Goal: Information Seeking & Learning: Learn about a topic

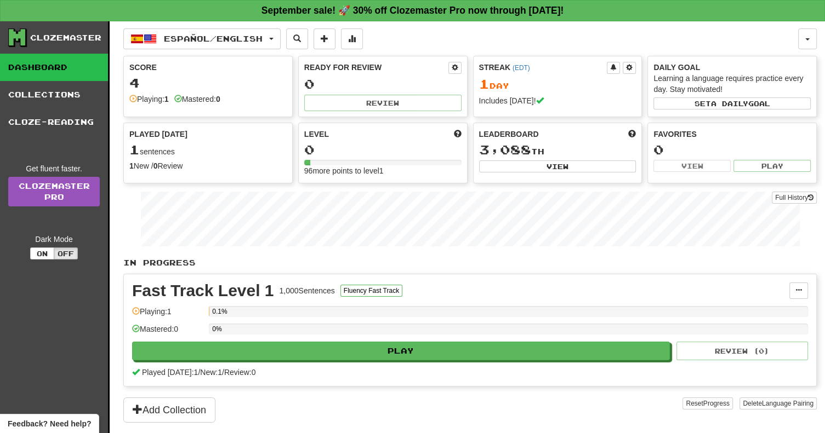
click at [208, 100] on div "Mastered: 0" at bounding box center [197, 99] width 46 height 11
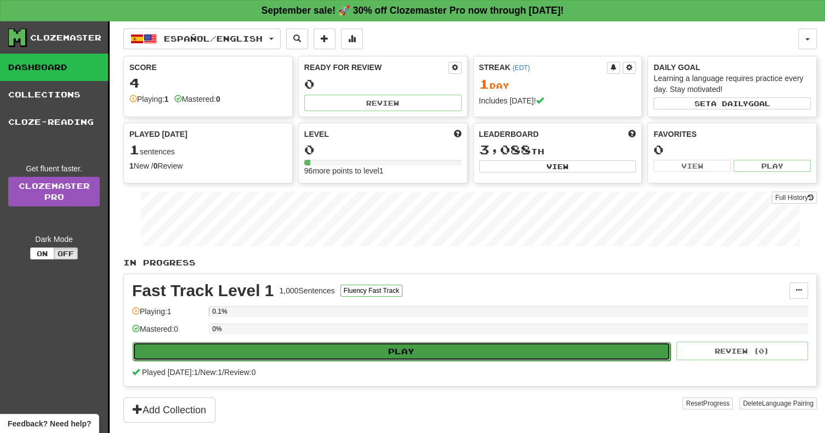
click at [476, 342] on button "Play" at bounding box center [401, 351] width 537 height 19
select select "**"
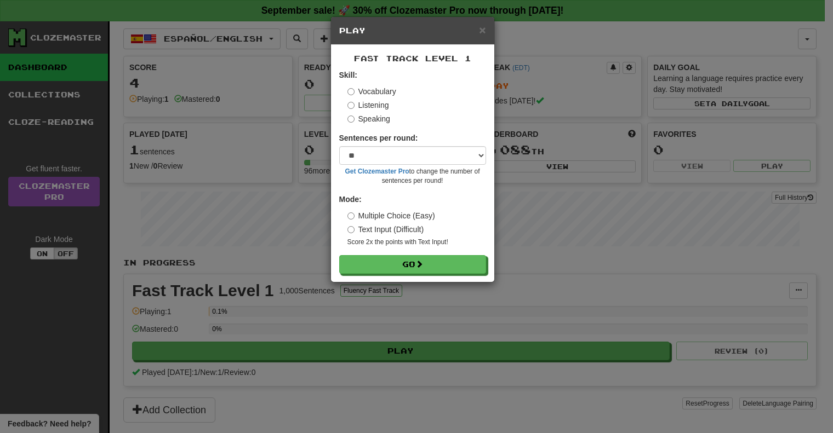
click at [478, 26] on h5 "Play" at bounding box center [412, 30] width 147 height 11
click at [480, 30] on span "×" at bounding box center [482, 30] width 7 height 13
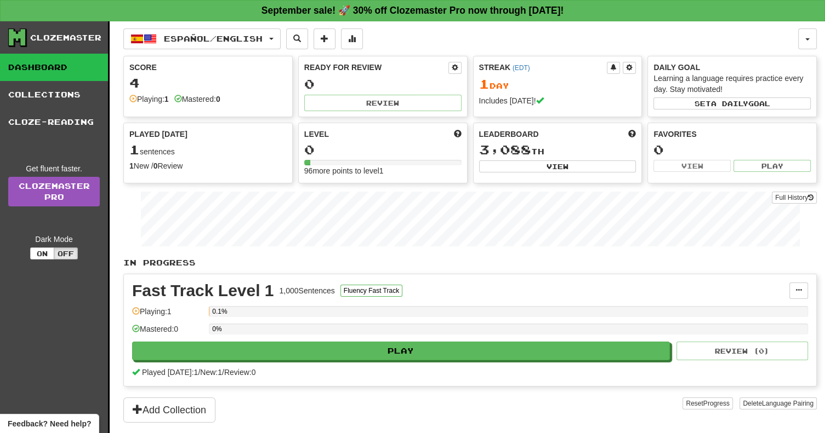
click at [490, 245] on div "Full History" at bounding box center [469, 220] width 693 height 68
click at [785, 404] on span "Language Pairing" at bounding box center [789, 404] width 51 height 8
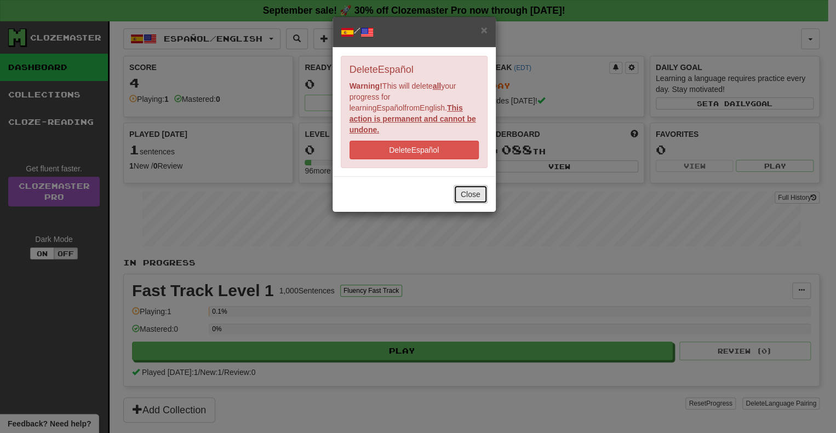
click at [465, 190] on button "Close" at bounding box center [471, 194] width 34 height 19
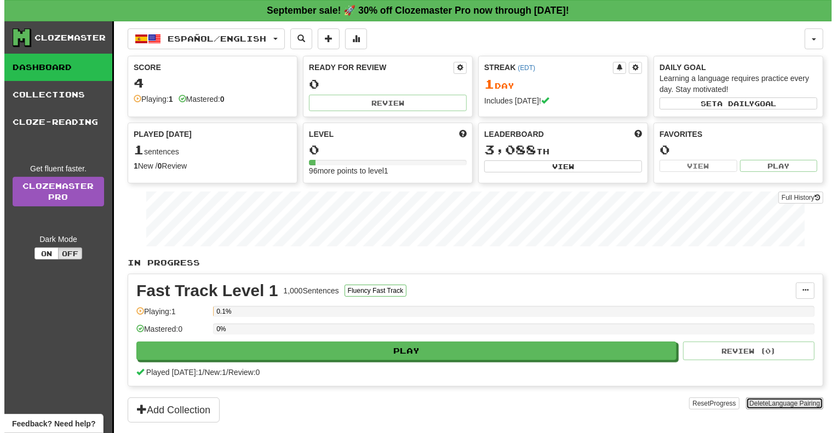
scroll to position [87, 0]
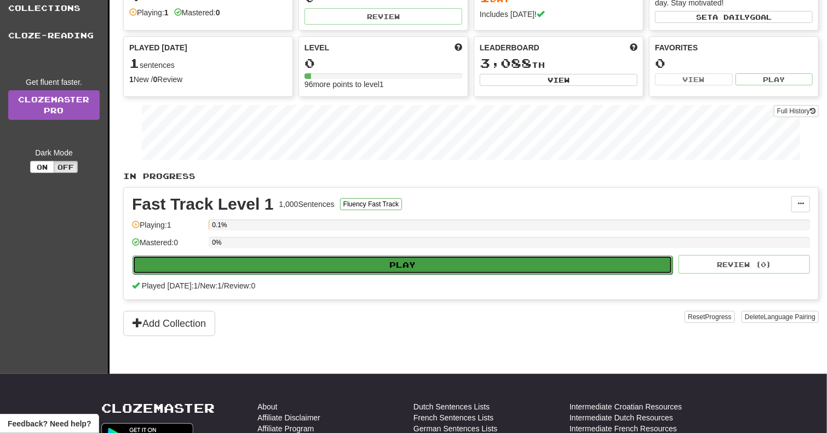
click at [357, 264] on button "Play" at bounding box center [403, 265] width 540 height 19
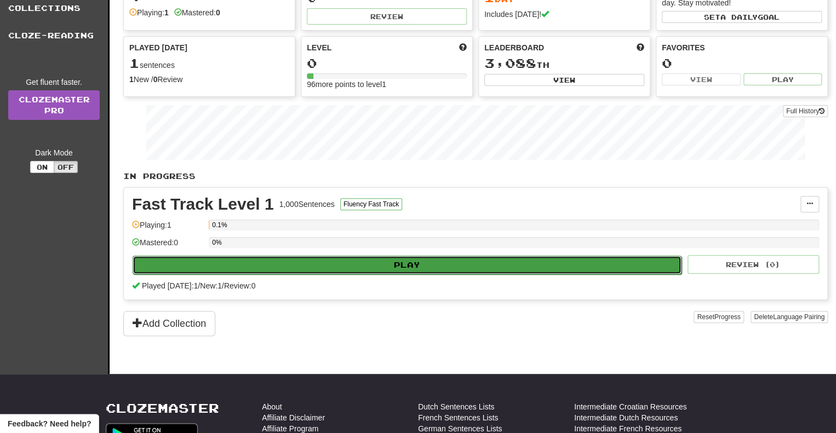
select select "**"
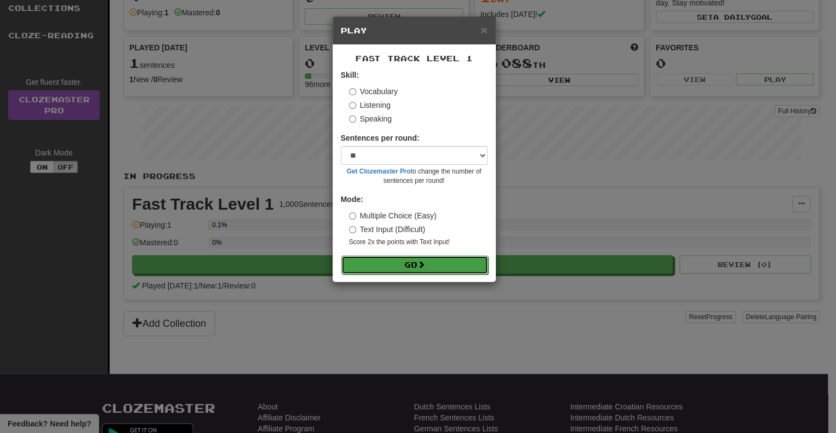
click at [429, 263] on button "Go" at bounding box center [414, 265] width 147 height 19
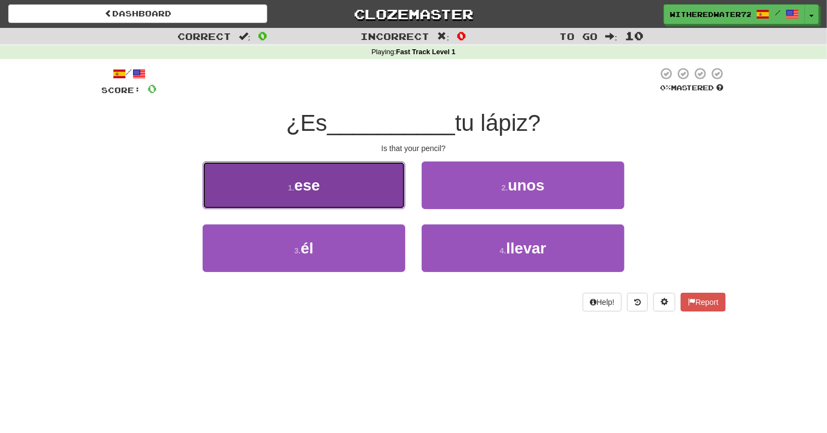
click at [369, 179] on button "1 . ese" at bounding box center [304, 186] width 203 height 48
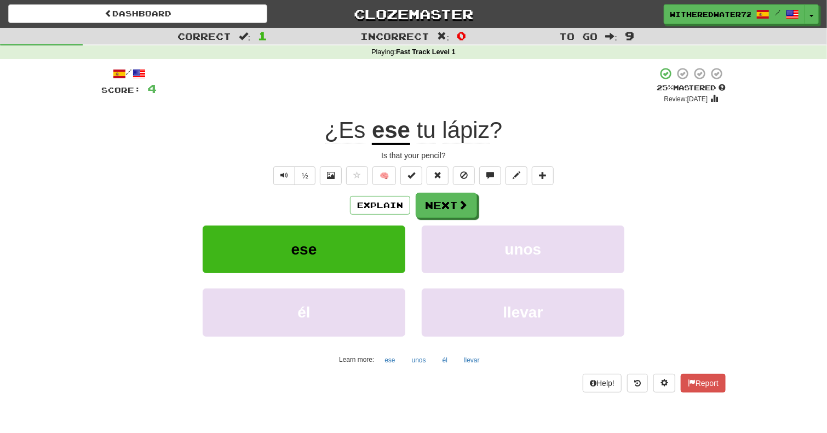
click at [564, 216] on div "Explain Next" at bounding box center [413, 205] width 625 height 25
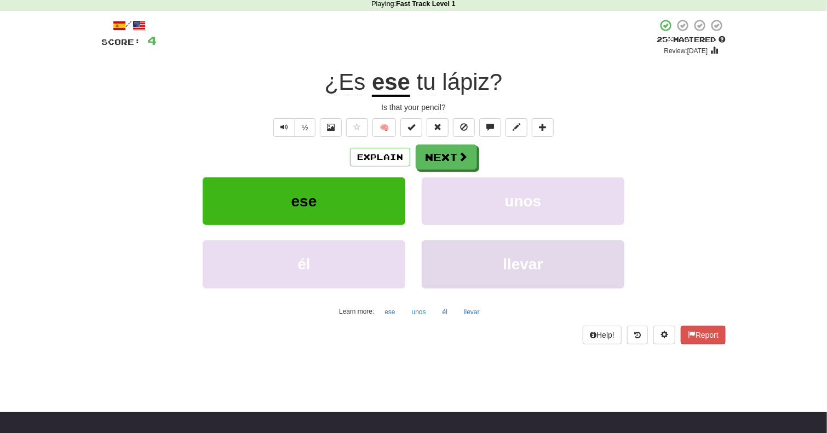
scroll to position [49, 0]
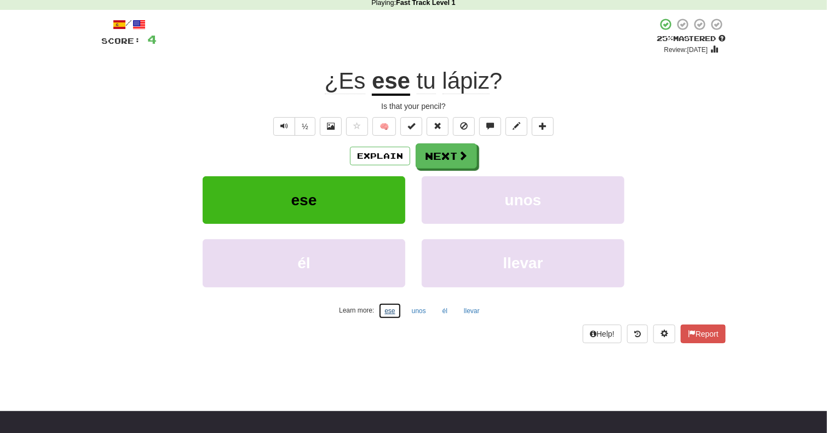
click at [390, 311] on button "ese" at bounding box center [390, 311] width 22 height 16
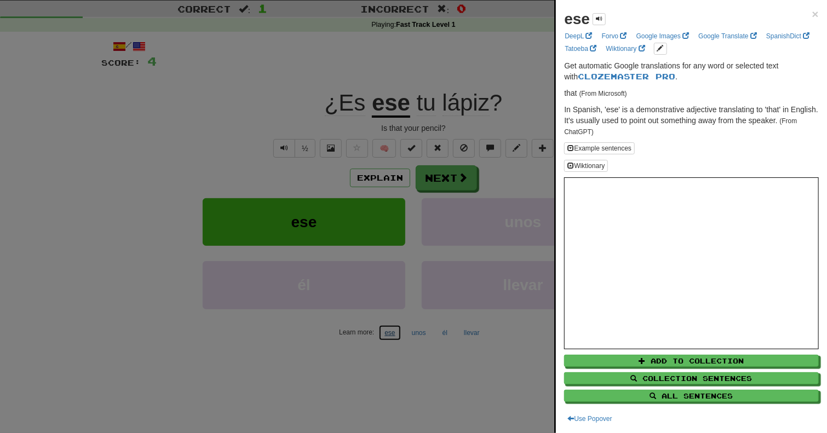
scroll to position [0, 0]
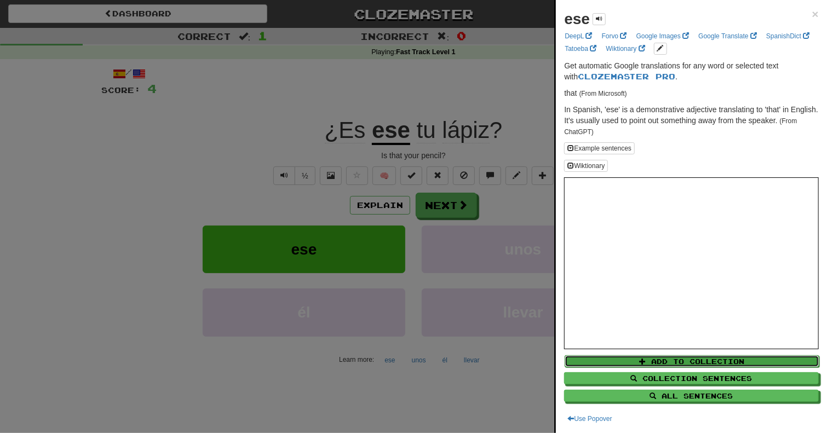
click at [714, 362] on button "Add to Collection" at bounding box center [692, 362] width 255 height 12
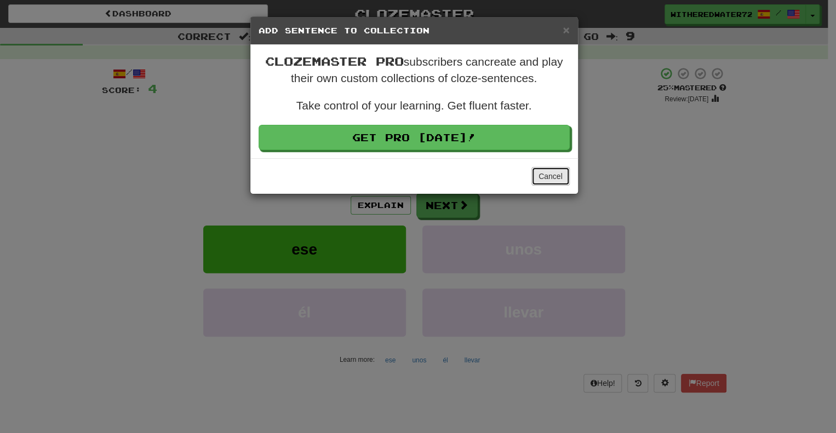
click at [564, 181] on button "Cancel" at bounding box center [550, 176] width 38 height 19
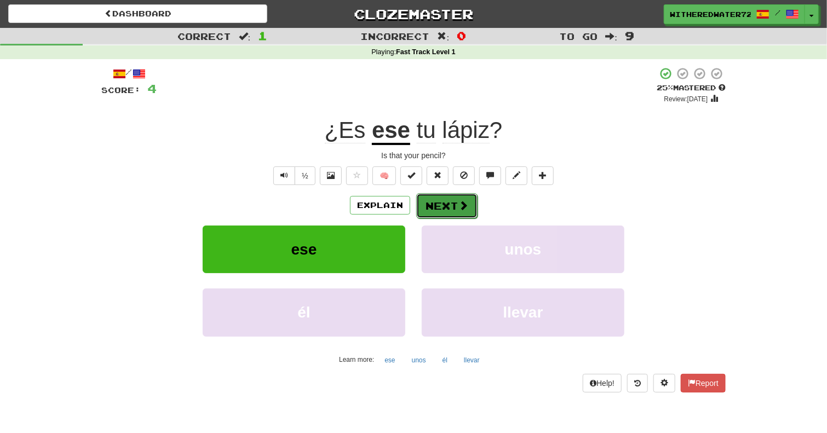
click at [459, 204] on span at bounding box center [464, 206] width 10 height 10
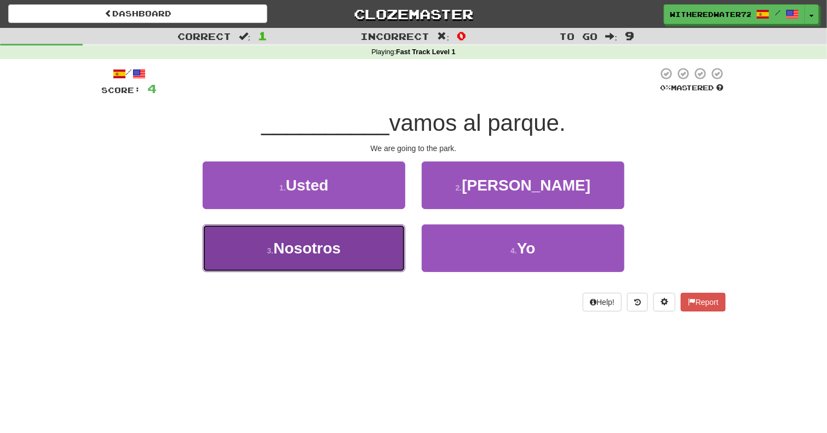
click at [334, 262] on button "3 . Nosotros" at bounding box center [304, 249] width 203 height 48
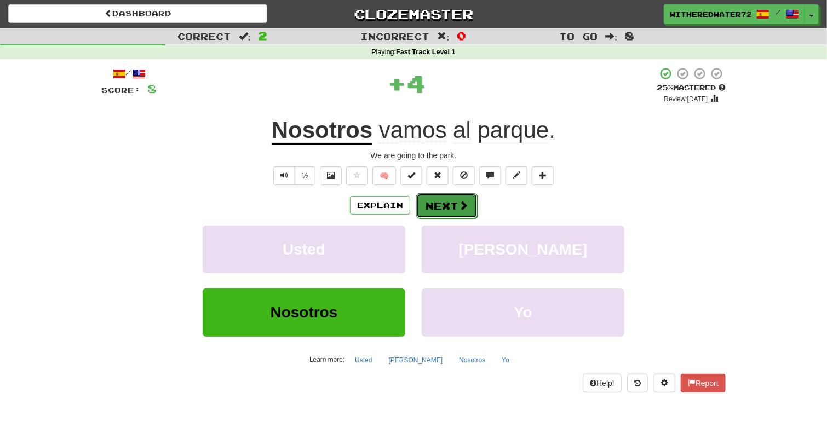
click at [447, 204] on button "Next" at bounding box center [446, 205] width 61 height 25
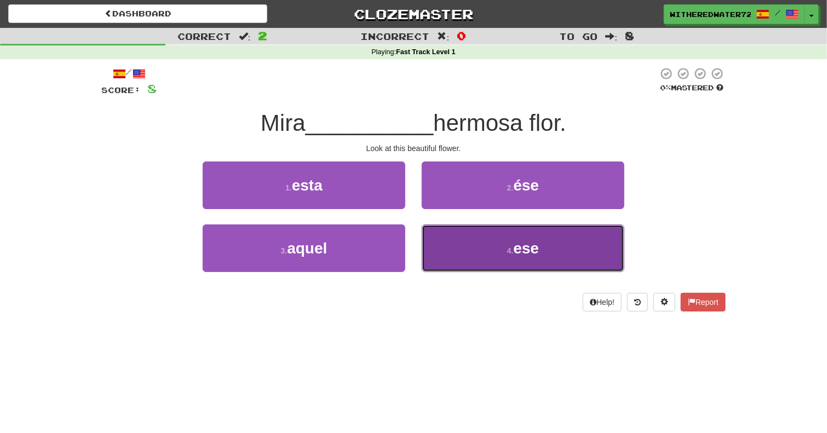
click at [495, 260] on button "4 . ese" at bounding box center [523, 249] width 203 height 48
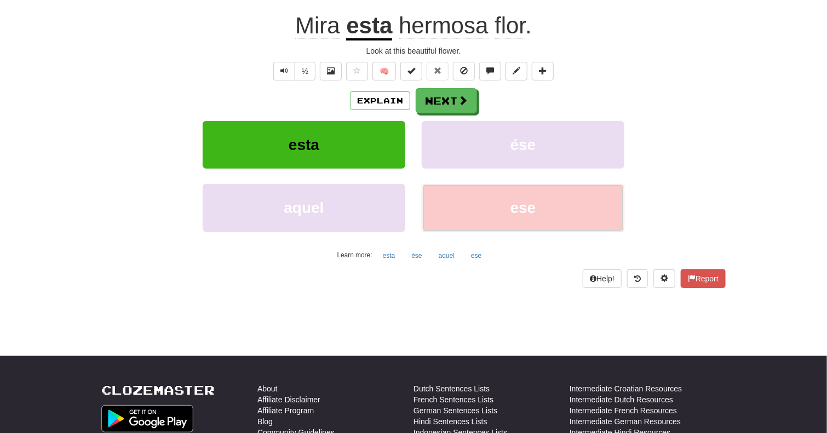
scroll to position [103, 0]
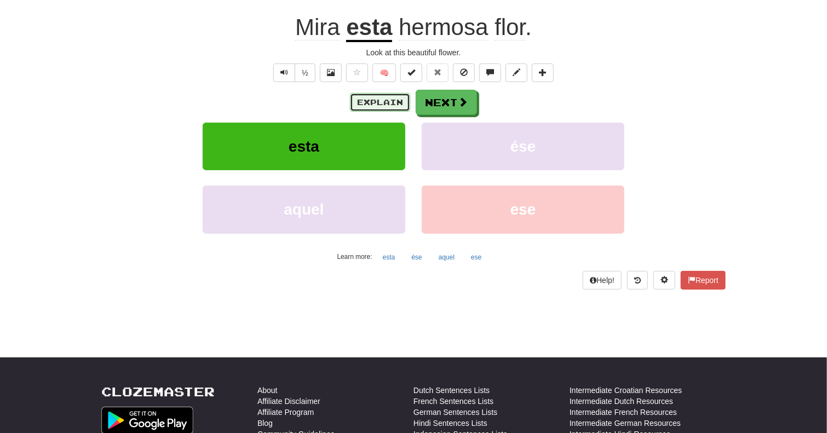
click at [393, 105] on button "Explain" at bounding box center [380, 102] width 60 height 19
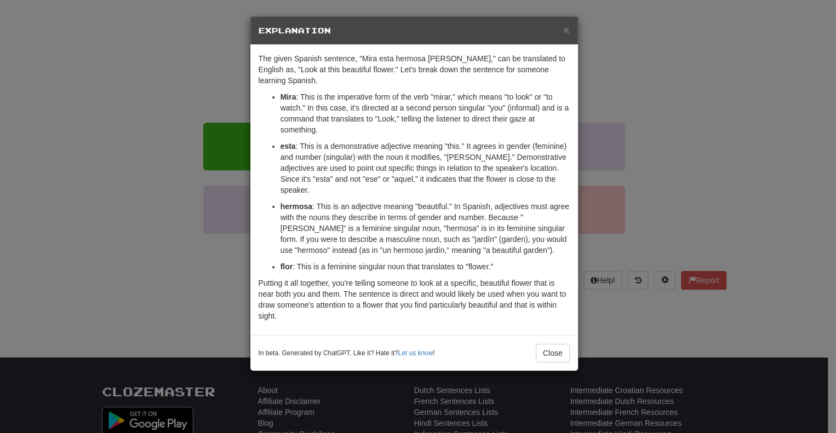
click at [288, 96] on strong "Mira" at bounding box center [289, 97] width 16 height 9
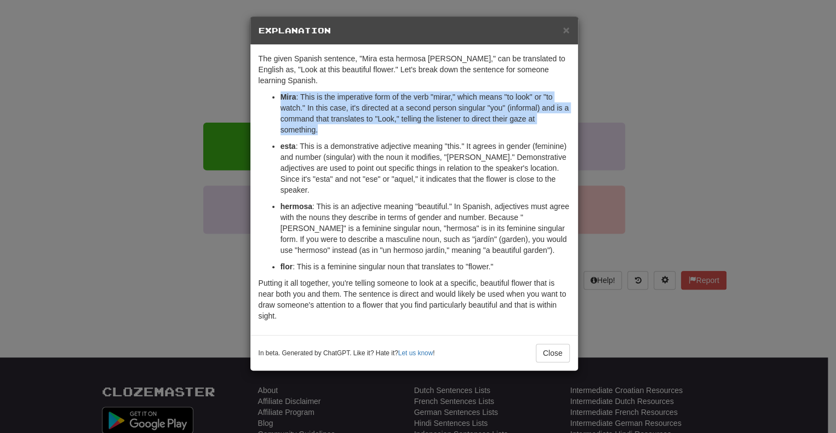
drag, startPoint x: 288, startPoint y: 96, endPoint x: 431, endPoint y: 131, distance: 147.4
click at [431, 131] on p "Mira : This is the imperative form of the verb "mirar," which means "to look" o…" at bounding box center [425, 113] width 289 height 44
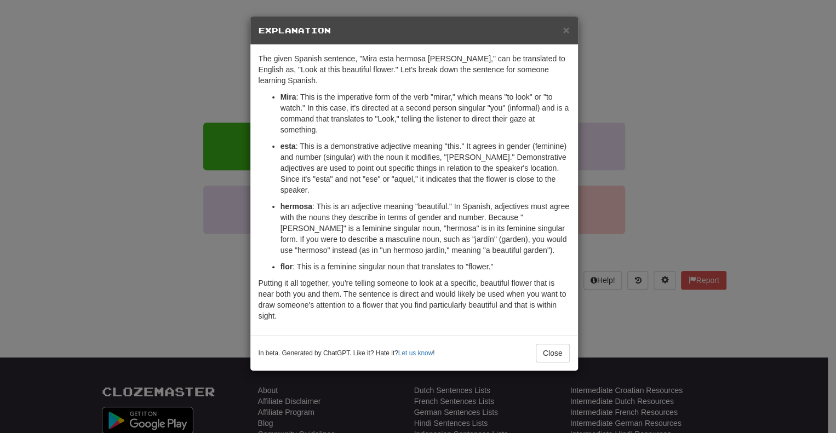
click at [307, 146] on p "esta : This is a demonstrative adjective meaning "this." It agrees in gender (f…" at bounding box center [425, 168] width 289 height 55
drag, startPoint x: 307, startPoint y: 146, endPoint x: 431, endPoint y: 151, distance: 124.5
click at [431, 151] on p "esta : This is a demonstrative adjective meaning "this." It agrees in gender (f…" at bounding box center [425, 168] width 289 height 55
click at [528, 176] on p "esta : This is a demonstrative adjective meaning "this." It agrees in gender (f…" at bounding box center [425, 168] width 289 height 55
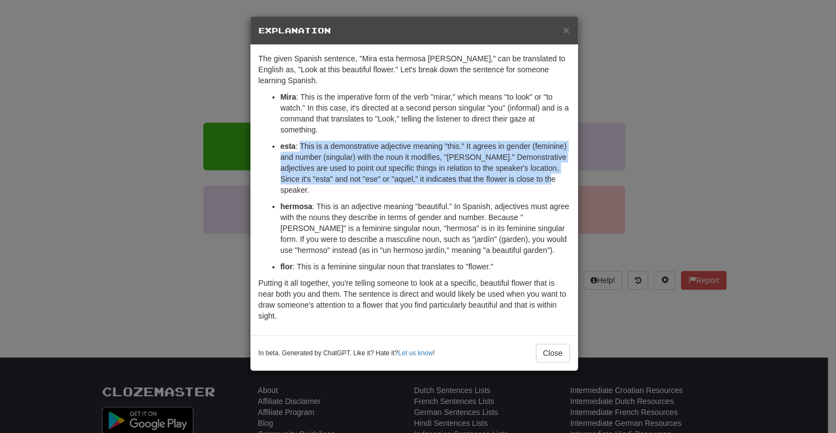
drag, startPoint x: 528, startPoint y: 176, endPoint x: 306, endPoint y: 144, distance: 224.7
click at [306, 144] on p "esta : This is a demonstrative adjective meaning "this." It agrees in gender (f…" at bounding box center [425, 168] width 289 height 55
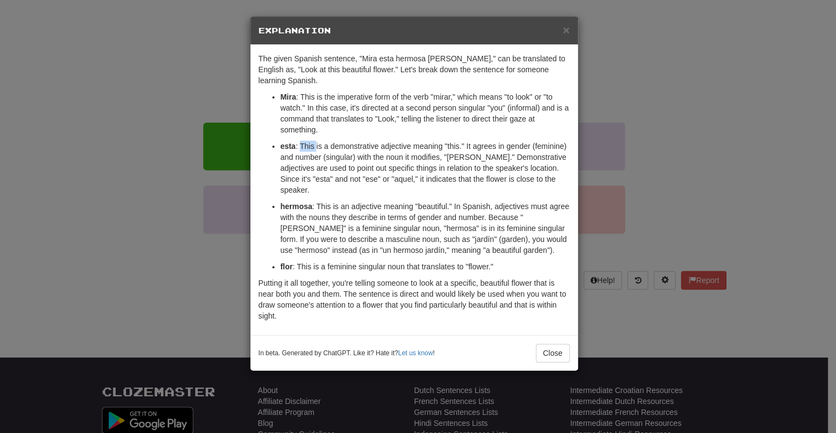
click at [306, 144] on p "esta : This is a demonstrative adjective meaning "this." It agrees in gender (f…" at bounding box center [425, 168] width 289 height 55
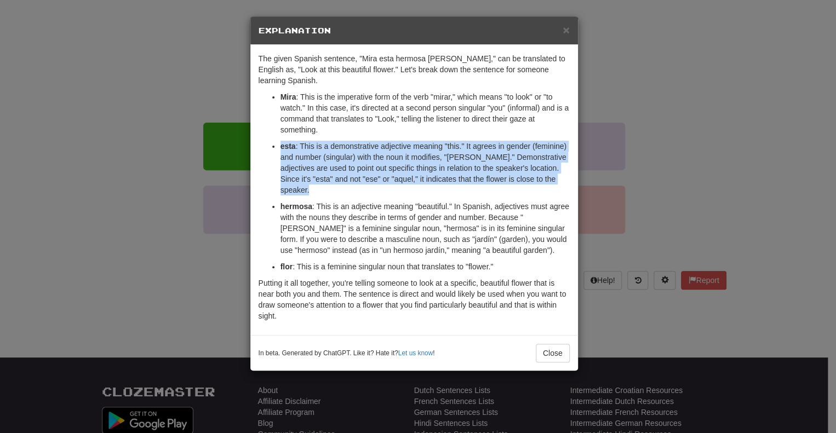
drag, startPoint x: 306, startPoint y: 144, endPoint x: 363, endPoint y: 146, distance: 57.5
click at [363, 146] on p "esta : This is a demonstrative adjective meaning "this." It agrees in gender (f…" at bounding box center [425, 168] width 289 height 55
click at [438, 158] on p "esta : This is a demonstrative adjective meaning "this." It agrees in gender (f…" at bounding box center [425, 168] width 289 height 55
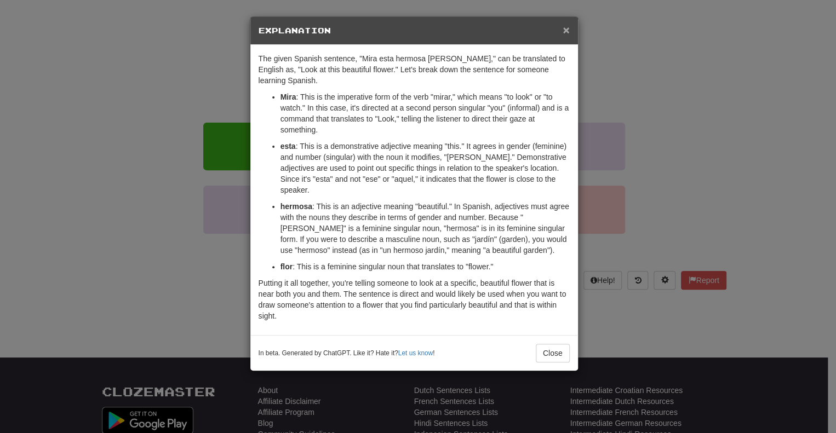
click at [563, 30] on span "×" at bounding box center [566, 30] width 7 height 13
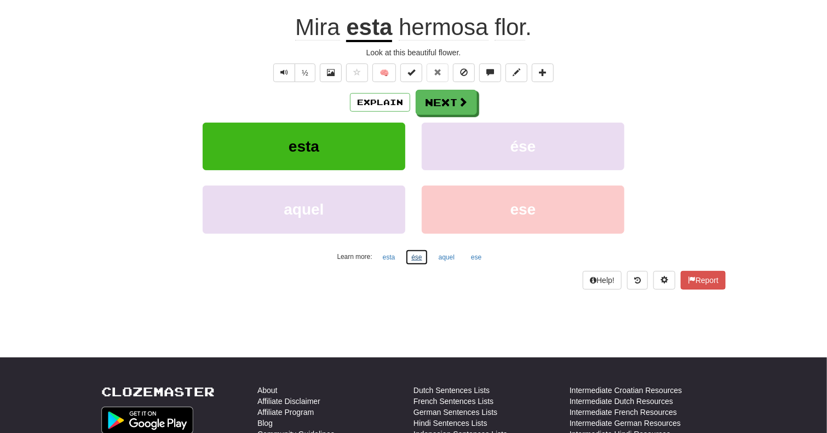
click at [422, 256] on button "ése" at bounding box center [416, 257] width 22 height 16
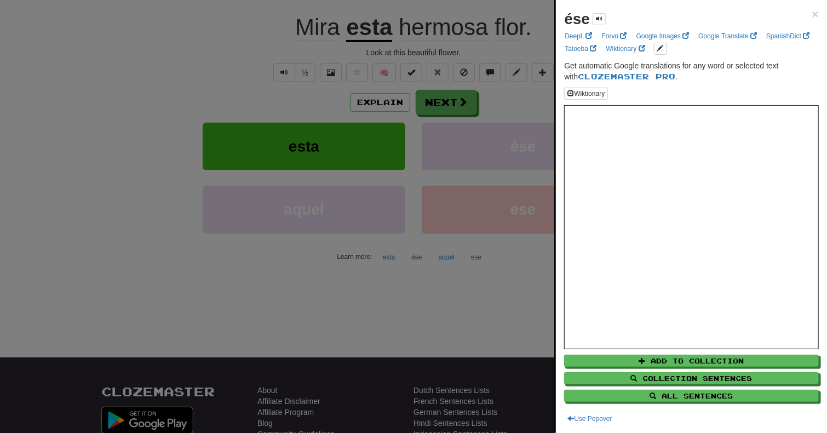
click at [421, 262] on div at bounding box center [413, 216] width 827 height 433
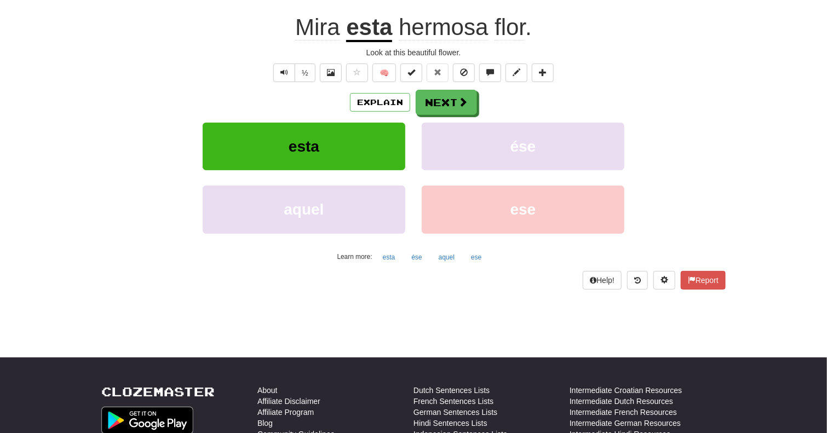
click at [355, 21] on u "esta" at bounding box center [369, 28] width 46 height 28
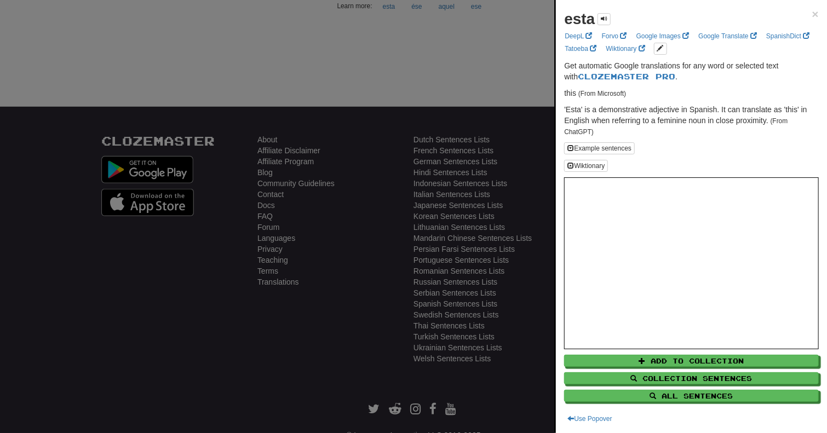
scroll to position [354, 0]
click at [426, 115] on div at bounding box center [413, 216] width 827 height 433
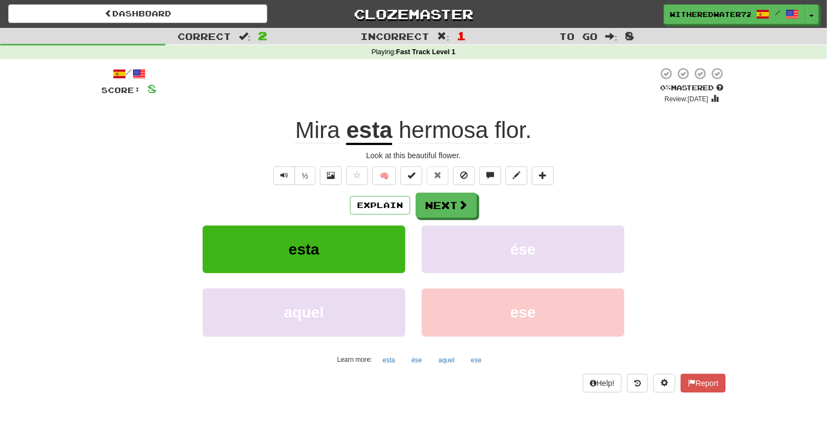
scroll to position [0, 0]
click at [442, 205] on button "Next" at bounding box center [446, 205] width 61 height 25
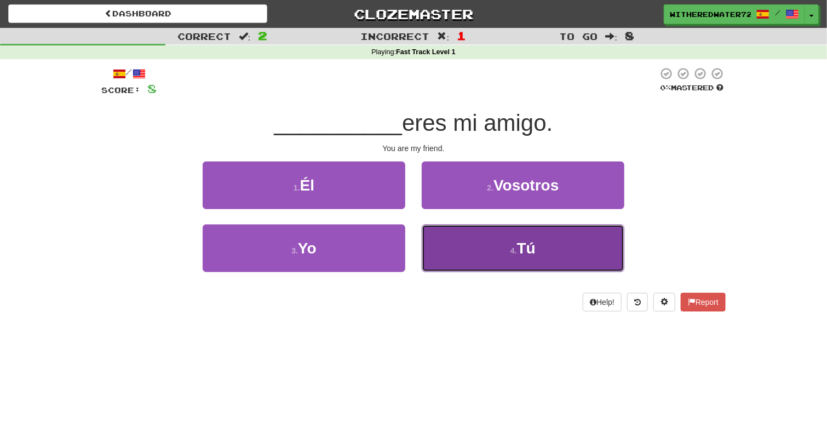
click at [512, 251] on small "4 ." at bounding box center [514, 251] width 7 height 9
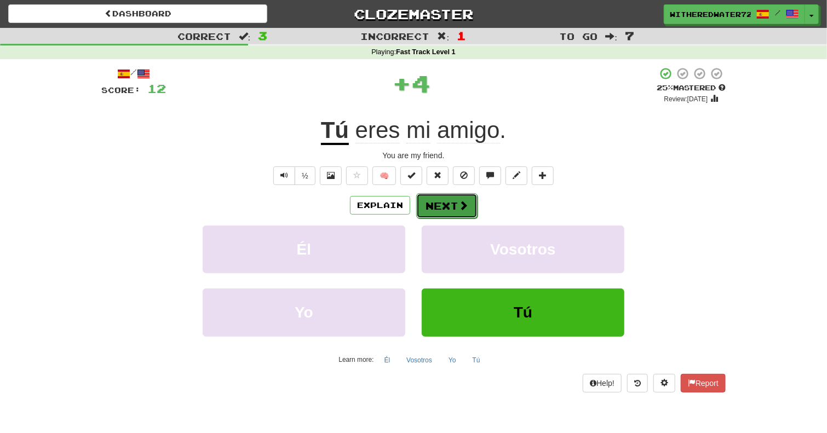
click at [447, 198] on button "Next" at bounding box center [446, 205] width 61 height 25
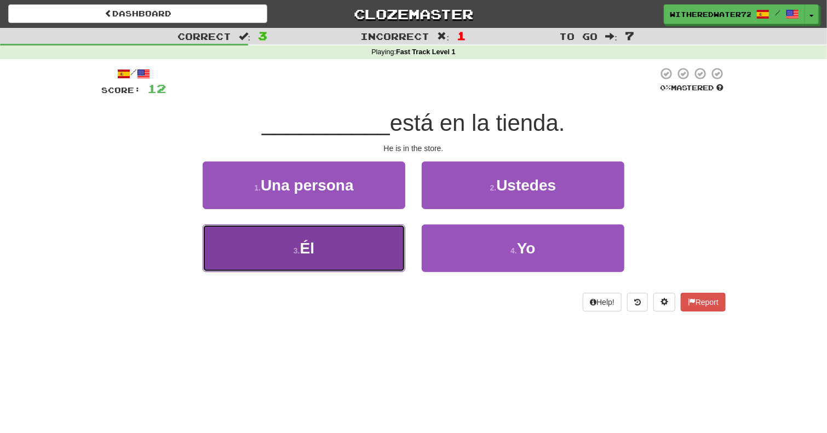
click at [311, 258] on button "3 . Él" at bounding box center [304, 249] width 203 height 48
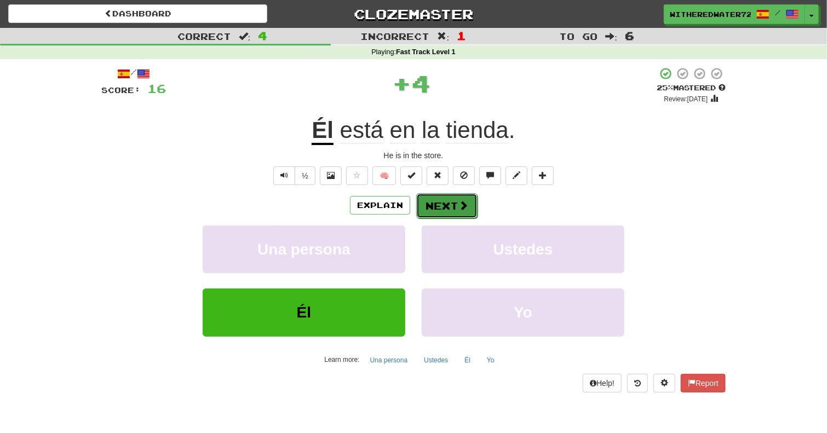
click at [448, 208] on button "Next" at bounding box center [446, 205] width 61 height 25
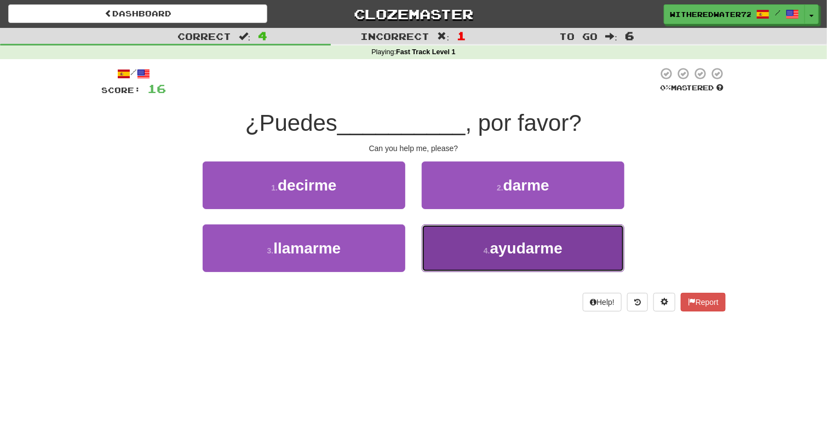
click at [522, 240] on span "ayudarme" at bounding box center [526, 248] width 72 height 17
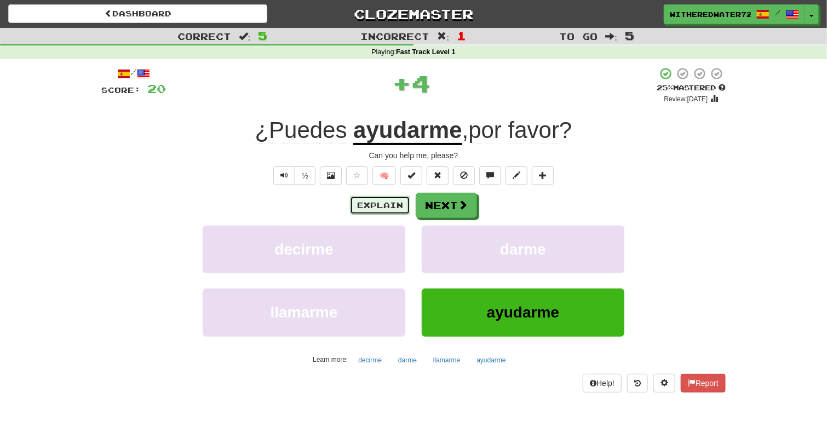
click at [385, 208] on button "Explain" at bounding box center [380, 205] width 60 height 19
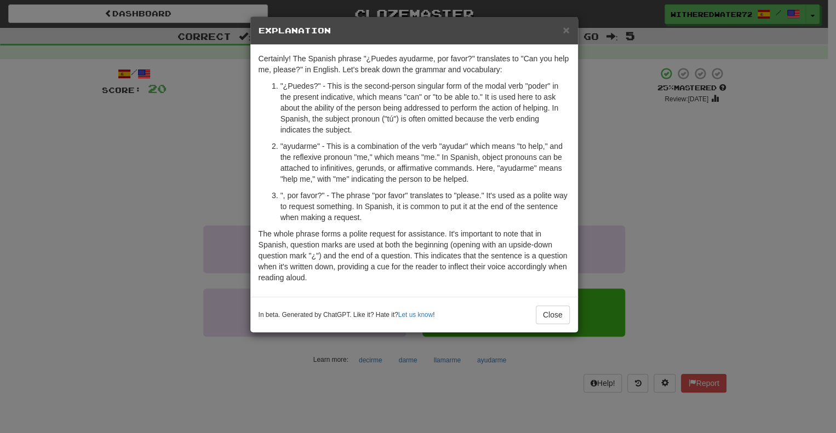
click at [655, 189] on div "× Explanation Certainly! The Spanish phrase "¿Puedes ayudarme, por favor?" tran…" at bounding box center [418, 216] width 836 height 433
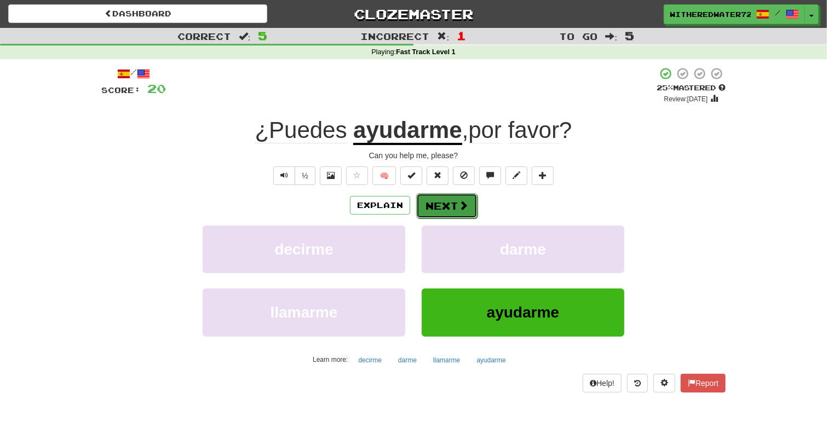
click at [448, 204] on button "Next" at bounding box center [446, 205] width 61 height 25
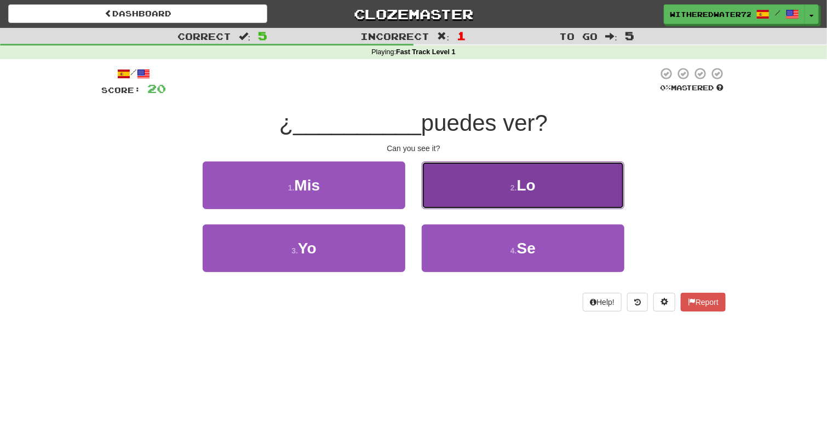
click at [512, 187] on small "2 ." at bounding box center [514, 188] width 7 height 9
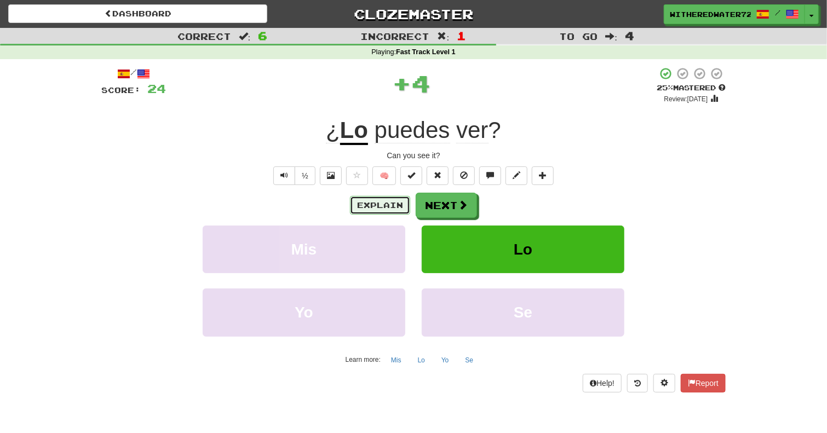
click at [394, 208] on button "Explain" at bounding box center [380, 205] width 60 height 19
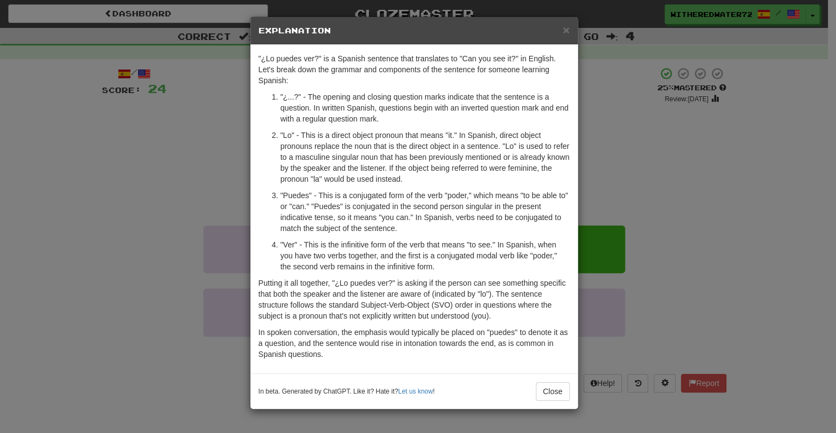
click at [162, 261] on div "× Explanation "¿Lo puedes ver?" is a Spanish sentence that translates to "Can y…" at bounding box center [418, 216] width 836 height 433
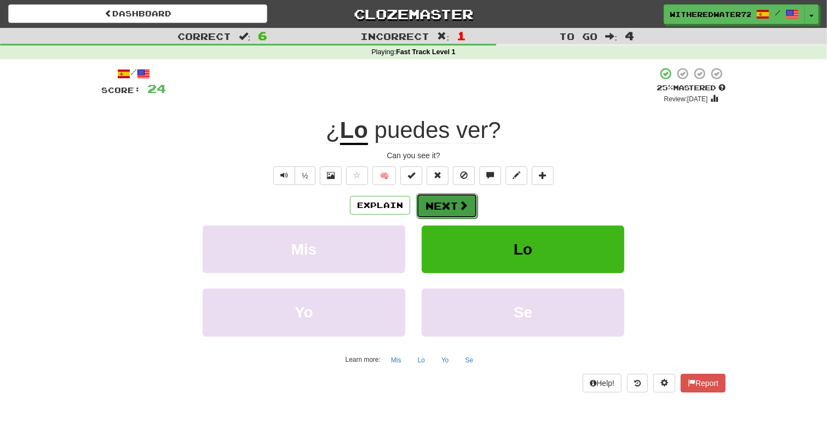
click at [450, 210] on button "Next" at bounding box center [446, 205] width 61 height 25
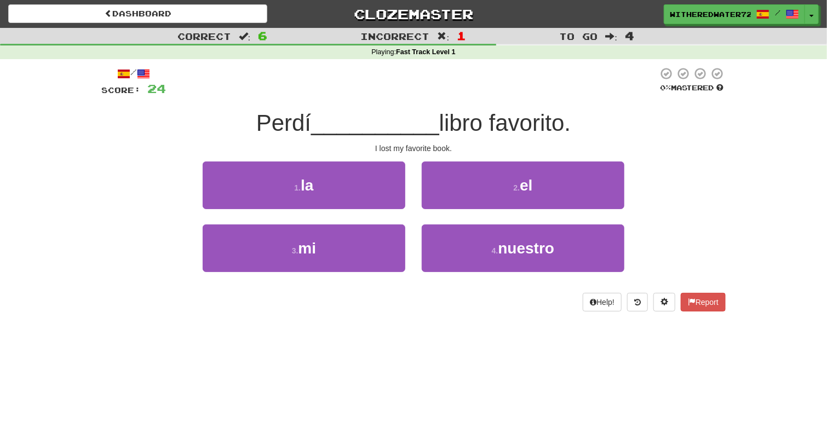
click at [272, 121] on span "Perdí" at bounding box center [283, 123] width 55 height 26
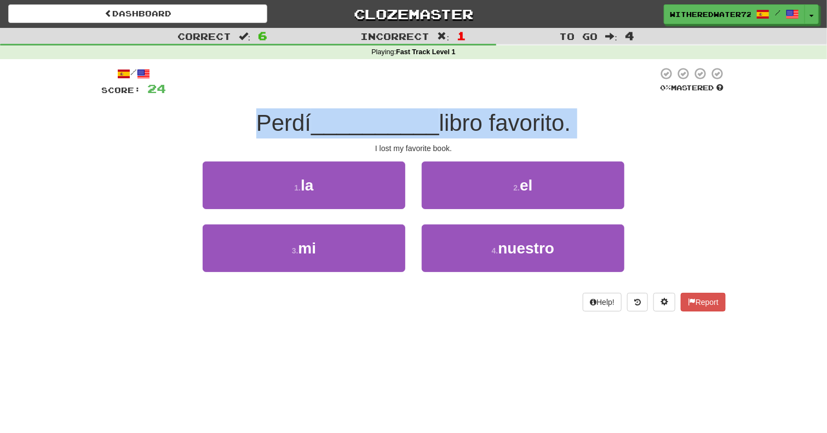
click at [272, 121] on span "Perdí" at bounding box center [283, 123] width 55 height 26
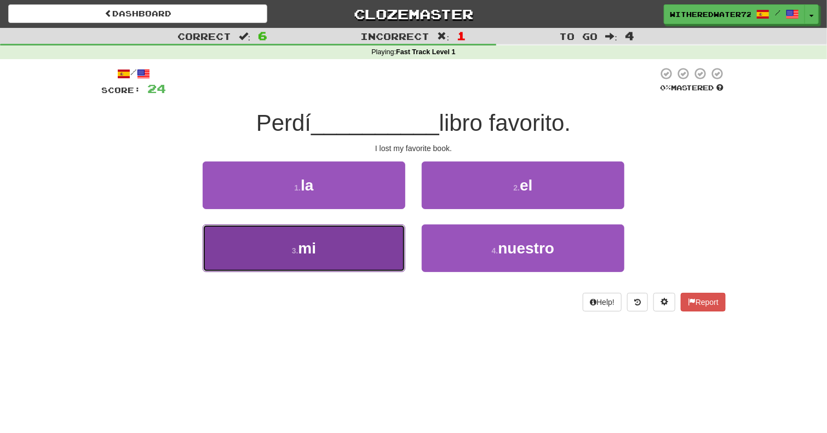
click at [261, 267] on button "3 . mi" at bounding box center [304, 249] width 203 height 48
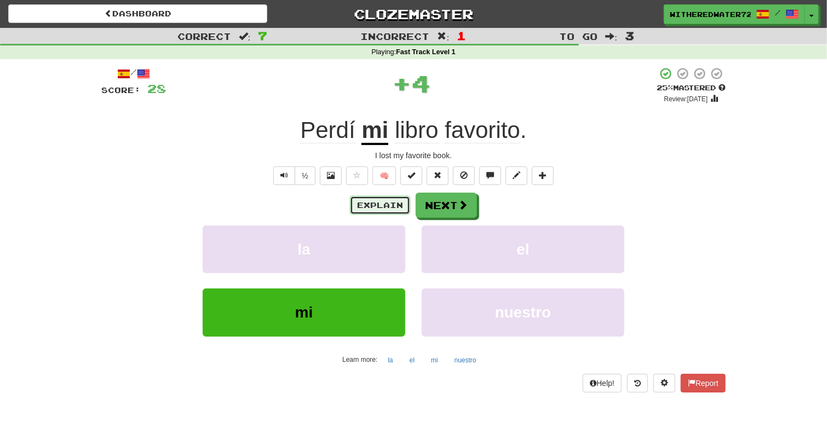
click at [363, 203] on button "Explain" at bounding box center [380, 205] width 60 height 19
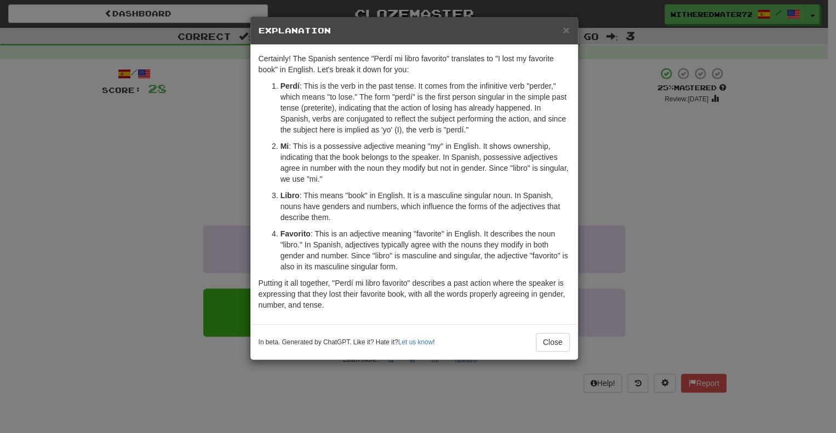
click at [175, 150] on div "× Explanation Certainly! The Spanish sentence "Perdí mi libro favorito" transla…" at bounding box center [418, 216] width 836 height 433
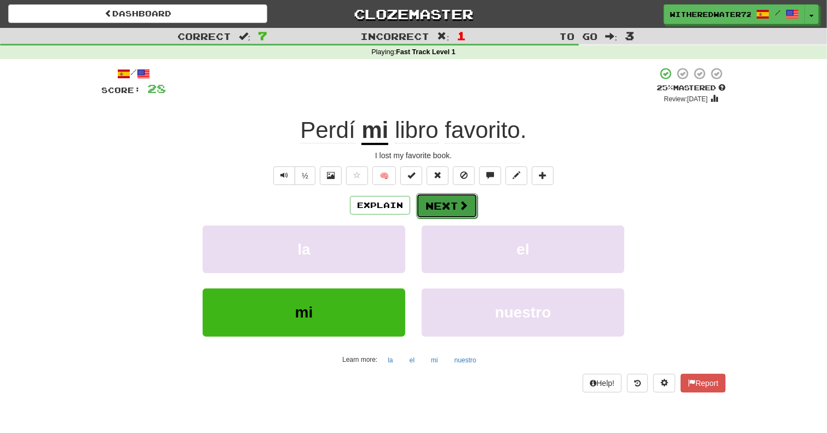
click at [443, 210] on button "Next" at bounding box center [446, 205] width 61 height 25
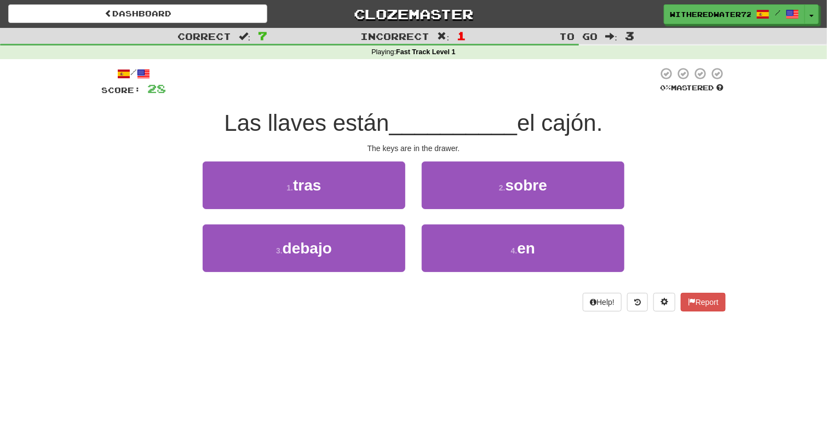
click at [294, 120] on span "Las llaves están" at bounding box center [306, 123] width 165 height 26
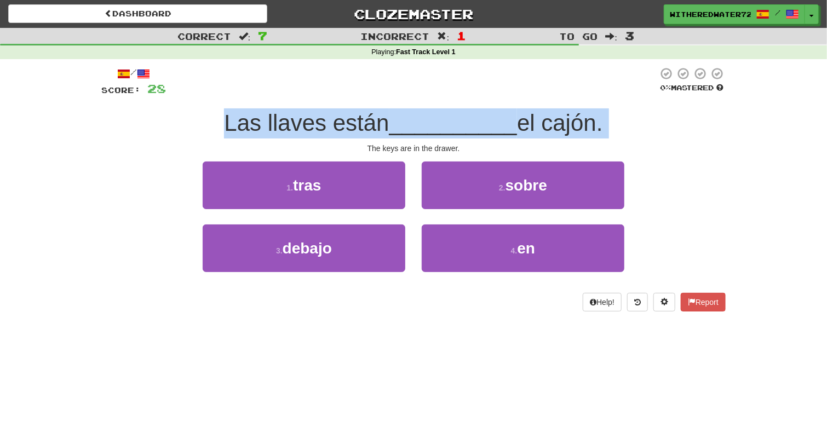
drag, startPoint x: 294, startPoint y: 120, endPoint x: 263, endPoint y: 122, distance: 30.7
click at [263, 122] on span "Las llaves están" at bounding box center [306, 123] width 165 height 26
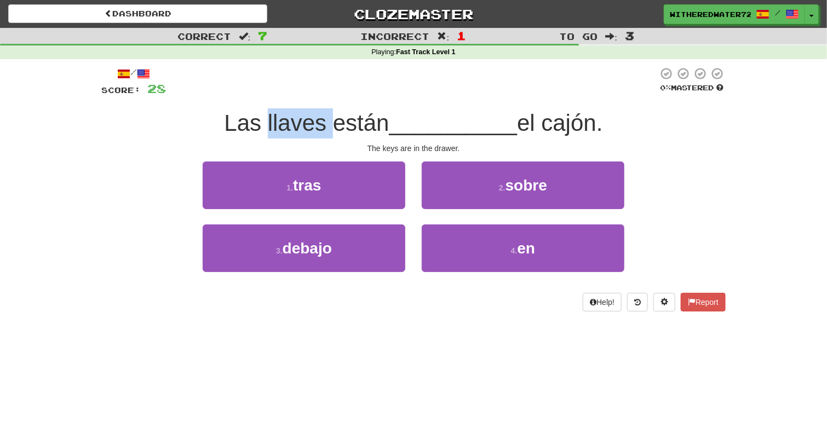
click at [263, 122] on span "Las llaves están" at bounding box center [306, 123] width 165 height 26
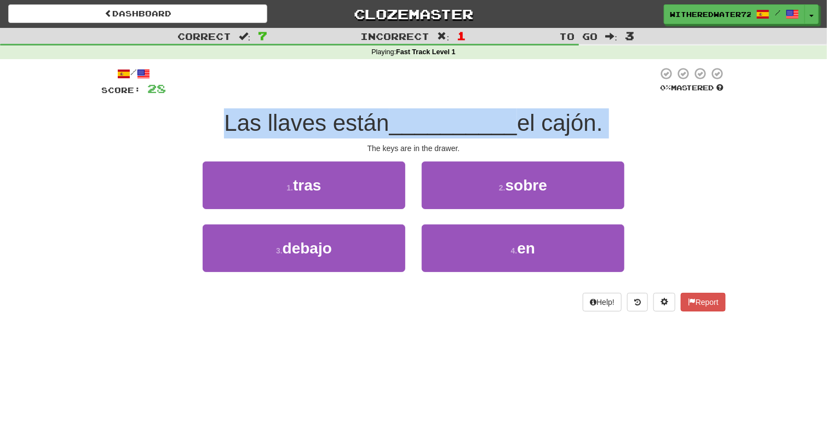
click at [263, 122] on span "Las llaves están" at bounding box center [306, 123] width 165 height 26
click at [349, 136] on div "Las llaves están __________ el cajón." at bounding box center [413, 123] width 625 height 30
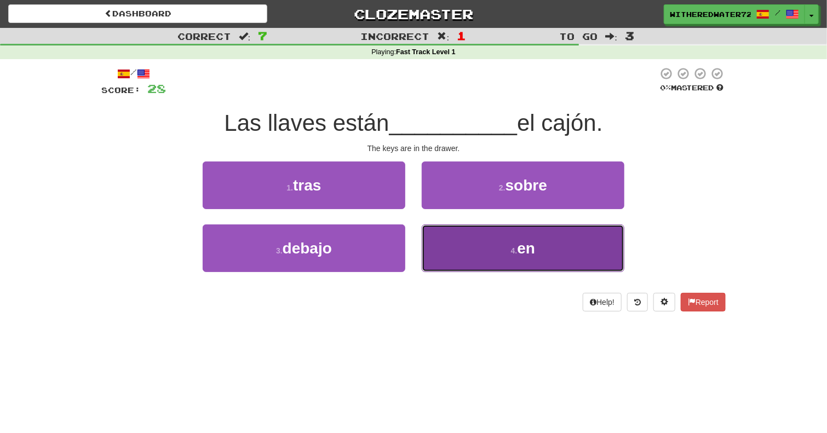
click at [535, 257] on button "4 . en" at bounding box center [523, 249] width 203 height 48
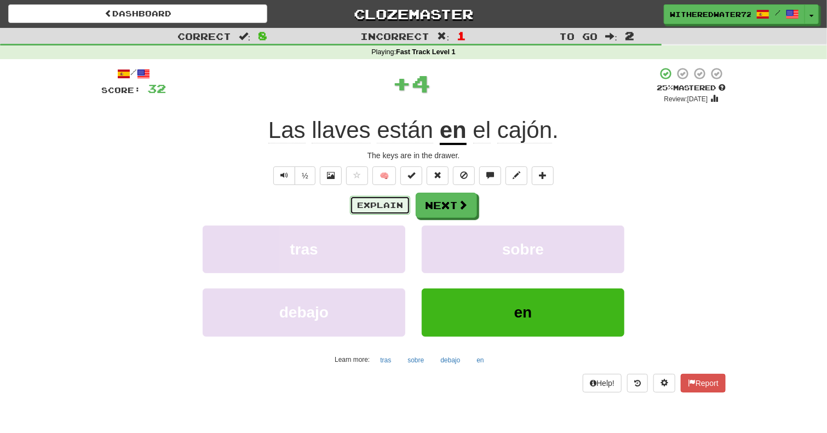
click at [379, 208] on button "Explain" at bounding box center [380, 205] width 60 height 19
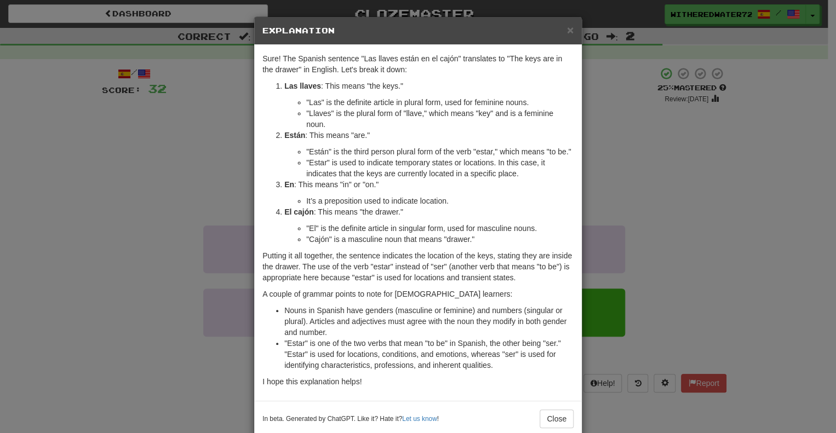
click at [177, 171] on div "× Explanation Sure! The Spanish sentence "Las llaves están en el cajón" transla…" at bounding box center [418, 216] width 836 height 433
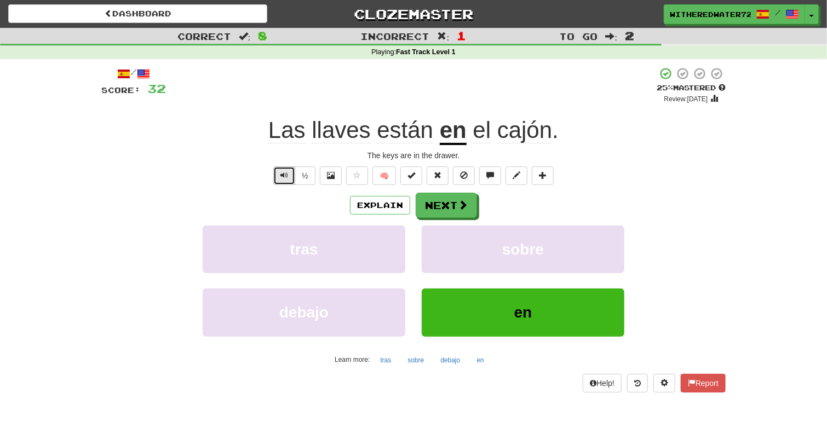
click at [281, 174] on span "Text-to-speech controls" at bounding box center [285, 175] width 8 height 8
click at [281, 173] on span "Text-to-speech controls" at bounding box center [285, 175] width 8 height 8
click at [579, 147] on div "/ Score: 32 + 4 25 % Mastered Review: 2025-09-22 Las llaves están en el cajón .…" at bounding box center [413, 229] width 625 height 325
click at [437, 205] on button "Next" at bounding box center [446, 205] width 61 height 25
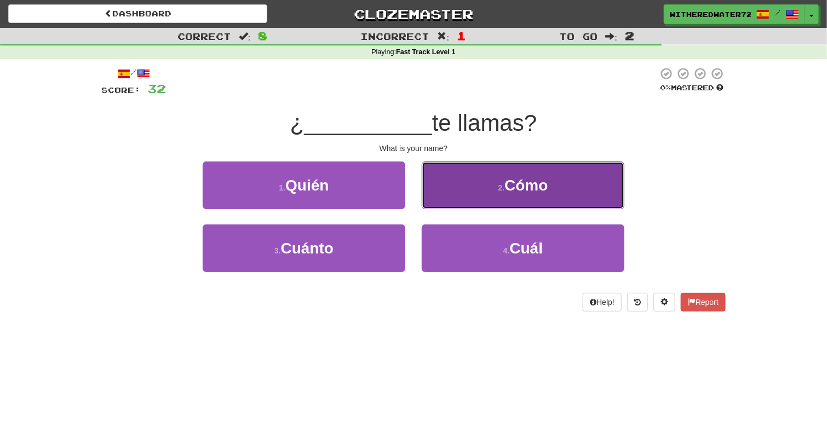
click at [511, 186] on span "Cómo" at bounding box center [526, 185] width 43 height 17
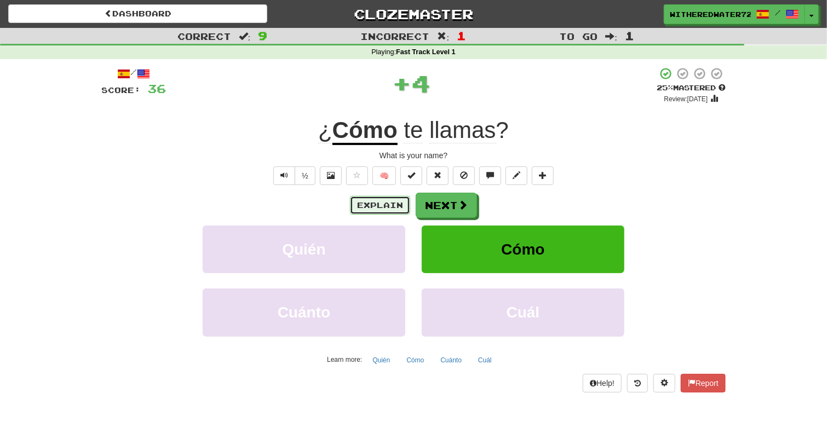
click at [373, 205] on button "Explain" at bounding box center [380, 205] width 60 height 19
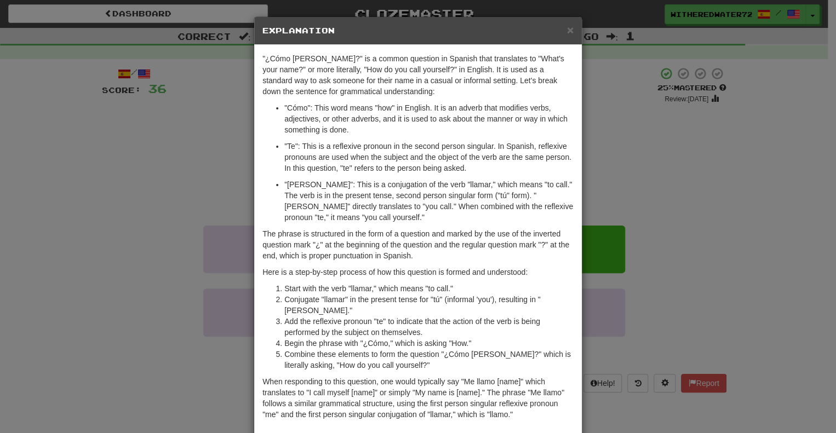
click at [394, 153] on p ""Te": This is a reflexive pronoun in the second person singular. In Spanish, re…" at bounding box center [428, 157] width 289 height 33
click at [444, 153] on p ""Te": This is a reflexive pronoun in the second person singular. In Spanish, re…" at bounding box center [428, 157] width 289 height 33
click at [642, 135] on div "× Explanation "¿Cómo te llamas?" is a common question in Spanish that translate…" at bounding box center [418, 216] width 836 height 433
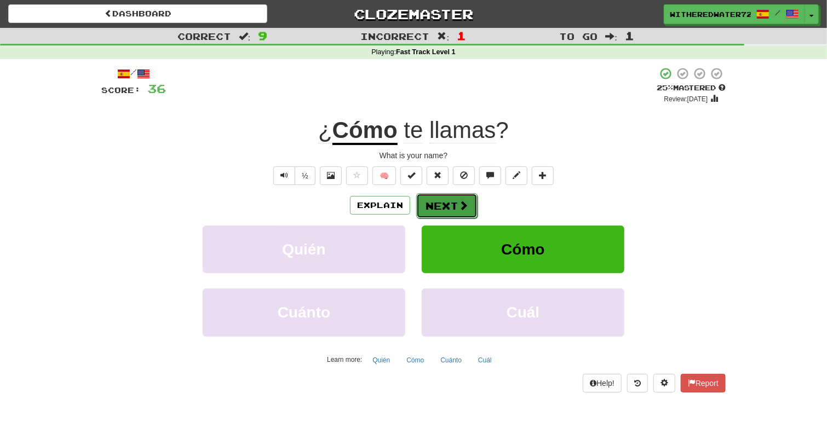
click at [456, 210] on button "Next" at bounding box center [446, 205] width 61 height 25
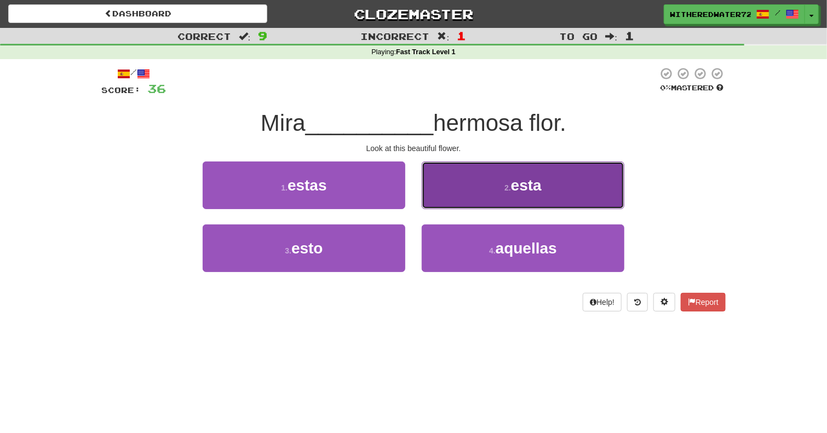
click at [514, 185] on span "esta" at bounding box center [526, 185] width 31 height 17
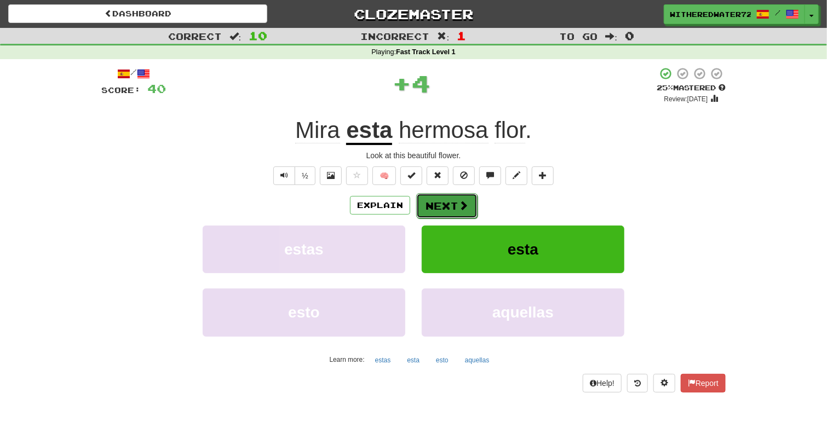
click at [439, 201] on button "Next" at bounding box center [446, 205] width 61 height 25
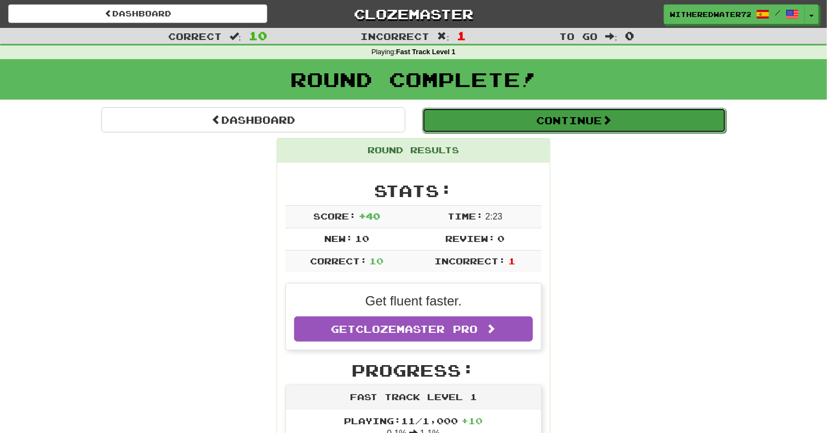
click at [583, 120] on button "Continue" at bounding box center [574, 120] width 304 height 25
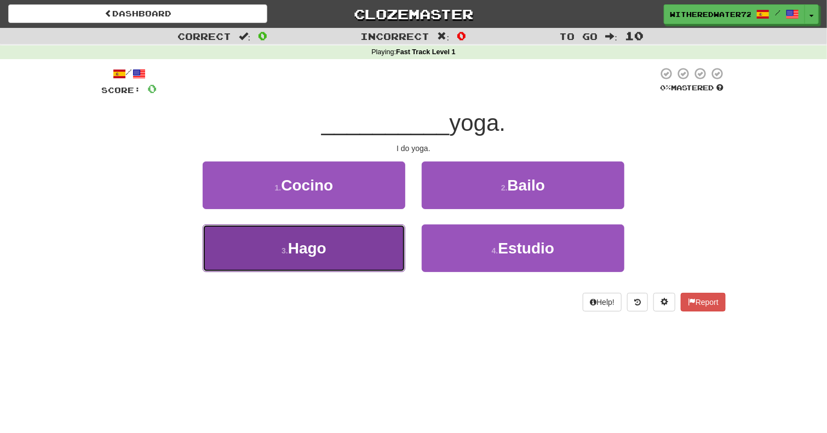
click at [351, 247] on button "3 . Hago" at bounding box center [304, 249] width 203 height 48
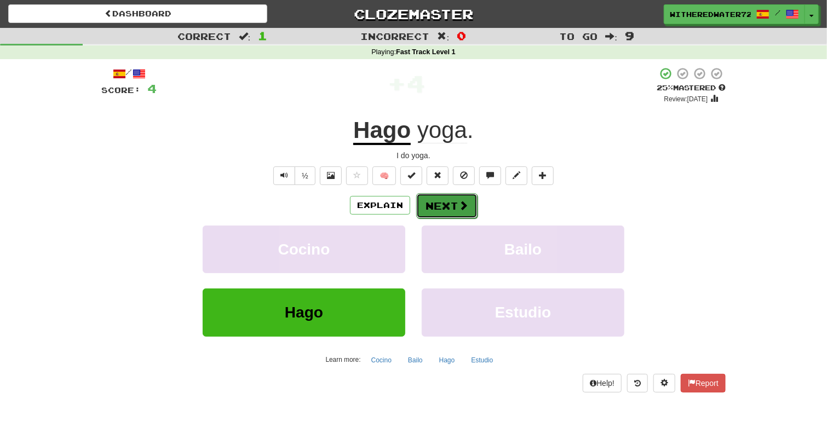
click at [442, 208] on button "Next" at bounding box center [446, 205] width 61 height 25
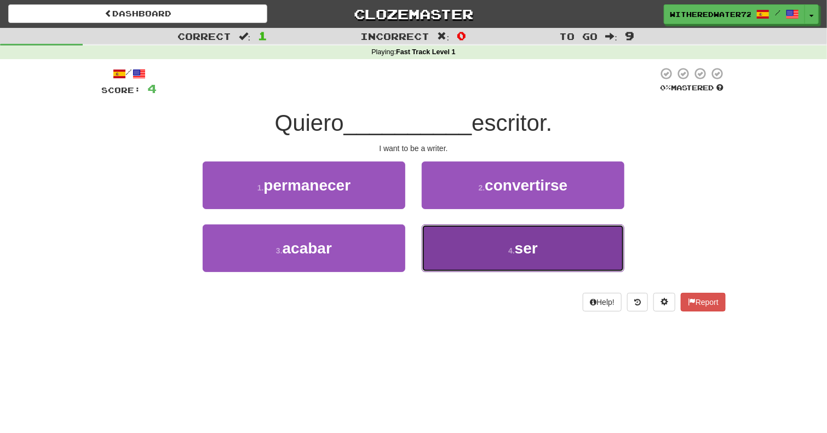
click at [475, 241] on button "4 . ser" at bounding box center [523, 249] width 203 height 48
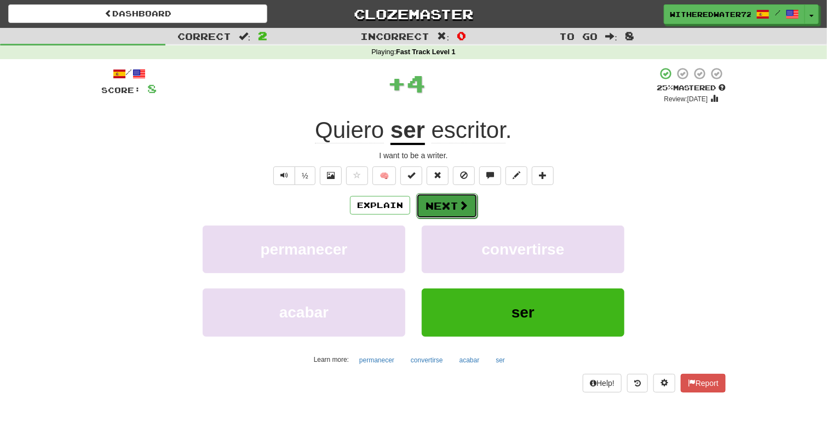
click at [455, 212] on button "Next" at bounding box center [446, 205] width 61 height 25
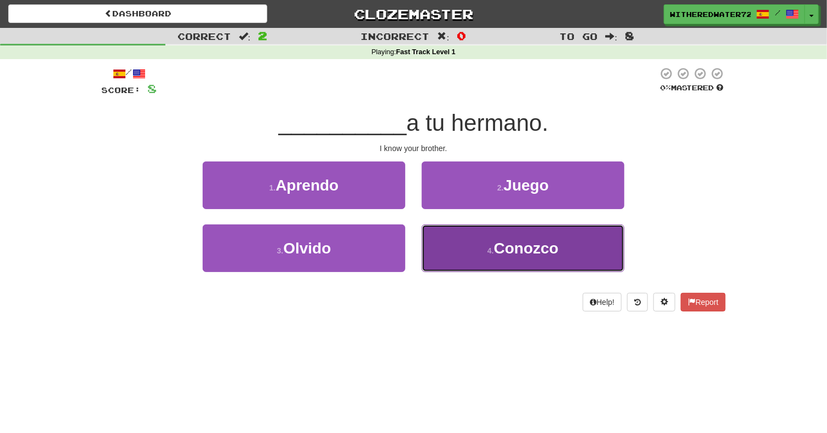
click at [511, 254] on span "Conozco" at bounding box center [526, 248] width 65 height 17
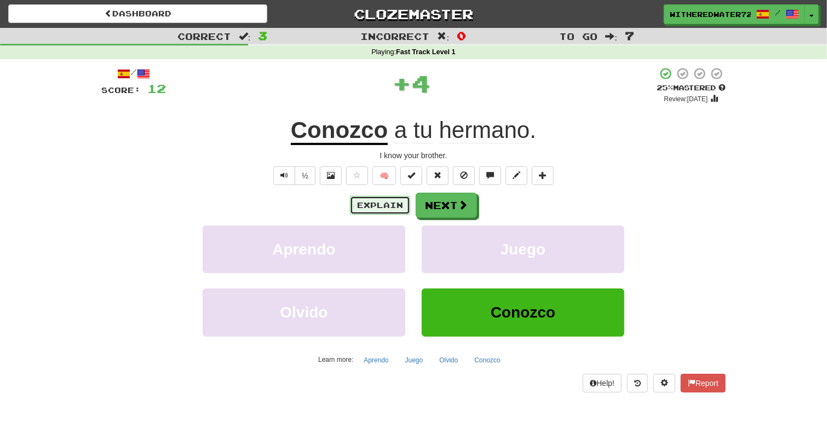
click at [373, 209] on button "Explain" at bounding box center [380, 205] width 60 height 19
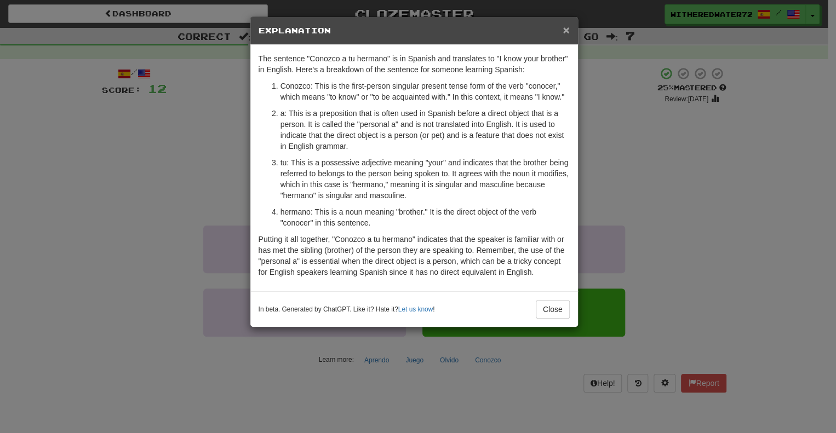
click at [563, 26] on span "×" at bounding box center [566, 30] width 7 height 13
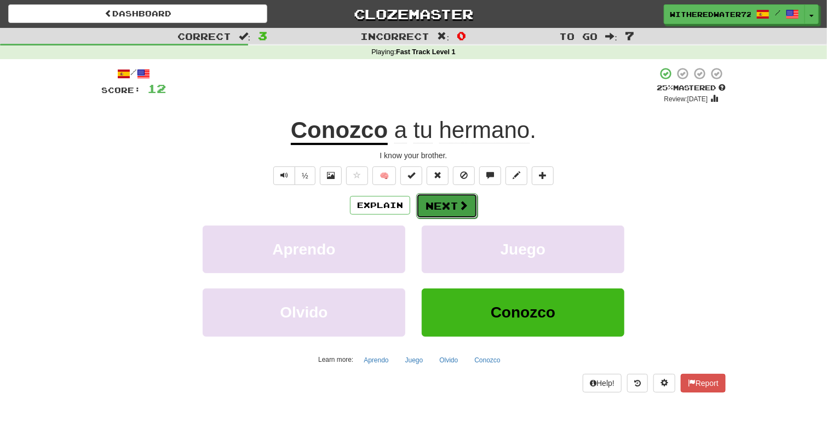
click at [459, 208] on span at bounding box center [464, 206] width 10 height 10
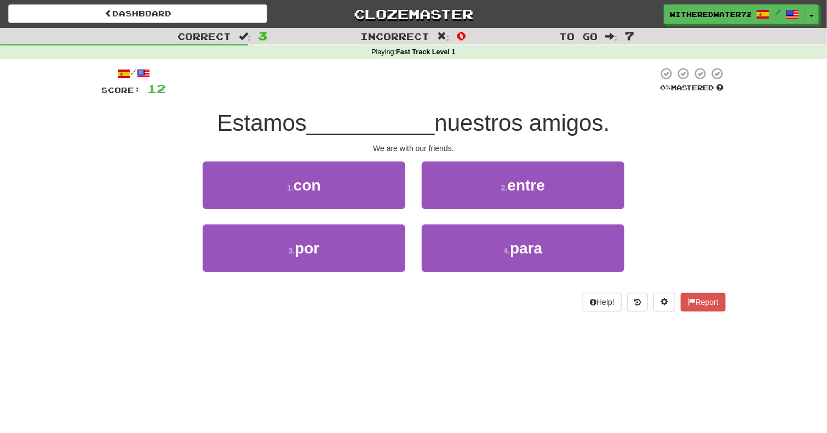
click at [285, 122] on span "Estamos" at bounding box center [261, 123] width 89 height 26
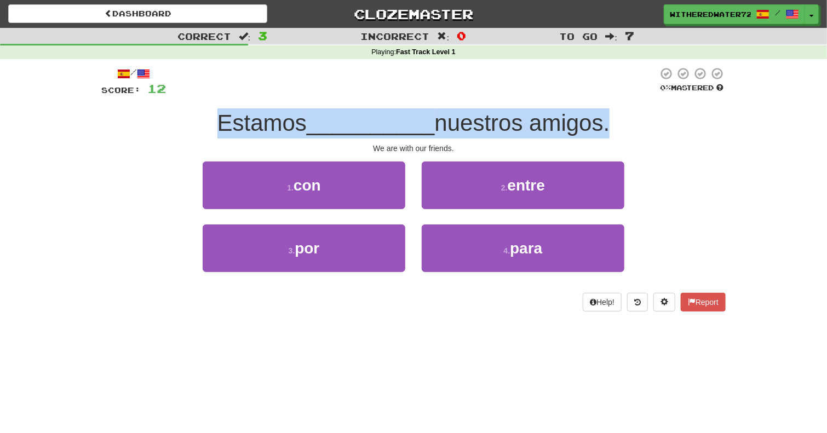
drag, startPoint x: 285, startPoint y: 122, endPoint x: 574, endPoint y: 128, distance: 289.3
click at [574, 128] on div "Estamos __________ nuestros amigos." at bounding box center [413, 123] width 625 height 30
click at [574, 128] on span "nuestros amigos." at bounding box center [522, 123] width 175 height 26
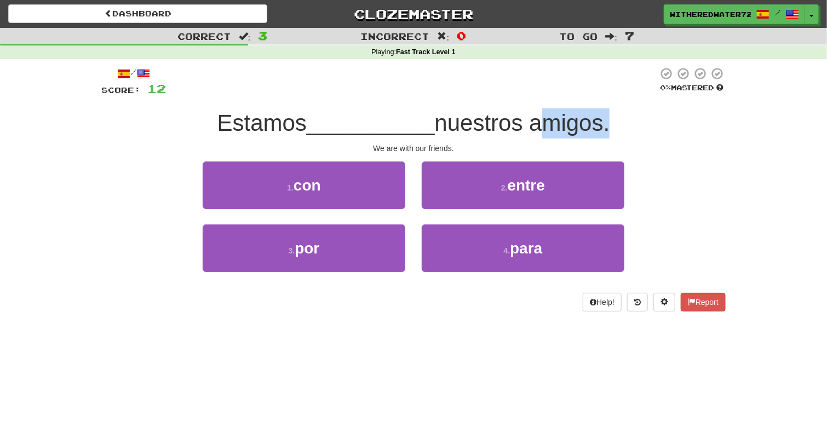
click at [574, 128] on span "nuestros amigos." at bounding box center [522, 123] width 175 height 26
click at [241, 122] on span "Estamos" at bounding box center [261, 123] width 89 height 26
click at [247, 118] on span "Estamos" at bounding box center [261, 123] width 89 height 26
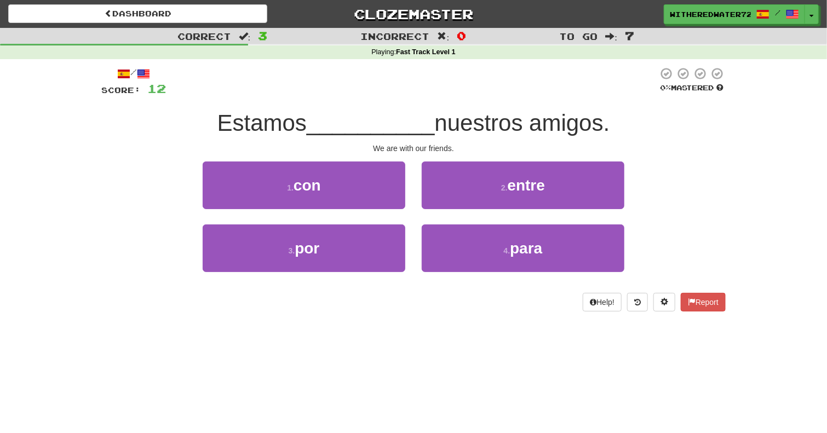
click at [247, 118] on span "Estamos" at bounding box center [261, 123] width 89 height 26
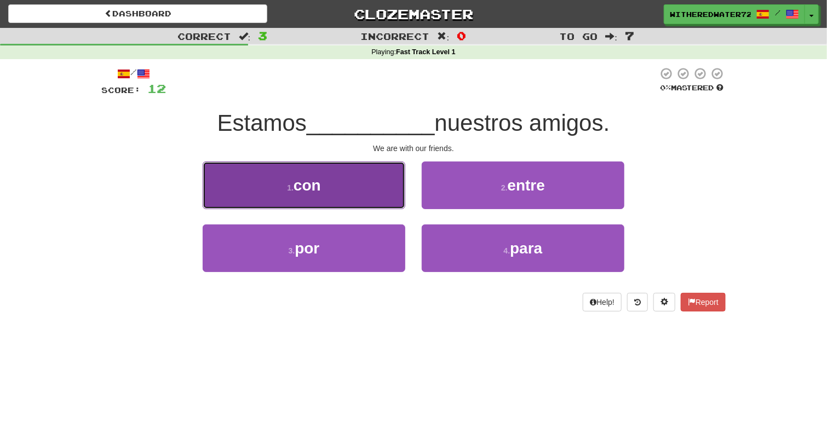
click at [339, 187] on button "1 . con" at bounding box center [304, 186] width 203 height 48
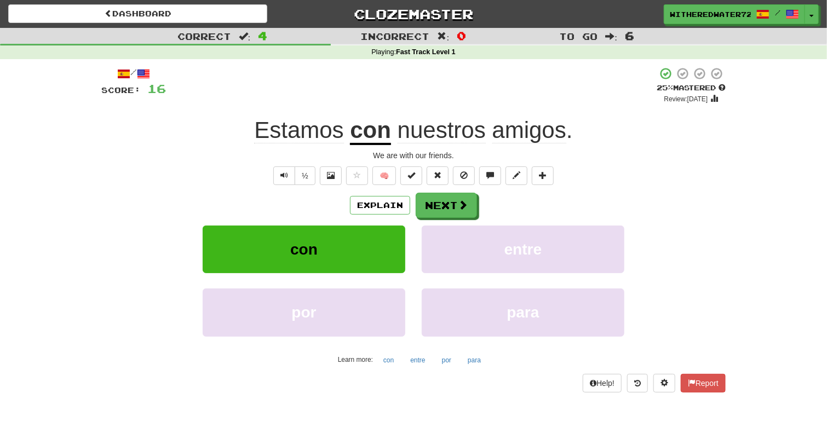
click at [264, 394] on div "/ Score: 16 + 4 25 % Mastered Review: 2025-09-22 Estamos con nuestros amigos . …" at bounding box center [413, 233] width 625 height 348
click at [442, 201] on button "Next" at bounding box center [446, 205] width 61 height 25
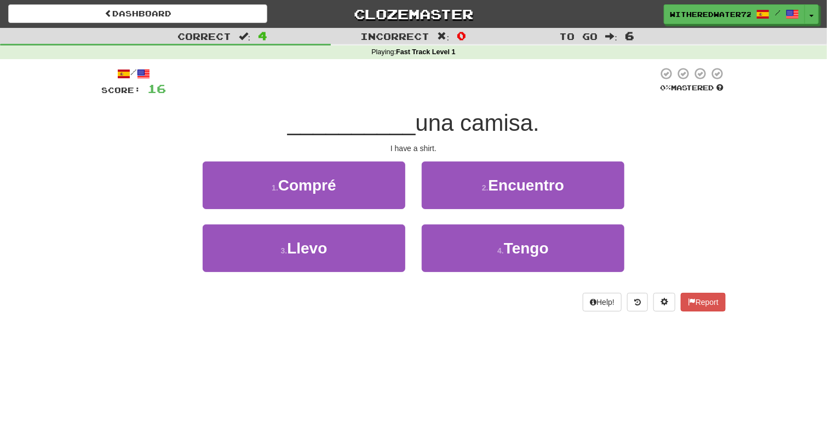
click at [446, 123] on span "una camisa." at bounding box center [478, 123] width 124 height 26
drag, startPoint x: 446, startPoint y: 123, endPoint x: 533, endPoint y: 139, distance: 87.9
click at [533, 139] on div "/ Score: 16 0 % Mastered __________ una camisa. I have a shirt. 1 . Compré 2 . …" at bounding box center [413, 189] width 625 height 245
click at [514, 123] on span "una camisa." at bounding box center [478, 123] width 124 height 26
drag, startPoint x: 514, startPoint y: 123, endPoint x: 449, endPoint y: 124, distance: 65.2
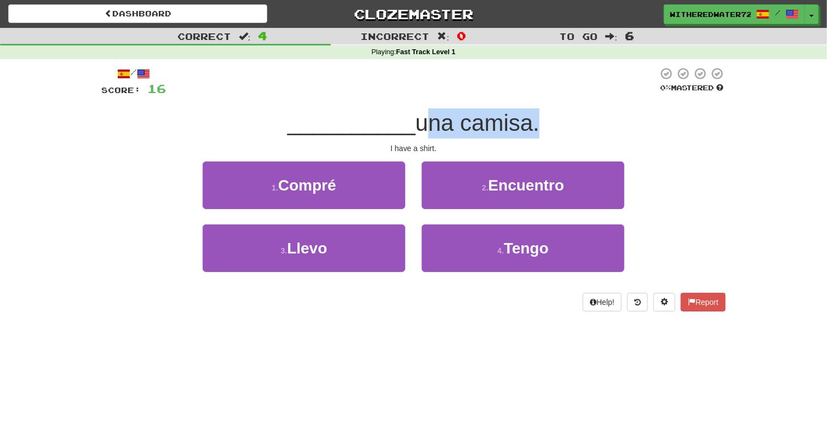
click at [449, 124] on span "una camisa." at bounding box center [478, 123] width 124 height 26
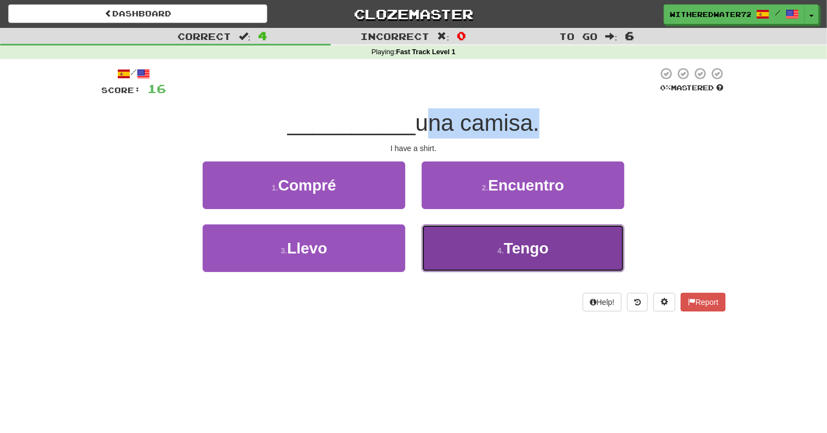
click at [539, 250] on span "Tengo" at bounding box center [526, 248] width 45 height 17
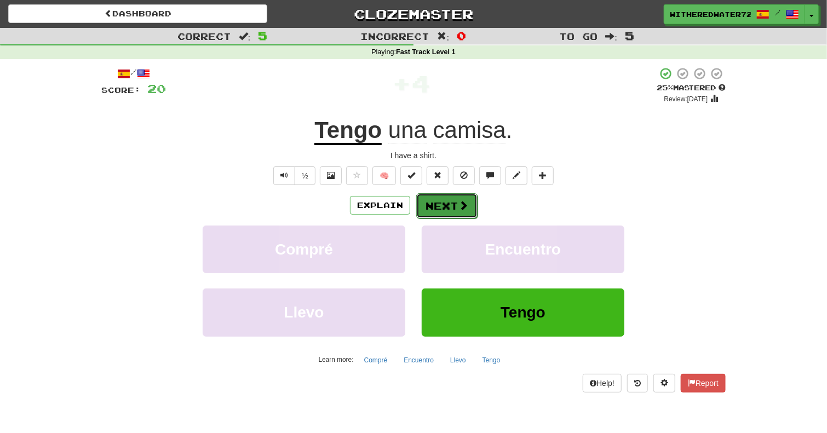
click at [454, 208] on button "Next" at bounding box center [446, 205] width 61 height 25
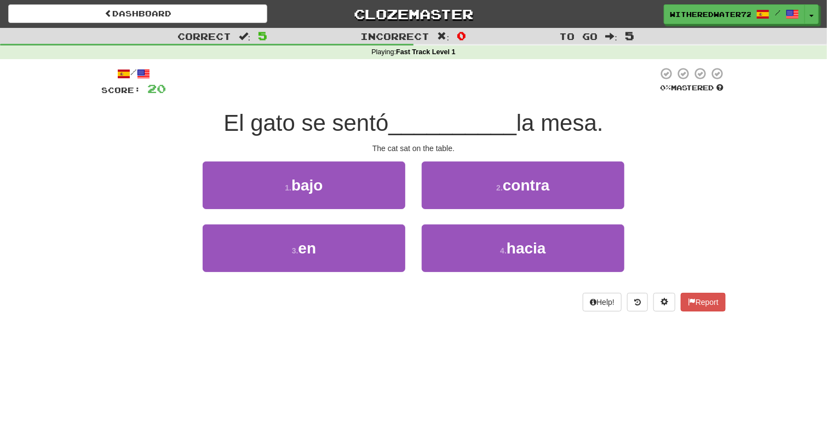
click at [228, 128] on span "El gato se sentó" at bounding box center [306, 123] width 165 height 26
drag, startPoint x: 228, startPoint y: 128, endPoint x: 601, endPoint y: 120, distance: 372.6
click at [601, 120] on div "El gato se sentó __________ la mesa." at bounding box center [413, 123] width 625 height 30
click at [285, 117] on span "El gato se sentó" at bounding box center [306, 123] width 165 height 26
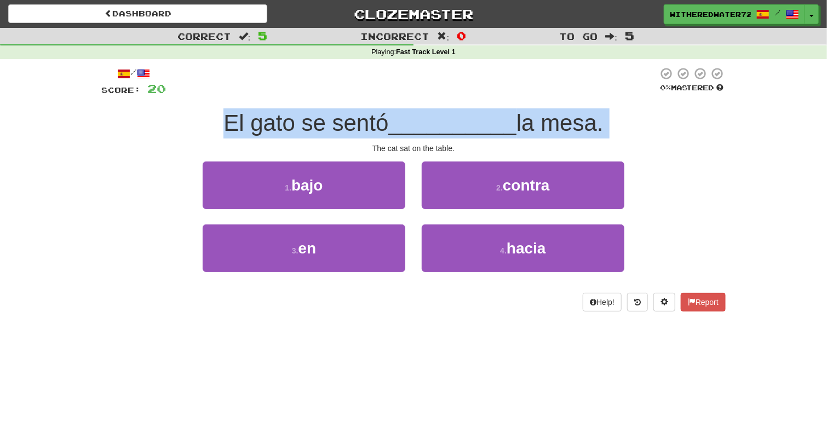
drag, startPoint x: 285, startPoint y: 117, endPoint x: 301, endPoint y: 108, distance: 18.4
click at [301, 108] on div "El gato se sentó __________ la mesa." at bounding box center [413, 123] width 625 height 30
click at [344, 122] on span "El gato se sentó" at bounding box center [306, 123] width 165 height 26
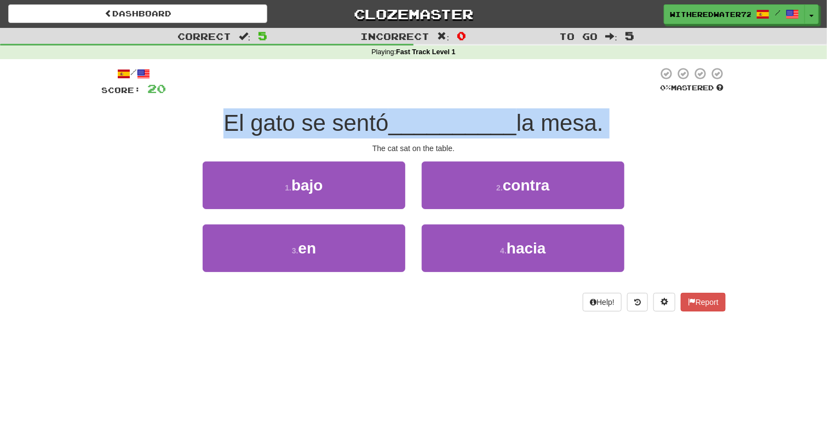
click at [344, 122] on span "El gato se sentó" at bounding box center [306, 123] width 165 height 26
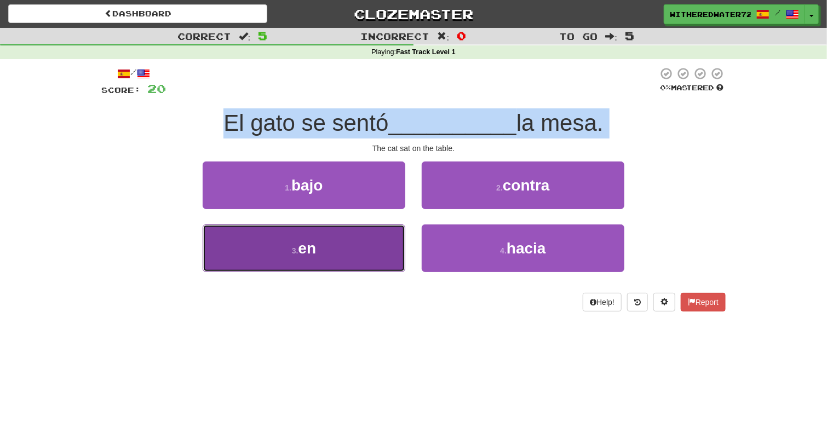
click at [345, 255] on button "3 . en" at bounding box center [304, 249] width 203 height 48
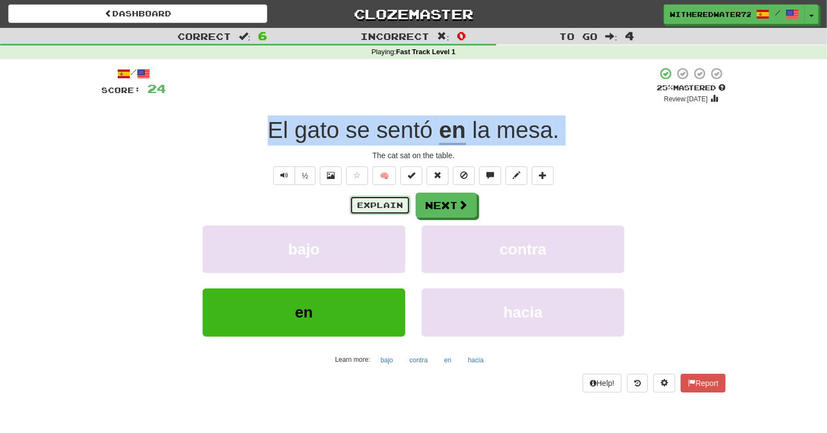
click at [377, 208] on button "Explain" at bounding box center [380, 205] width 60 height 19
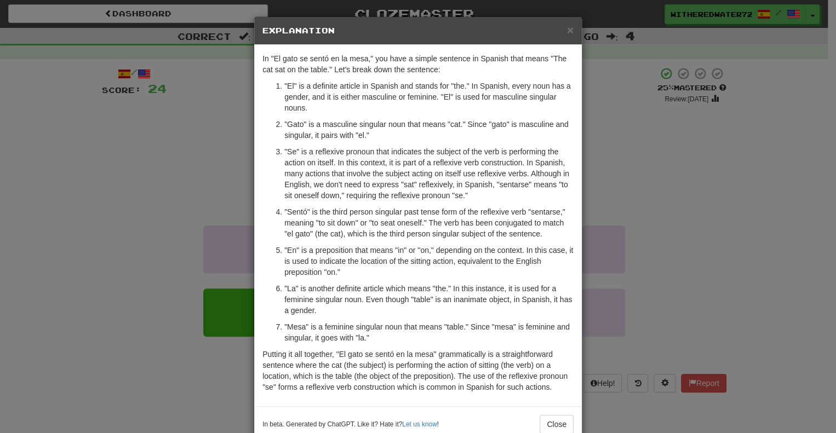
click at [284, 152] on p ""Se" is a reflexive pronoun that indicates the subject of the verb is performin…" at bounding box center [428, 173] width 289 height 55
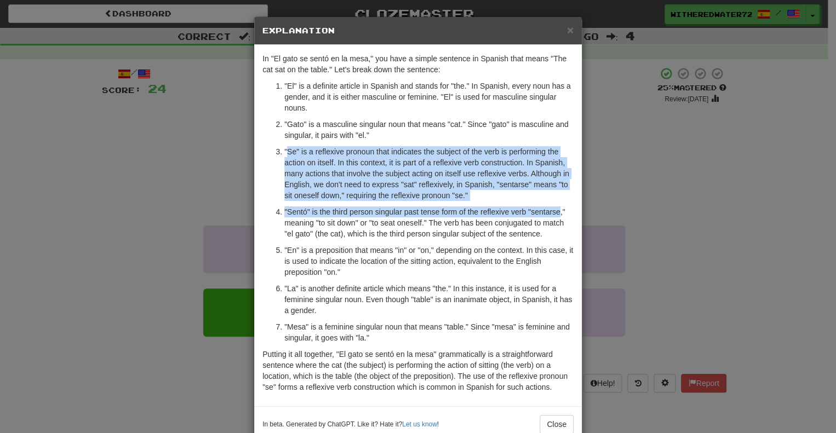
drag, startPoint x: 281, startPoint y: 152, endPoint x: 545, endPoint y: 203, distance: 268.5
click at [552, 204] on ol ""El" is a definite article in Spanish and stands for "the." In Spanish, every n…" at bounding box center [417, 212] width 311 height 263
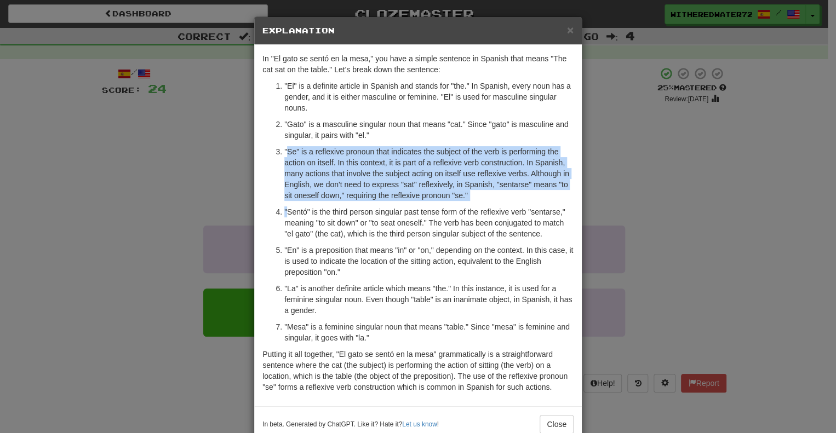
click at [472, 202] on ol ""El" is a definite article in Spanish and stands for "the." In Spanish, every n…" at bounding box center [417, 212] width 311 height 263
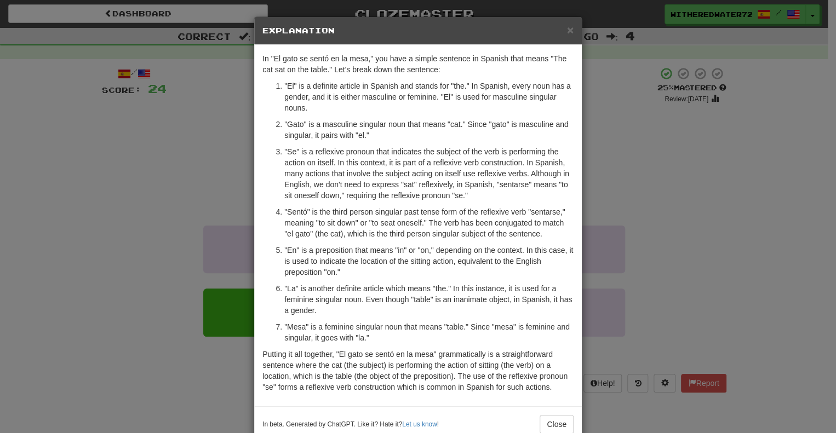
click at [282, 140] on ol ""El" is a definite article in Spanish and stands for "the." In Spanish, every n…" at bounding box center [417, 212] width 311 height 263
drag, startPoint x: 282, startPoint y: 140, endPoint x: 516, endPoint y: 140, distance: 234.5
click at [516, 140] on ol ""El" is a definite article in Spanish and stands for "the." In Spanish, every n…" at bounding box center [417, 212] width 311 height 263
click at [447, 401] on div "In "El gato se sentó en la mesa," you have a simple sentence in Spanish that me…" at bounding box center [418, 226] width 328 height 362
click at [556, 422] on button "Close" at bounding box center [557, 424] width 34 height 19
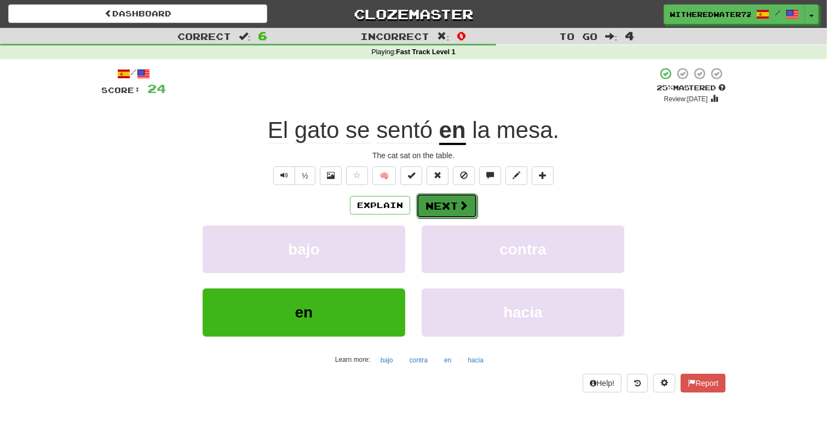
click at [459, 203] on span at bounding box center [464, 206] width 10 height 10
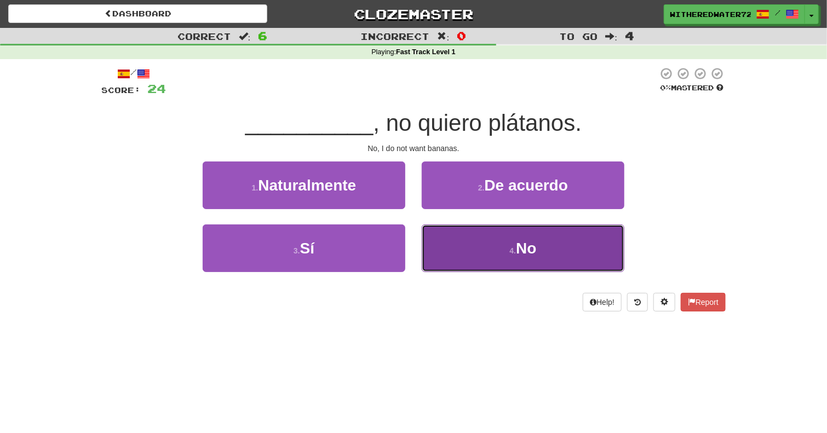
click at [534, 245] on span "No" at bounding box center [526, 248] width 20 height 17
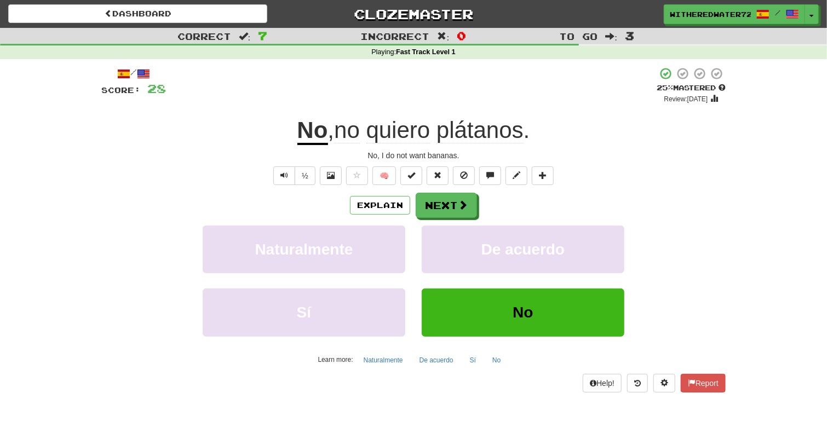
click at [497, 139] on span "plátanos" at bounding box center [480, 130] width 87 height 26
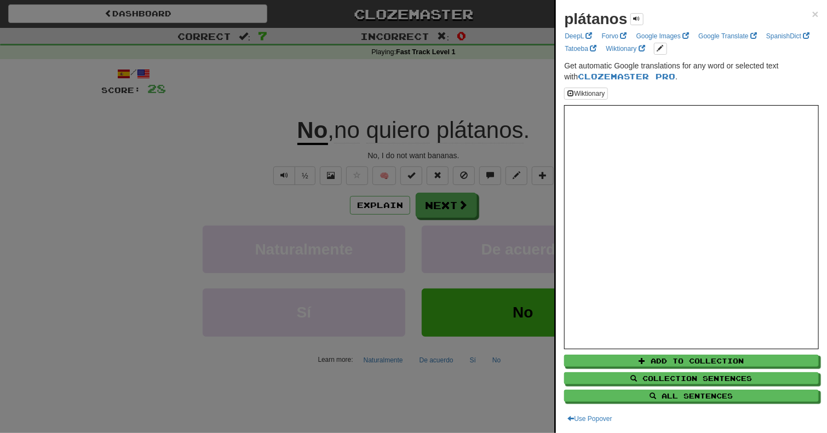
click at [497, 139] on div at bounding box center [413, 216] width 827 height 433
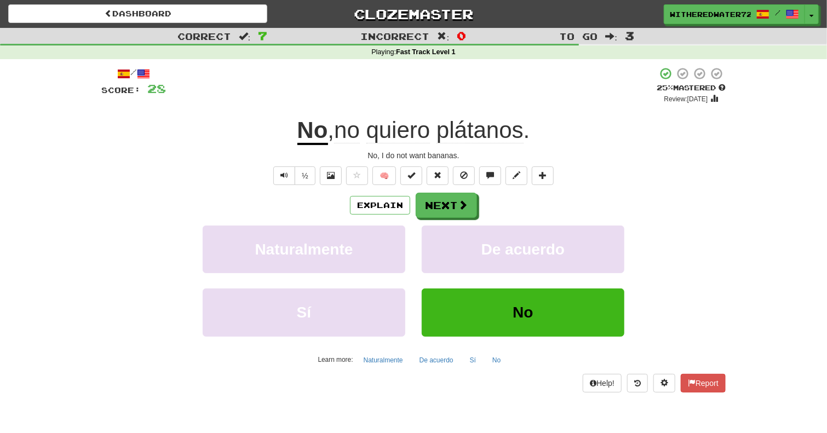
click at [484, 130] on span "plátanos" at bounding box center [480, 130] width 87 height 26
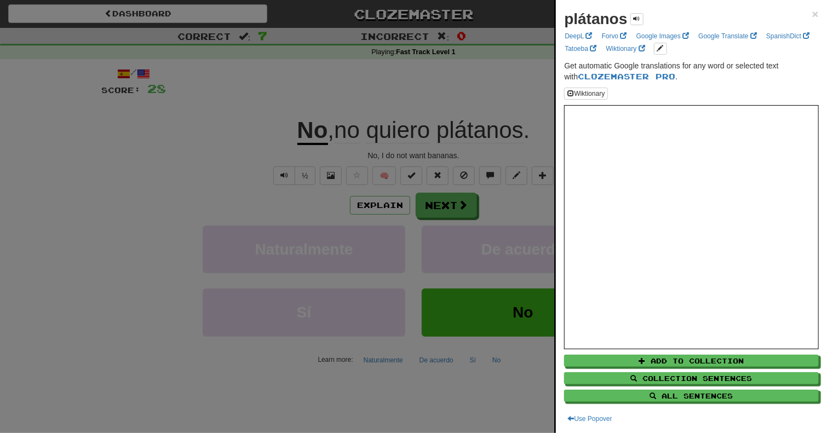
click at [473, 146] on div at bounding box center [413, 216] width 827 height 433
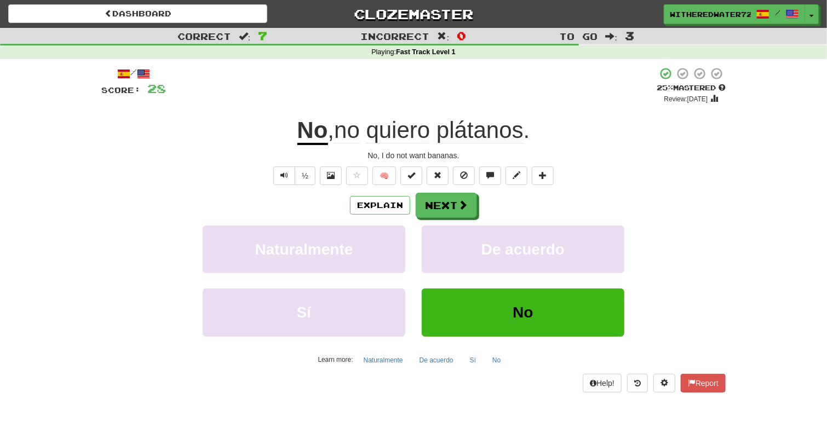
click at [530, 124] on span ", no quiero plátanos ." at bounding box center [429, 130] width 202 height 26
click at [517, 128] on span "plátanos" at bounding box center [480, 130] width 87 height 26
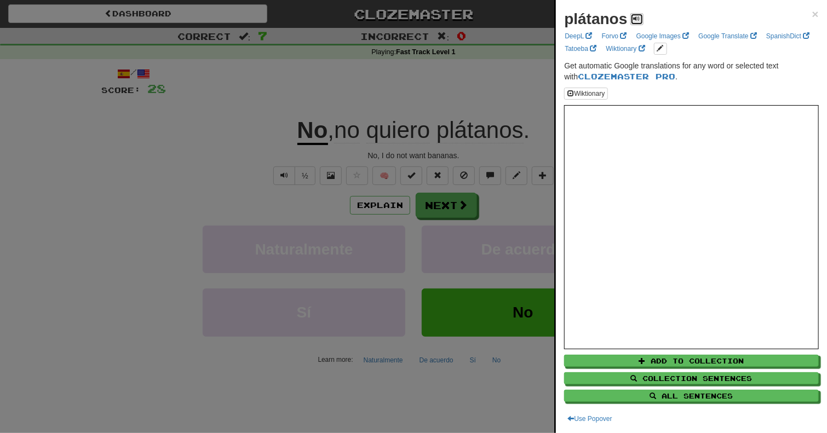
click at [636, 21] on span at bounding box center [637, 18] width 7 height 7
click at [413, 125] on div at bounding box center [413, 216] width 827 height 433
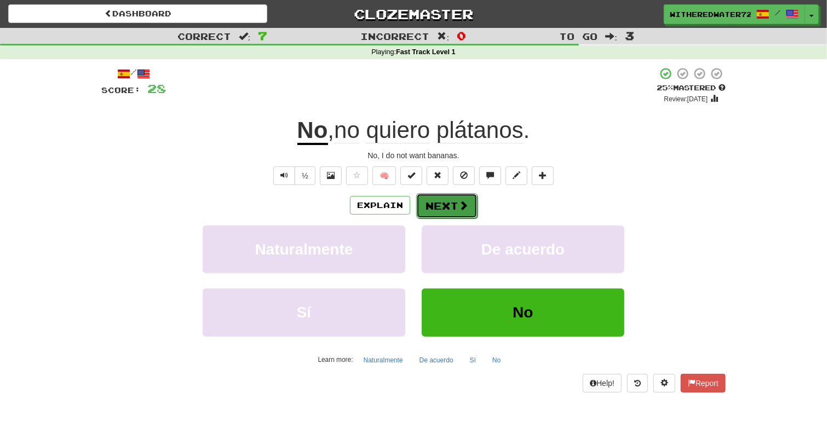
click at [456, 204] on button "Next" at bounding box center [446, 205] width 61 height 25
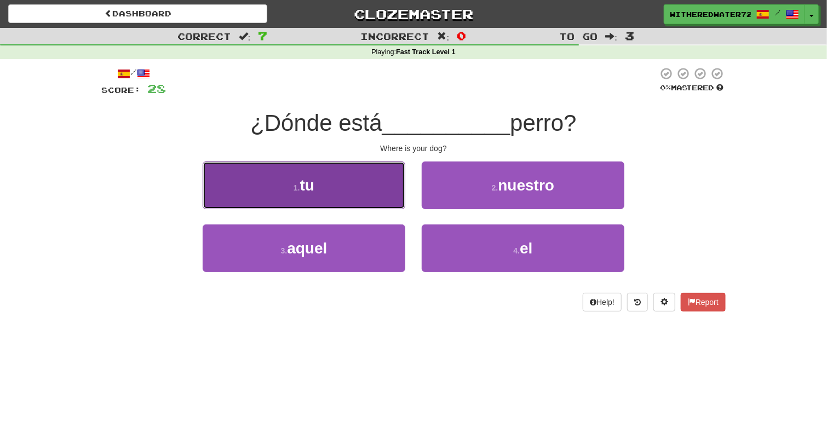
click at [342, 168] on button "1 . tu" at bounding box center [304, 186] width 203 height 48
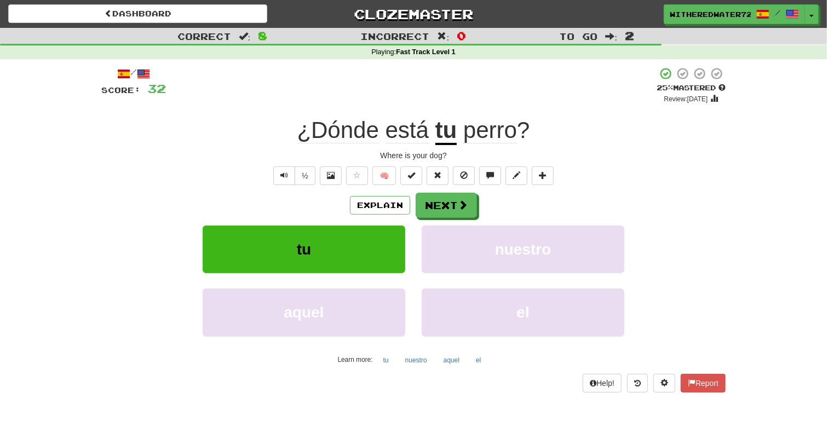
click at [502, 398] on div "/ Score: 32 + 4 25 % Mastered Review: 2025-09-22 ¿Dónde está tu perro ? Where i…" at bounding box center [413, 233] width 625 height 348
click at [449, 198] on button "Next" at bounding box center [446, 205] width 61 height 25
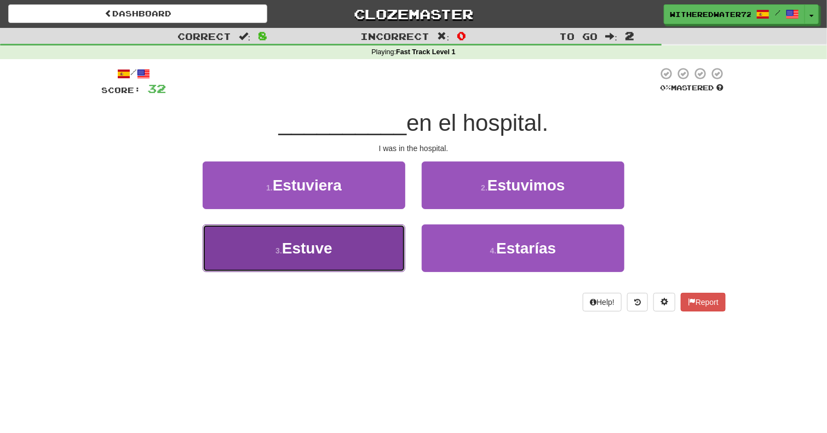
click at [296, 251] on span "Estuve" at bounding box center [307, 248] width 50 height 17
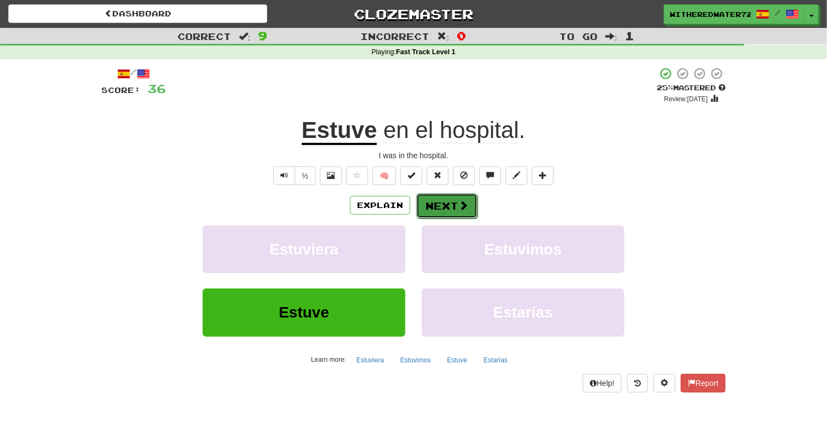
click at [459, 206] on span at bounding box center [464, 206] width 10 height 10
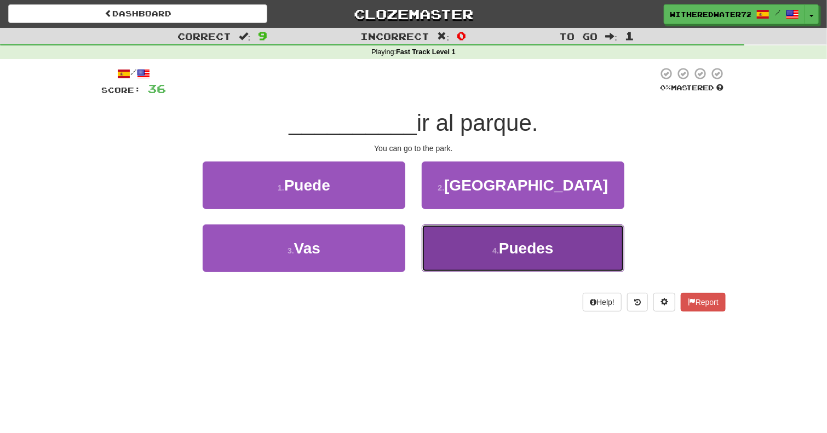
click at [549, 251] on span "Puedes" at bounding box center [526, 248] width 55 height 17
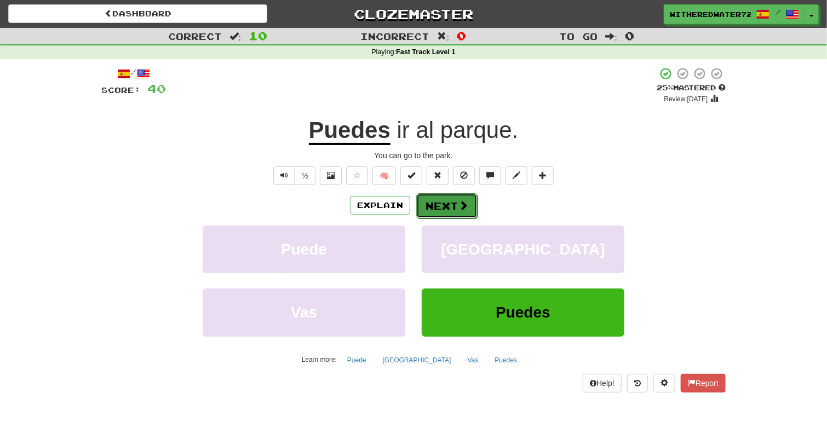
click at [469, 207] on button "Next" at bounding box center [446, 205] width 61 height 25
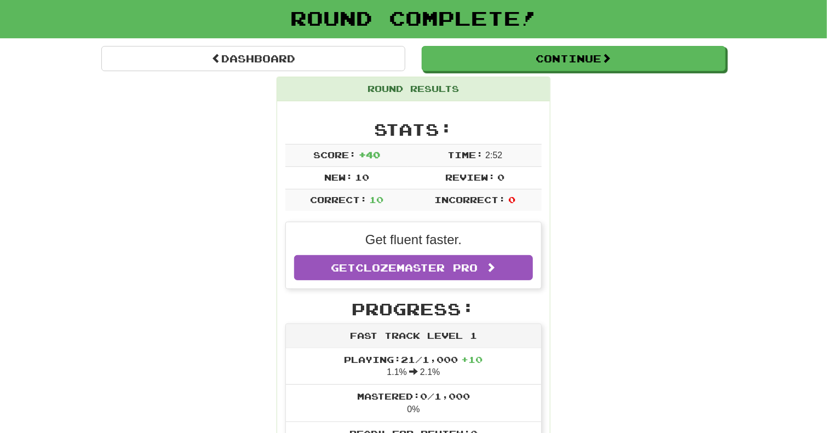
scroll to position [42, 0]
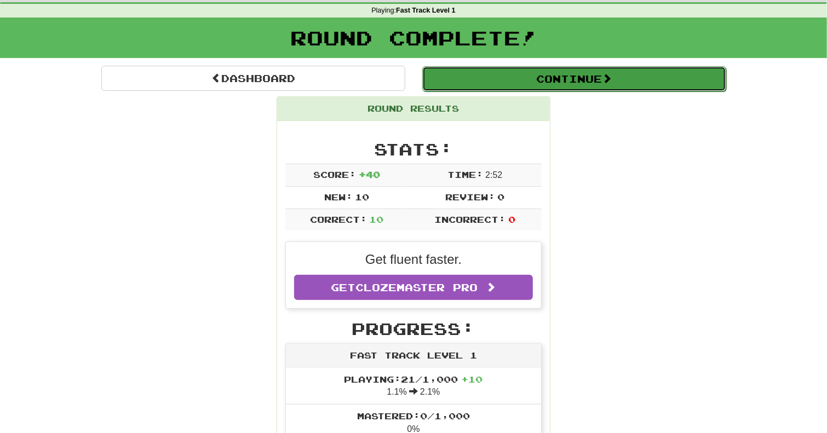
click at [597, 81] on button "Continue" at bounding box center [574, 78] width 304 height 25
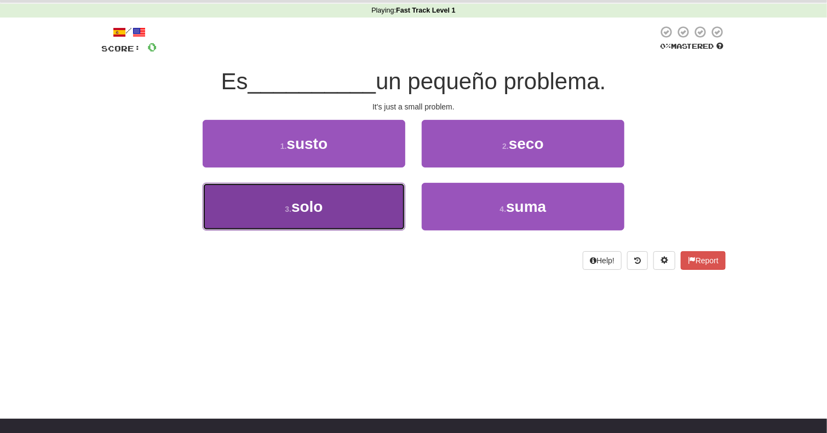
click at [367, 211] on button "3 . solo" at bounding box center [304, 207] width 203 height 48
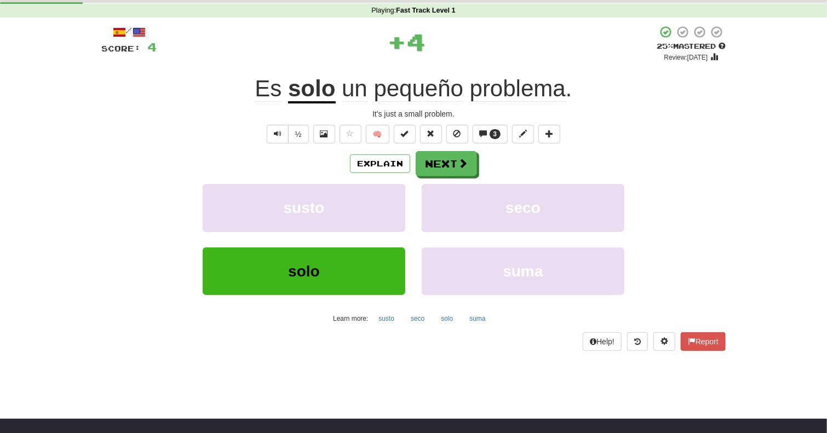
click at [311, 89] on u "solo" at bounding box center [311, 90] width 47 height 28
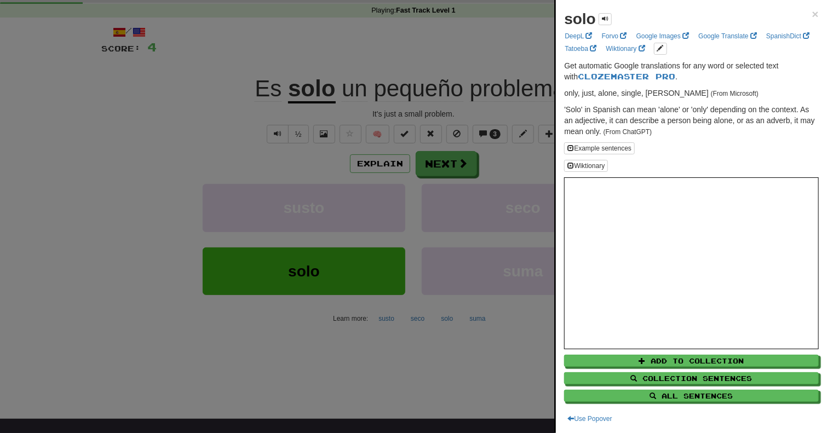
click at [653, 113] on p "'Solo' in Spanish can mean 'alone' or 'only' depending on the context. As an ad…" at bounding box center [691, 120] width 255 height 33
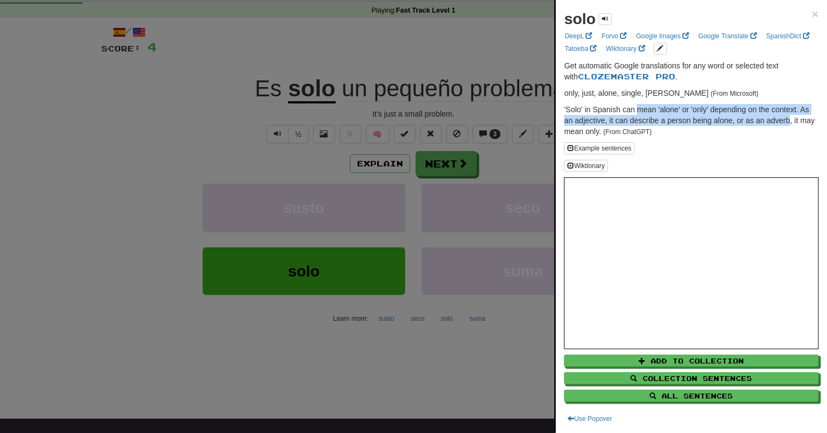
drag, startPoint x: 653, startPoint y: 113, endPoint x: 782, endPoint y: 118, distance: 128.9
click at [782, 118] on p "'Solo' in Spanish can mean 'alone' or 'only' depending on the context. As an ad…" at bounding box center [691, 120] width 255 height 33
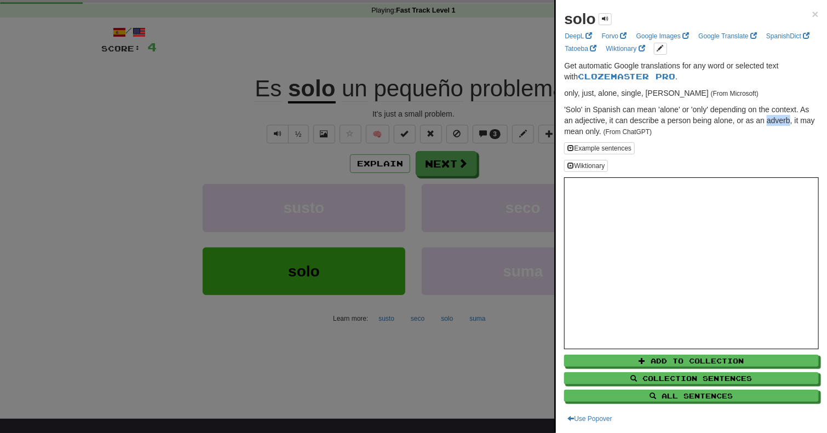
click at [782, 118] on p "'Solo' in Spanish can mean 'alone' or 'only' depending on the context. As an ad…" at bounding box center [691, 120] width 255 height 33
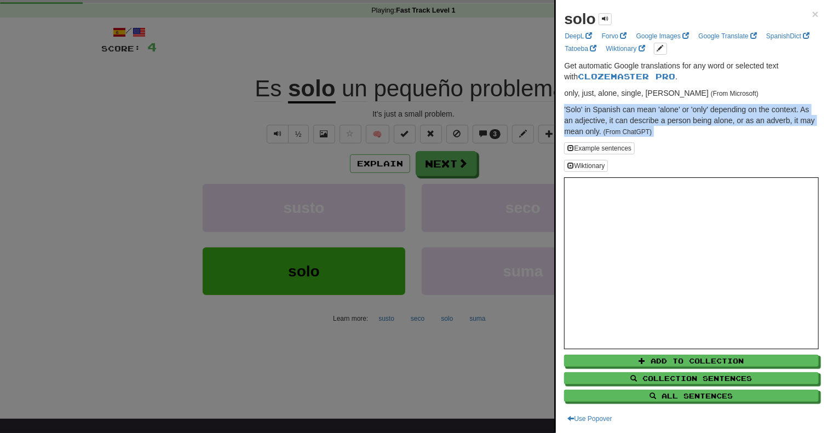
click at [782, 118] on p "'Solo' in Spanish can mean 'alone' or 'only' depending on the context. As an ad…" at bounding box center [691, 120] width 255 height 33
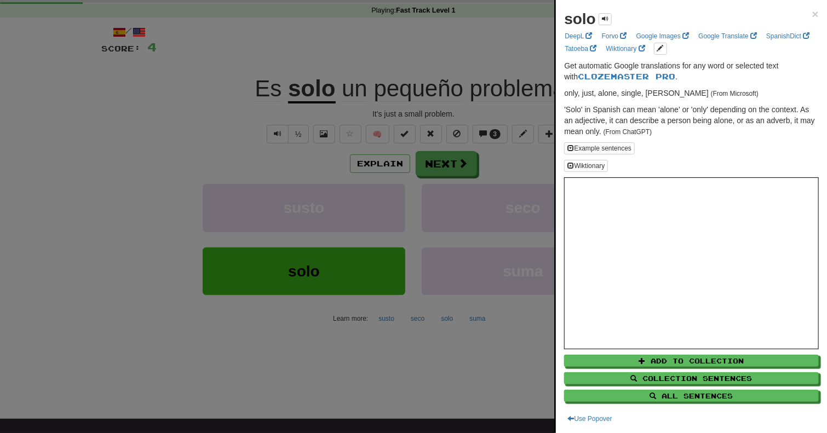
click at [349, 121] on div at bounding box center [413, 216] width 827 height 433
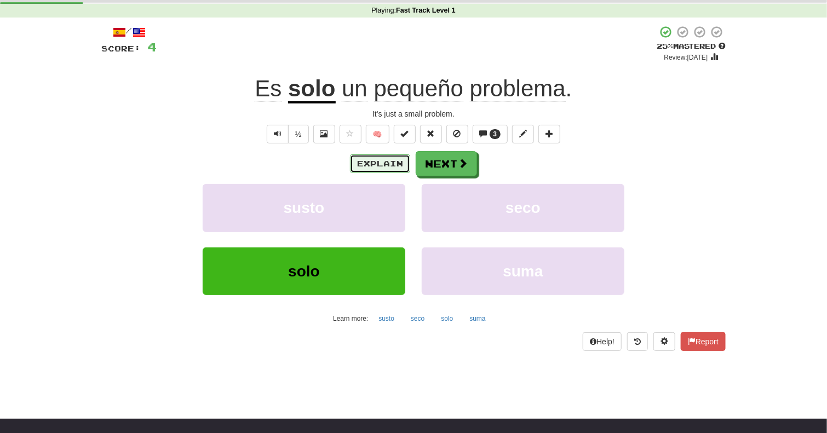
click at [393, 163] on button "Explain" at bounding box center [380, 163] width 60 height 19
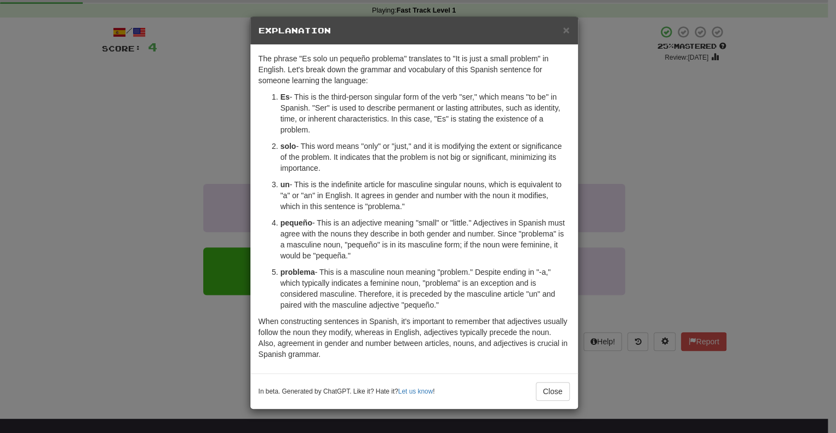
click at [316, 146] on p "solo - This word means "only" or "just," and it is modifying the extent or sign…" at bounding box center [425, 157] width 289 height 33
click at [417, 148] on p "solo - This word means "only" or "just," and it is modifying the extent or sign…" at bounding box center [425, 157] width 289 height 33
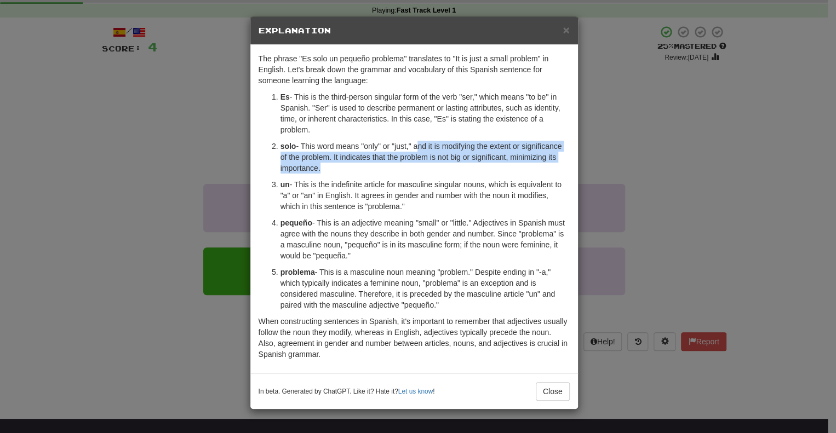
drag, startPoint x: 417, startPoint y: 148, endPoint x: 376, endPoint y: 163, distance: 43.3
click at [376, 163] on p "solo - This word means "only" or "just," and it is modifying the extent or sign…" at bounding box center [425, 157] width 289 height 33
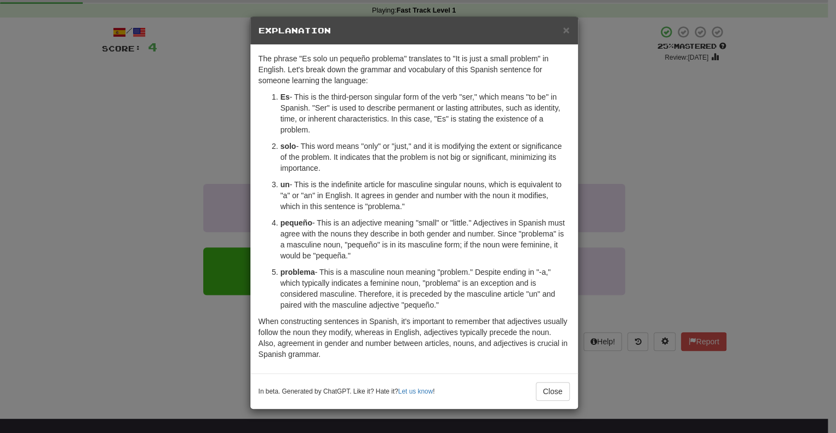
click at [215, 143] on div "× Explanation The phrase "Es solo un pequeño problema" translates to "It is jus…" at bounding box center [418, 216] width 836 height 433
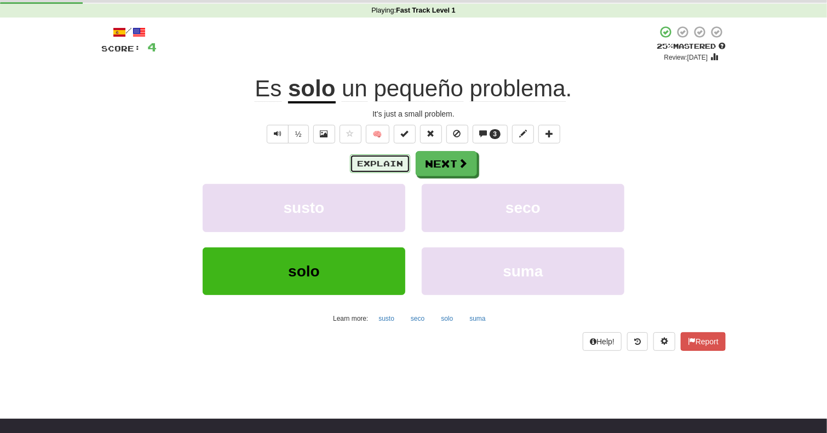
click at [368, 162] on button "Explain" at bounding box center [380, 163] width 60 height 19
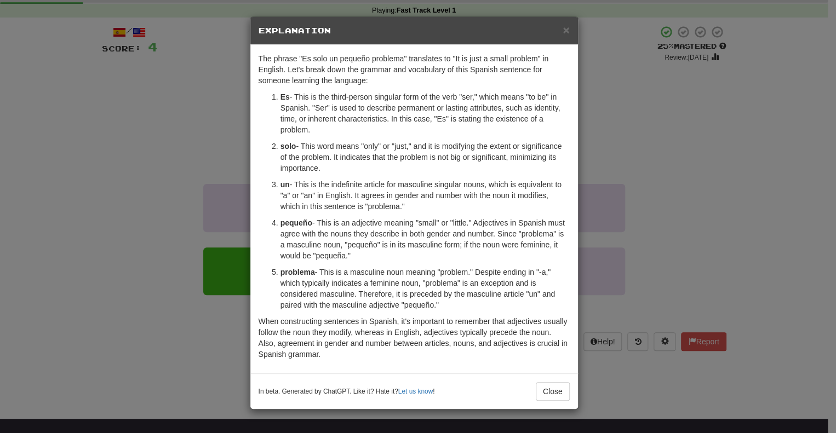
click at [642, 157] on div "× Explanation The phrase "Es solo un pequeño problema" translates to "It is jus…" at bounding box center [418, 216] width 836 height 433
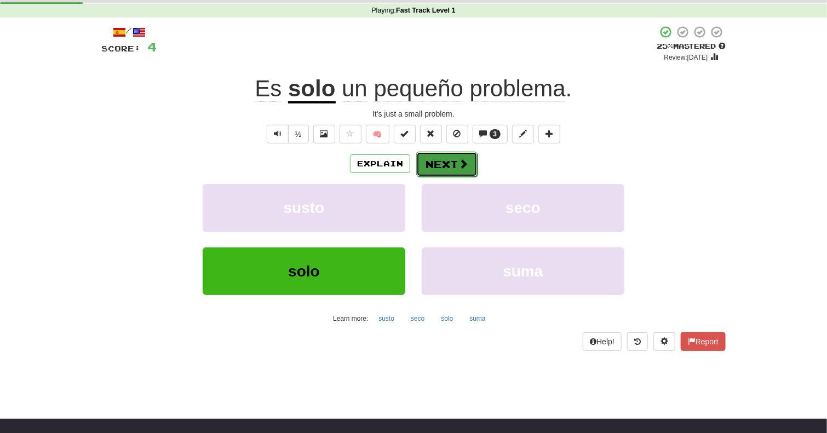
click at [455, 168] on button "Next" at bounding box center [446, 164] width 61 height 25
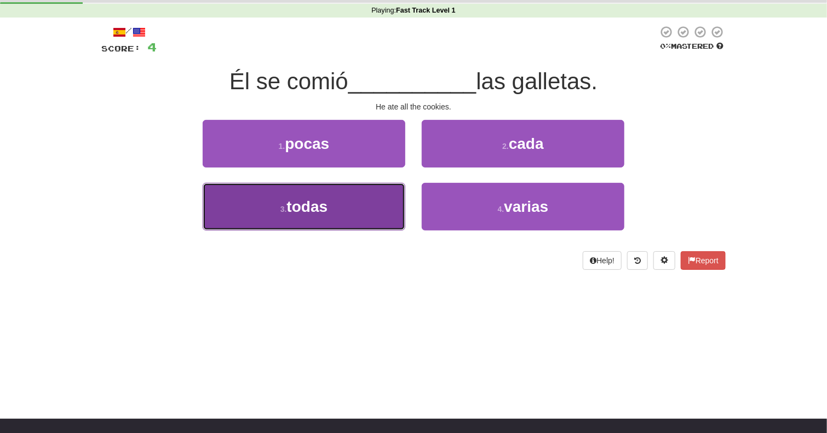
click at [373, 205] on button "3 . todas" at bounding box center [304, 207] width 203 height 48
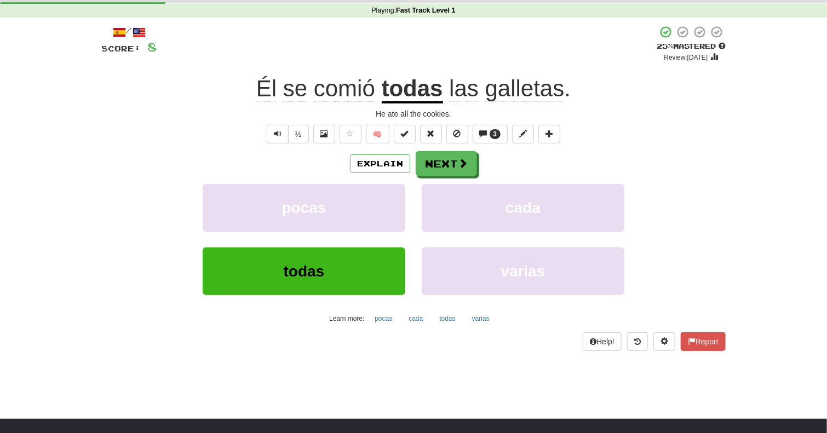
click at [364, 99] on span "comió" at bounding box center [344, 89] width 61 height 26
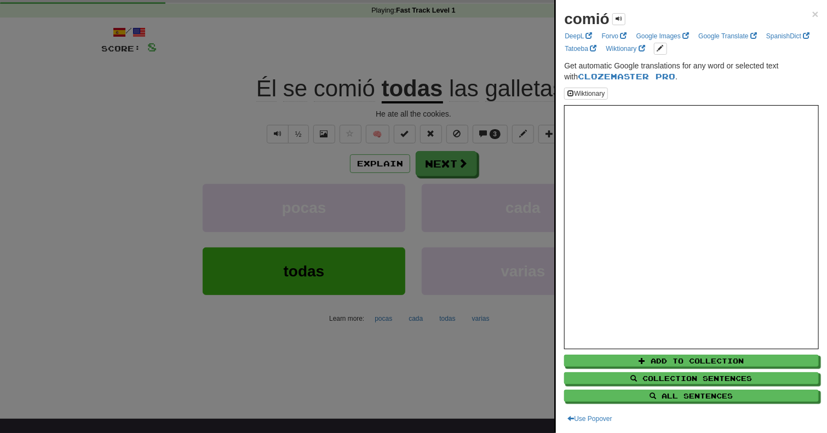
click at [373, 103] on div at bounding box center [413, 216] width 827 height 433
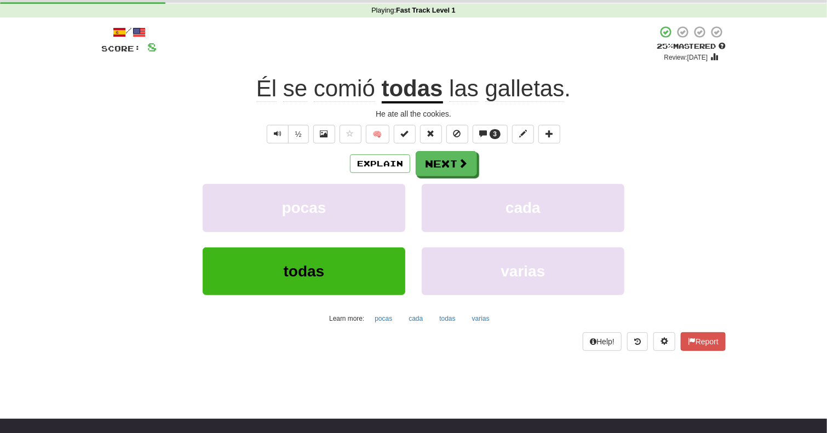
click at [453, 10] on strong "Fast Track Level 1" at bounding box center [426, 11] width 60 height 8
drag, startPoint x: 453, startPoint y: 10, endPoint x: 406, endPoint y: 12, distance: 47.1
click at [406, 12] on strong "Fast Track Level 1" at bounding box center [426, 11] width 60 height 8
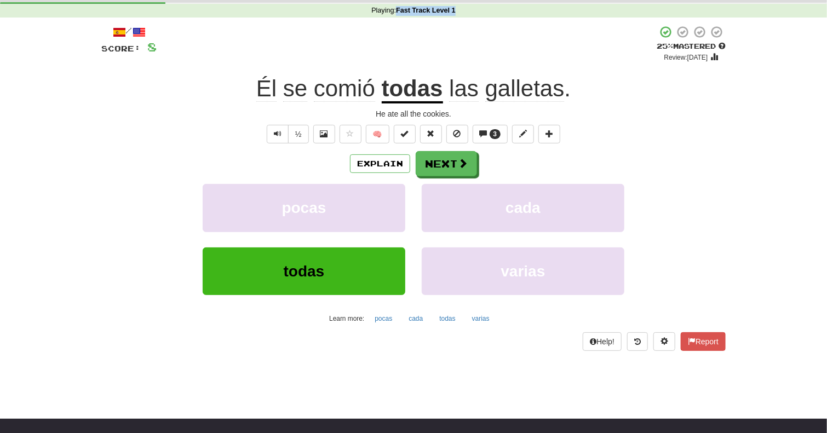
drag, startPoint x: 406, startPoint y: 12, endPoint x: 472, endPoint y: 15, distance: 65.8
click at [472, 15] on div "Playing : Fast Track Level 1" at bounding box center [413, 11] width 827 height 10
click at [398, 13] on strong "Fast Track Level 1" at bounding box center [426, 11] width 60 height 8
drag, startPoint x: 398, startPoint y: 13, endPoint x: 477, endPoint y: 12, distance: 78.9
click at [477, 12] on div "Playing : Fast Track Level 1" at bounding box center [413, 11] width 827 height 10
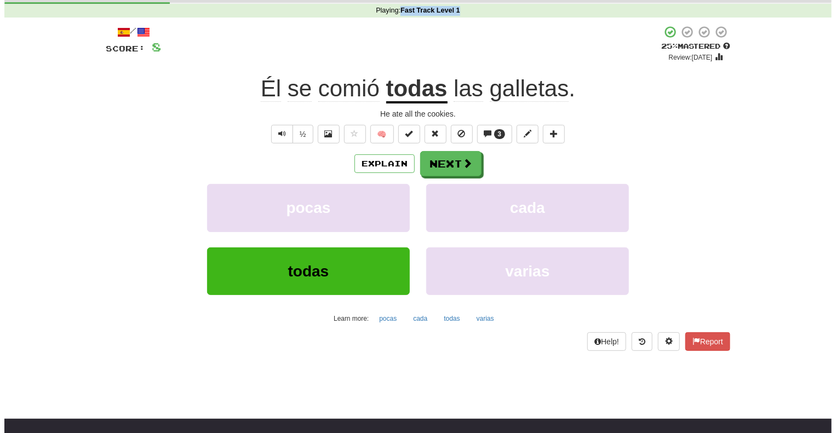
scroll to position [7, 0]
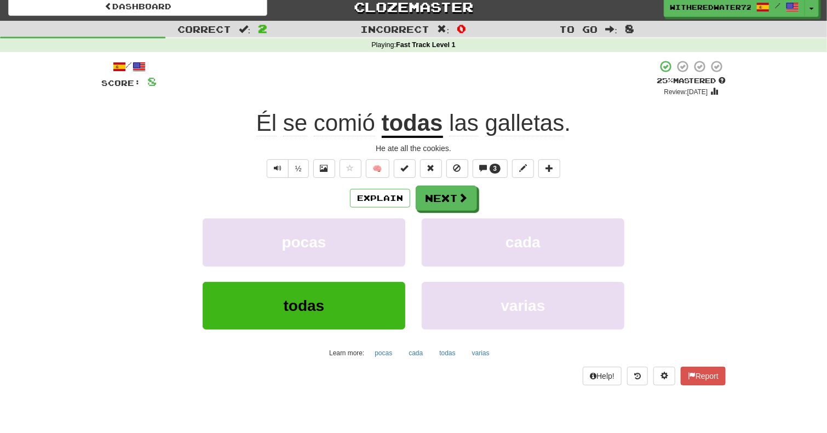
click at [540, 123] on span "galletas" at bounding box center [524, 123] width 79 height 26
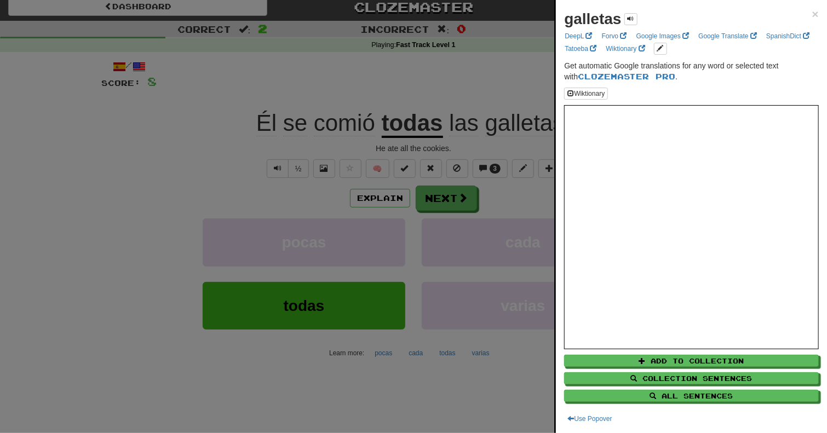
click at [533, 148] on div at bounding box center [413, 216] width 827 height 433
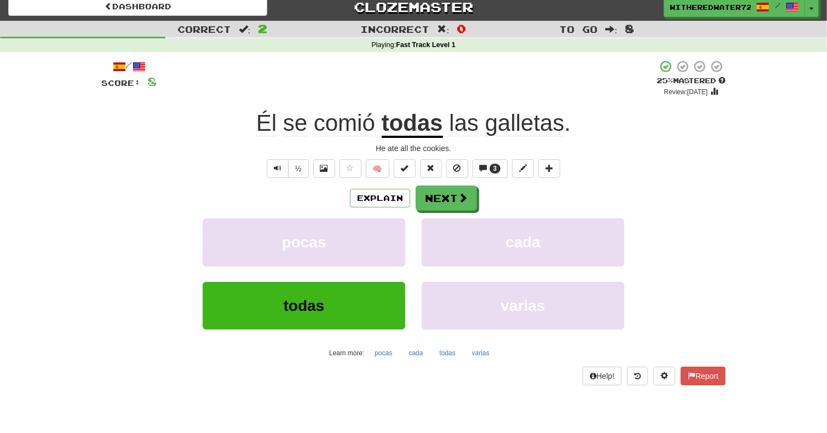
click at [520, 118] on span "galletas" at bounding box center [524, 123] width 79 height 26
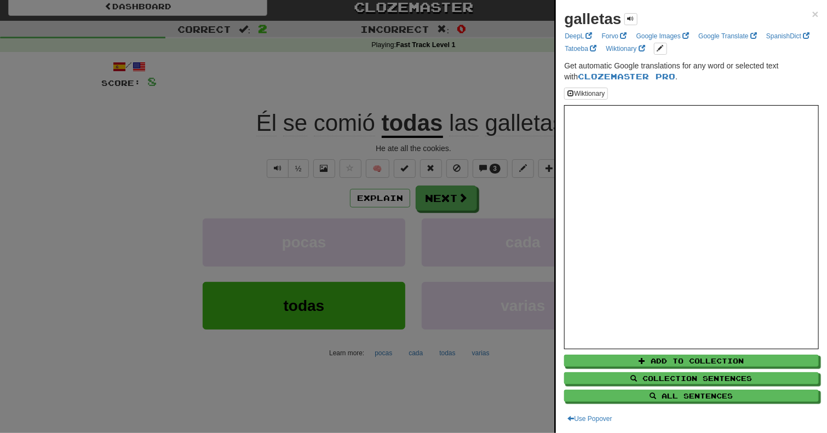
click at [438, 122] on div at bounding box center [413, 216] width 827 height 433
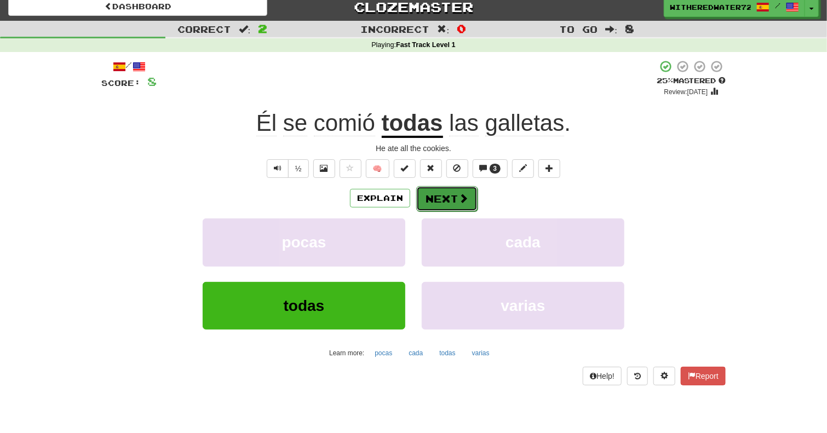
click at [460, 194] on span at bounding box center [464, 198] width 10 height 10
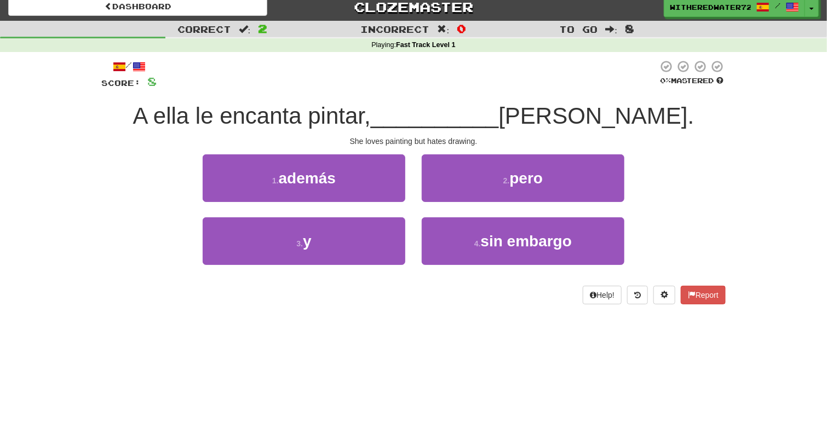
click at [173, 117] on span "A ella le encanta pintar," at bounding box center [252, 116] width 238 height 26
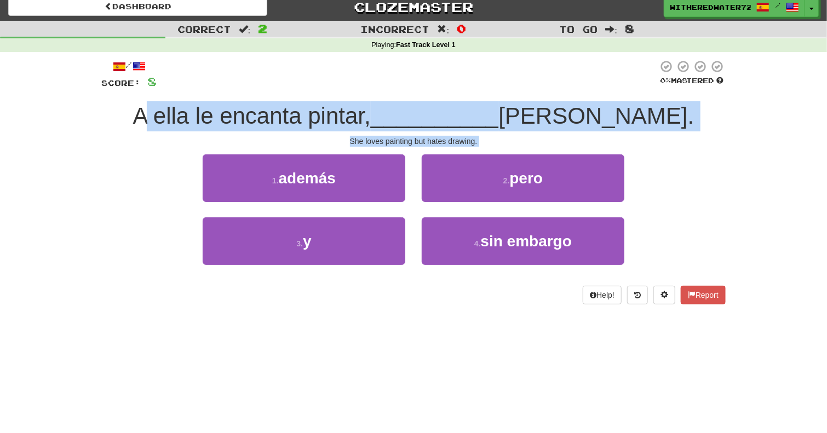
drag, startPoint x: 173, startPoint y: 117, endPoint x: 490, endPoint y: 141, distance: 317.5
click at [490, 141] on div "/ Score: 8 0 % Mastered A ella le encanta pintar, __________ odia dibujar. She …" at bounding box center [413, 182] width 625 height 245
click at [625, 125] on span "odia dibujar." at bounding box center [597, 116] width 196 height 26
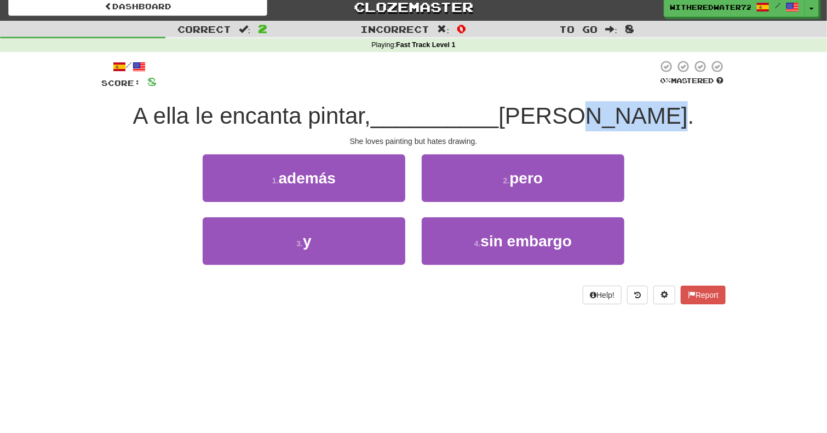
click at [625, 125] on span "odia dibujar." at bounding box center [597, 116] width 196 height 26
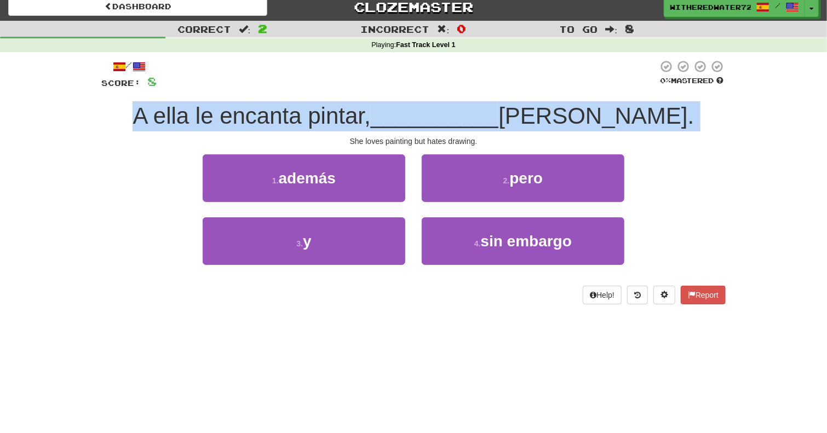
drag, startPoint x: 625, startPoint y: 125, endPoint x: 445, endPoint y: 129, distance: 179.2
click at [445, 129] on div "A ella le encanta pintar, __________ odia dibujar." at bounding box center [413, 116] width 625 height 30
click at [175, 122] on span "A ella le encanta pintar," at bounding box center [252, 116] width 238 height 26
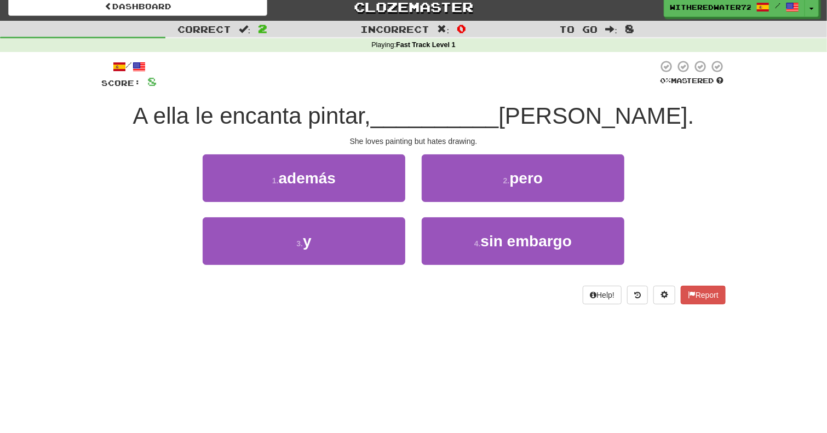
click at [175, 122] on span "A ella le encanta pintar," at bounding box center [252, 116] width 238 height 26
drag, startPoint x: 175, startPoint y: 122, endPoint x: 191, endPoint y: 118, distance: 15.7
click at [191, 118] on span "A ella le encanta pintar," at bounding box center [252, 116] width 238 height 26
click at [171, 116] on span "A ella le encanta pintar," at bounding box center [252, 116] width 238 height 26
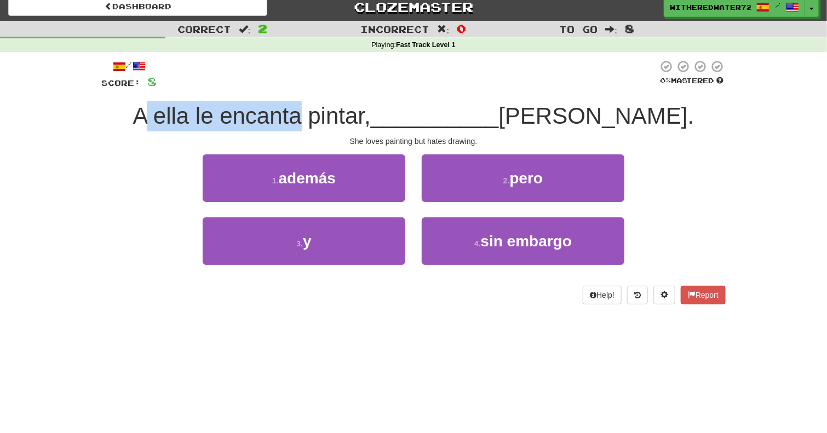
drag, startPoint x: 171, startPoint y: 116, endPoint x: 244, endPoint y: 115, distance: 73.4
click at [244, 115] on span "A ella le encanta pintar," at bounding box center [252, 116] width 238 height 26
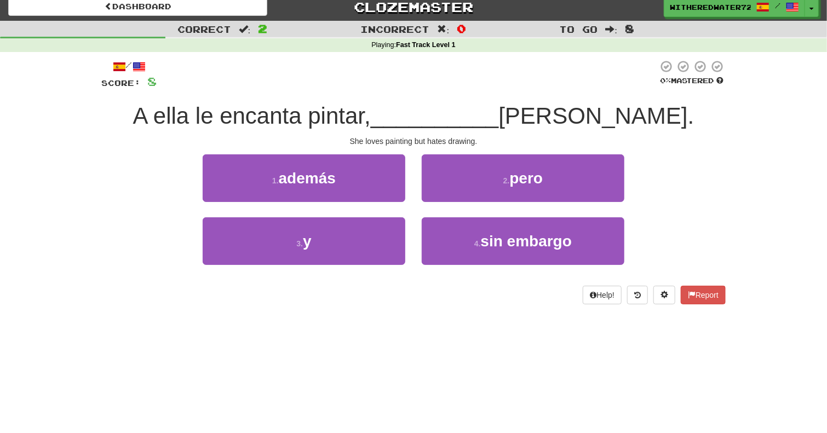
click at [167, 115] on span "A ella le encanta pintar," at bounding box center [252, 116] width 238 height 26
drag, startPoint x: 167, startPoint y: 115, endPoint x: 217, endPoint y: 119, distance: 50.6
click at [217, 119] on span "A ella le encanta pintar," at bounding box center [252, 116] width 238 height 26
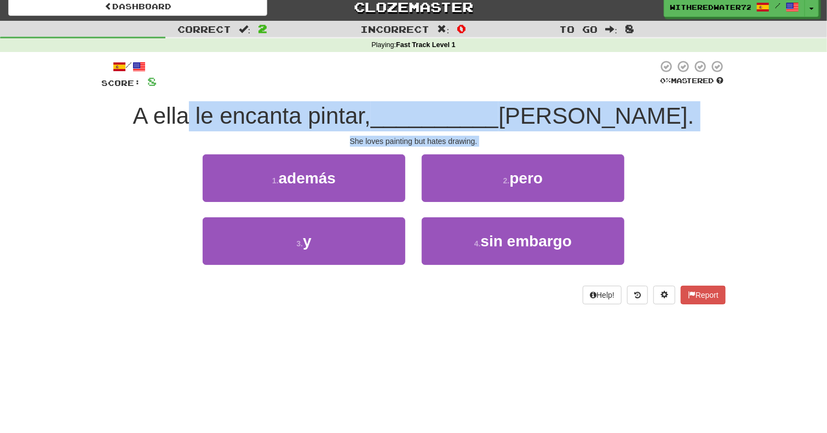
drag, startPoint x: 217, startPoint y: 119, endPoint x: 552, endPoint y: 142, distance: 336.1
click at [552, 142] on div "/ Score: 8 0 % Mastered A ella le encanta pintar, __________ odia dibujar. She …" at bounding box center [413, 182] width 625 height 245
click at [640, 110] on span "odia dibujar." at bounding box center [597, 116] width 196 height 26
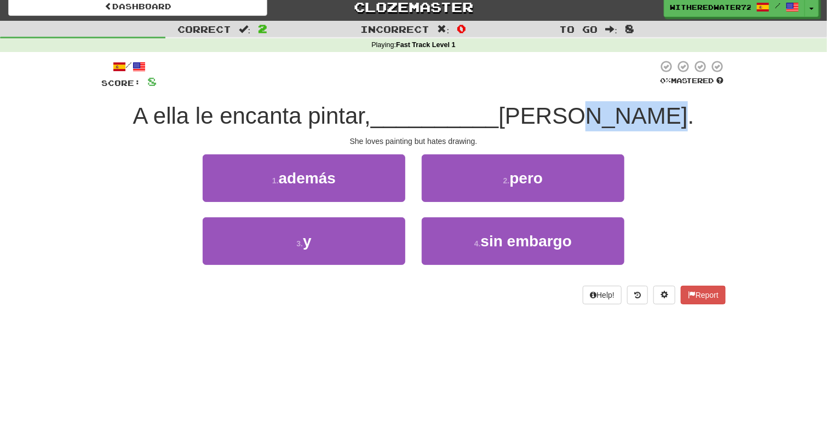
click at [640, 110] on span "odia dibujar." at bounding box center [597, 116] width 196 height 26
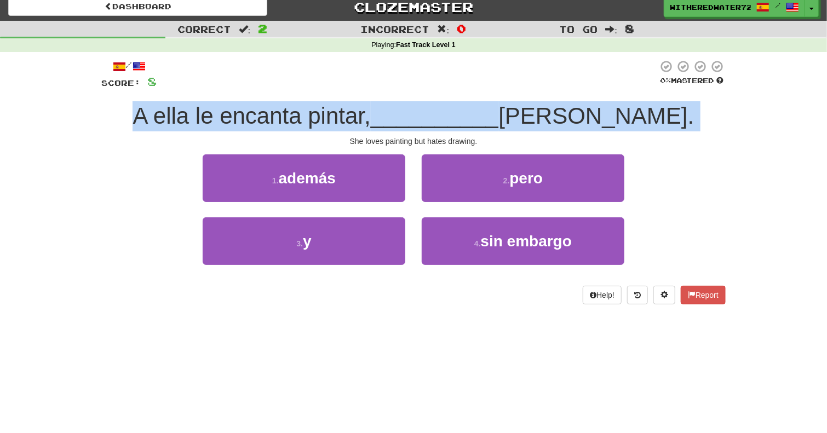
click at [640, 110] on span "odia dibujar." at bounding box center [597, 116] width 196 height 26
click at [167, 113] on span "A ella le encanta pintar," at bounding box center [252, 116] width 238 height 26
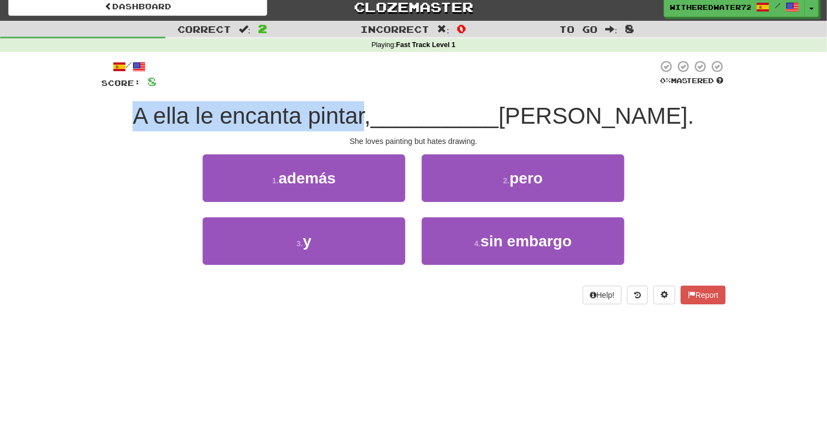
drag, startPoint x: 167, startPoint y: 113, endPoint x: 352, endPoint y: 99, distance: 186.3
click at [352, 99] on div "/ Score: 8 0 % Mastered A ella le encanta pintar, __________ odia dibujar. She …" at bounding box center [413, 182] width 625 height 245
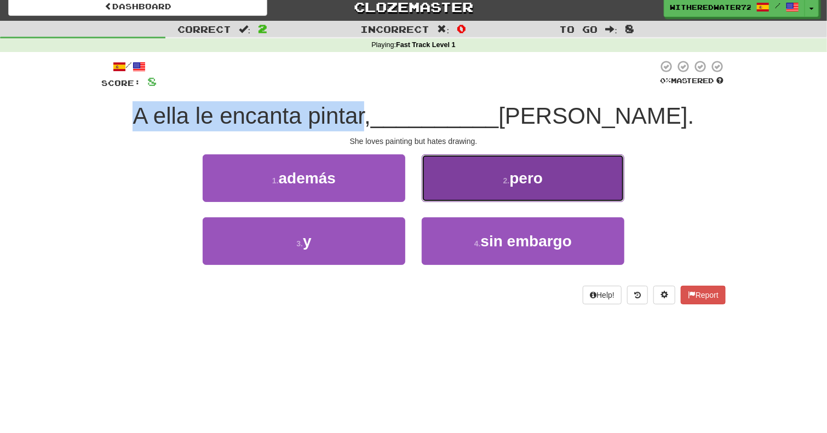
click at [506, 173] on button "2 . pero" at bounding box center [523, 178] width 203 height 48
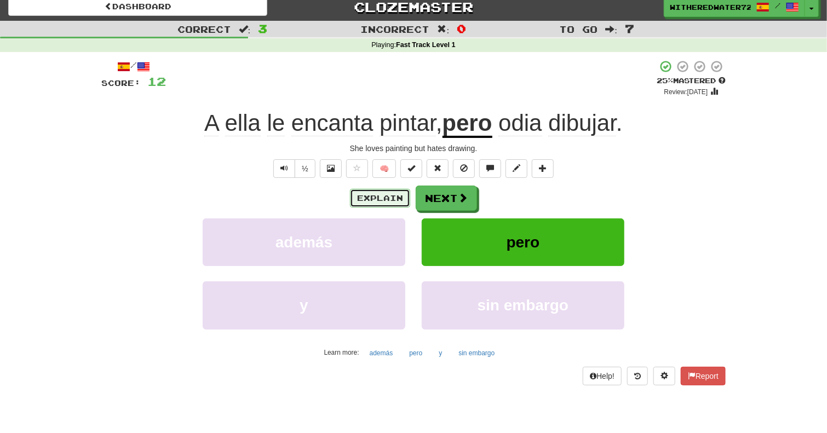
click at [392, 194] on button "Explain" at bounding box center [380, 198] width 60 height 19
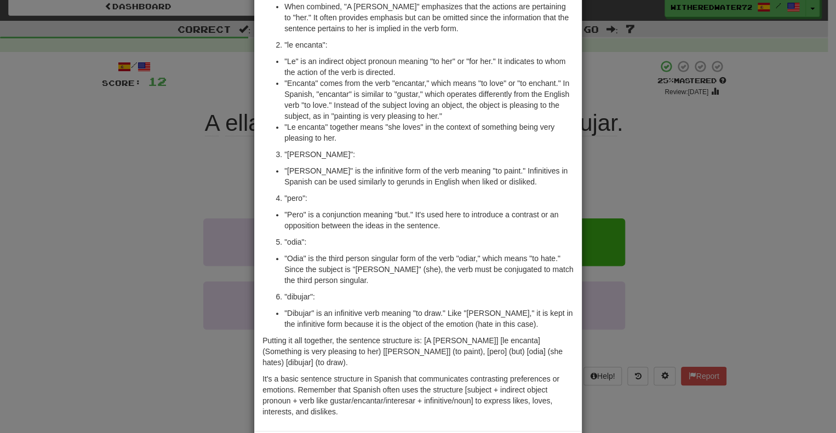
scroll to position [178, 0]
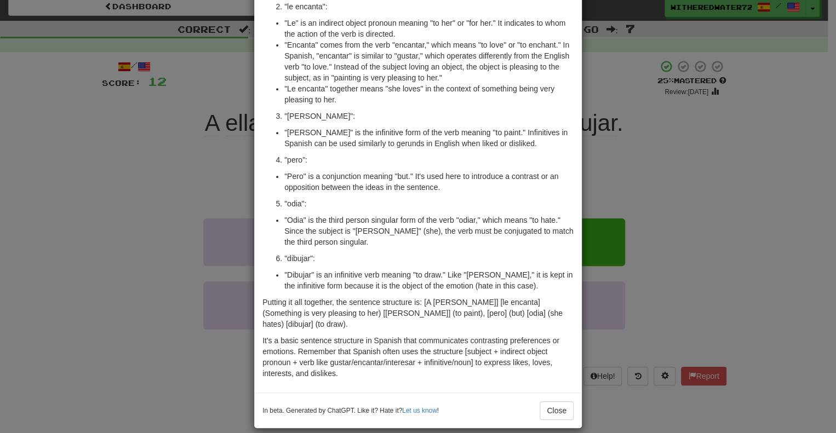
click at [644, 153] on div "× Explanation Certainly! The phrase "A ella le encanta pintar, pero odia dibuja…" at bounding box center [418, 216] width 836 height 433
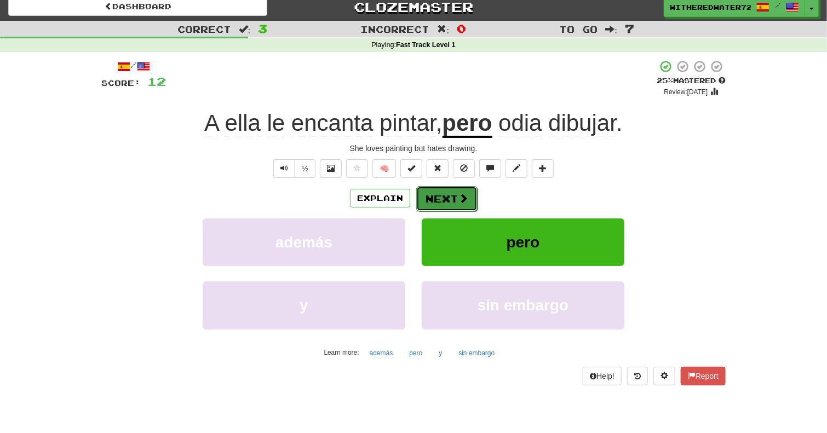
click at [468, 204] on button "Next" at bounding box center [446, 198] width 61 height 25
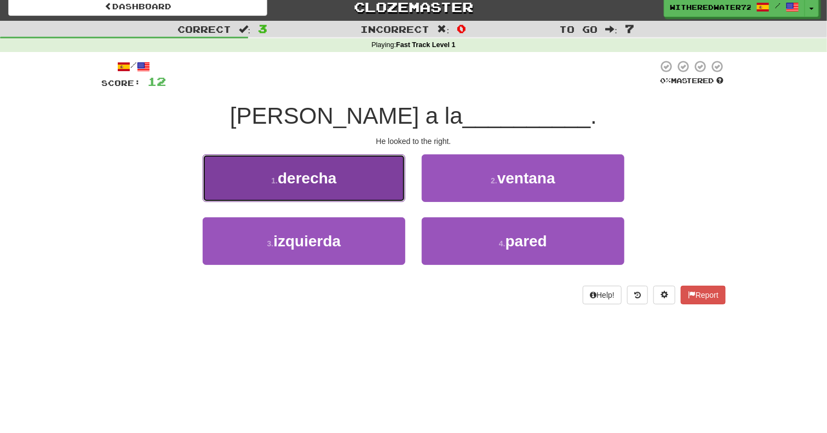
click at [352, 188] on button "1 . derecha" at bounding box center [304, 178] width 203 height 48
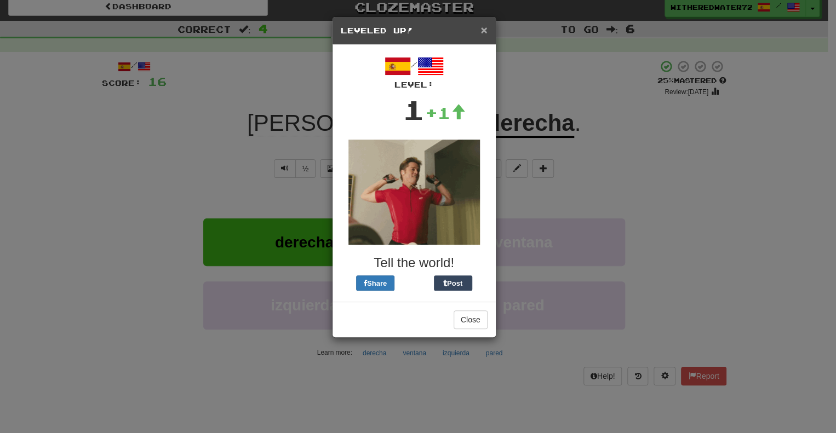
click at [483, 30] on span "×" at bounding box center [483, 30] width 7 height 13
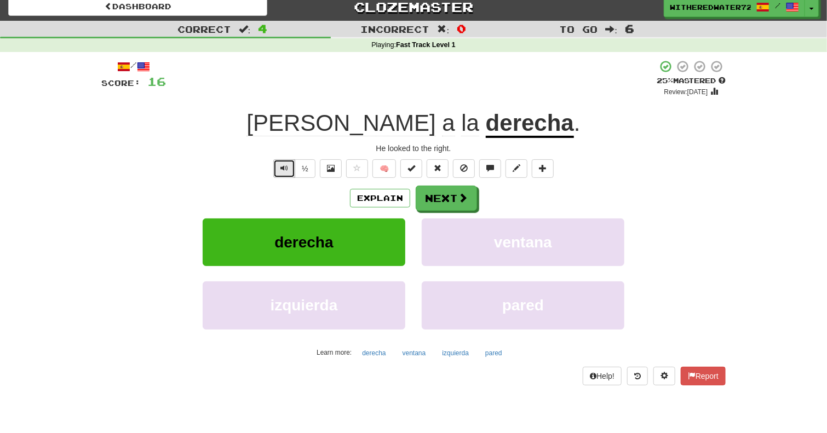
click at [281, 168] on span "Text-to-speech controls" at bounding box center [285, 168] width 8 height 8
click at [468, 186] on button "Next" at bounding box center [446, 198] width 61 height 25
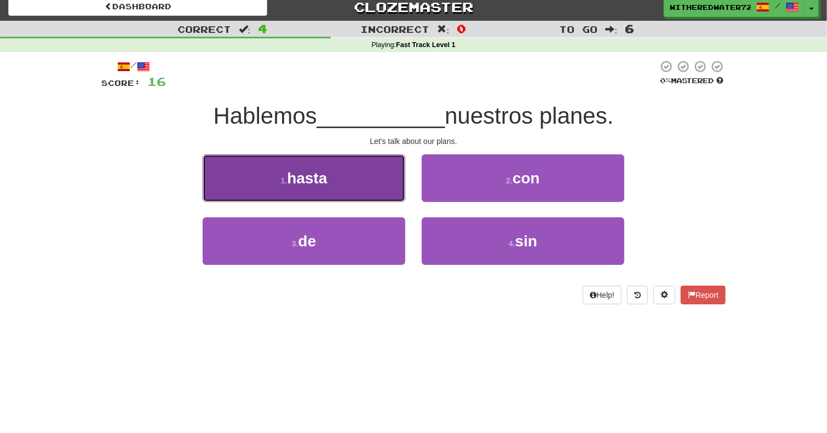
click at [380, 181] on button "1 . hasta" at bounding box center [304, 178] width 203 height 48
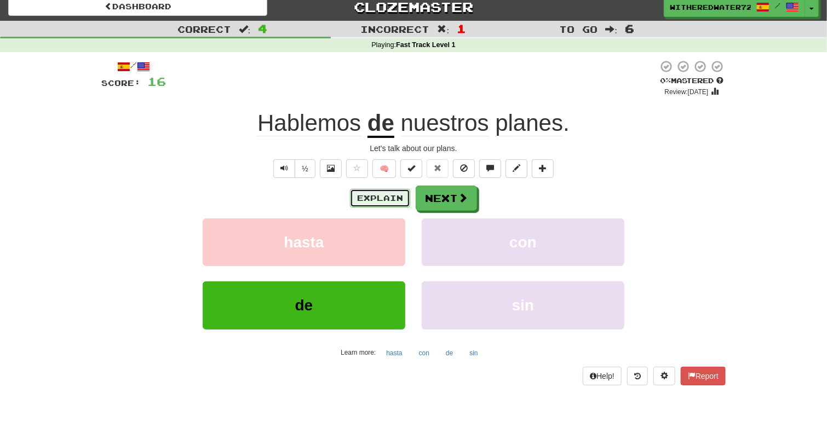
click at [382, 197] on button "Explain" at bounding box center [380, 198] width 60 height 19
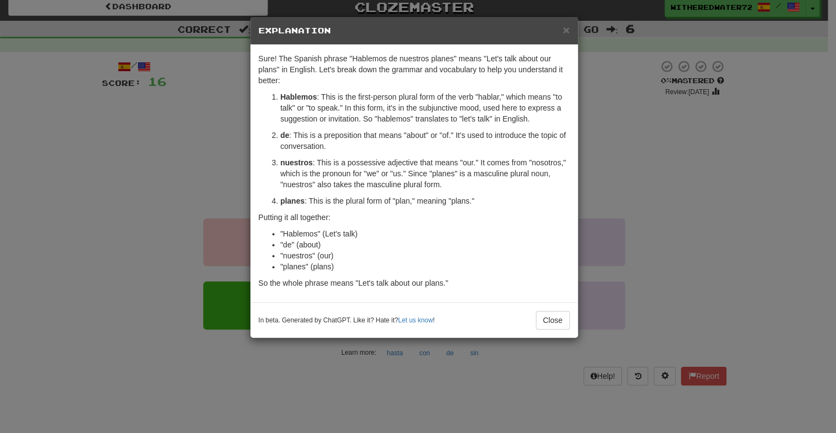
click at [306, 98] on strong "Hablemos" at bounding box center [299, 97] width 37 height 9
drag, startPoint x: 306, startPoint y: 98, endPoint x: 377, endPoint y: 92, distance: 72.0
click at [377, 92] on p "Hablemos : This is the first-person plural form of the verb "hablar," which mea…" at bounding box center [425, 107] width 289 height 33
click at [379, 141] on p "de : This is a preposition that means "about" or "of." It's used to introduce t…" at bounding box center [425, 141] width 289 height 22
drag, startPoint x: 379, startPoint y: 141, endPoint x: 409, endPoint y: 133, distance: 30.7
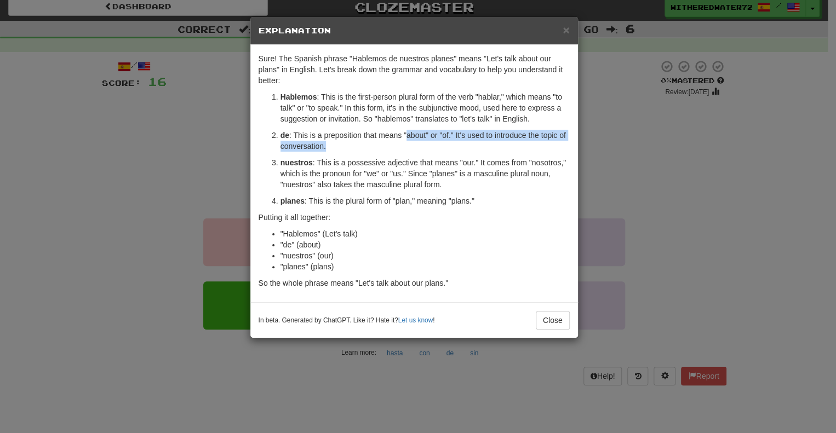
click at [409, 133] on p "de : This is a preposition that means "about" or "of." It's used to introduce t…" at bounding box center [425, 141] width 289 height 22
drag, startPoint x: 409, startPoint y: 133, endPoint x: 364, endPoint y: 138, distance: 44.6
click at [364, 138] on p "de : This is a preposition that means "about" or "of." It's used to introduce t…" at bounding box center [425, 141] width 289 height 22
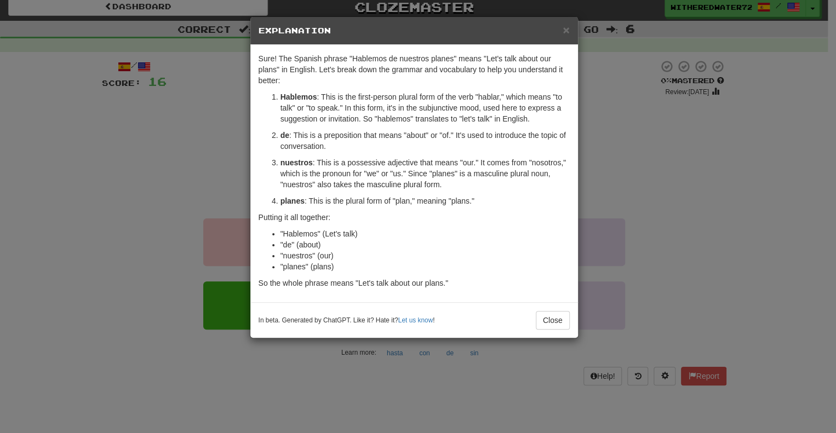
click at [358, 167] on p "nuestros : This is a possessive adjective that means "our." It comes from "noso…" at bounding box center [425, 173] width 289 height 33
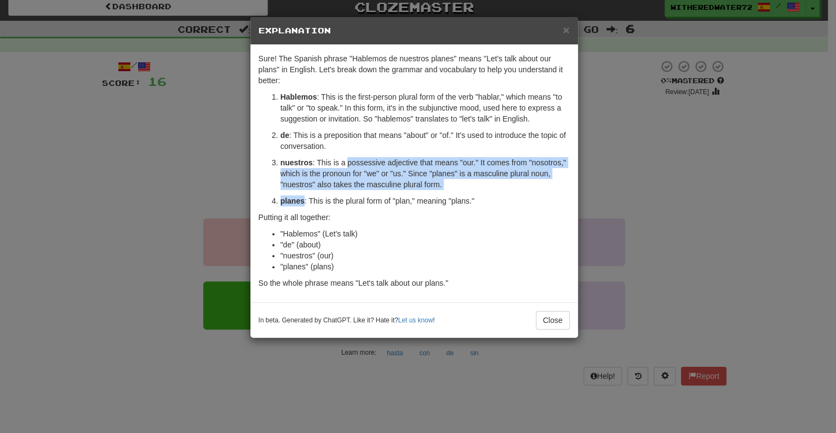
drag, startPoint x: 358, startPoint y: 167, endPoint x: 442, endPoint y: 193, distance: 87.3
click at [442, 193] on ol "Hablemos : This is the first-person plural form of the verb "hablar," which mea…" at bounding box center [414, 148] width 311 height 115
click at [622, 195] on div "× Explanation Sure! The Spanish phrase "Hablemos de nuestros planes" means "Let…" at bounding box center [418, 216] width 836 height 433
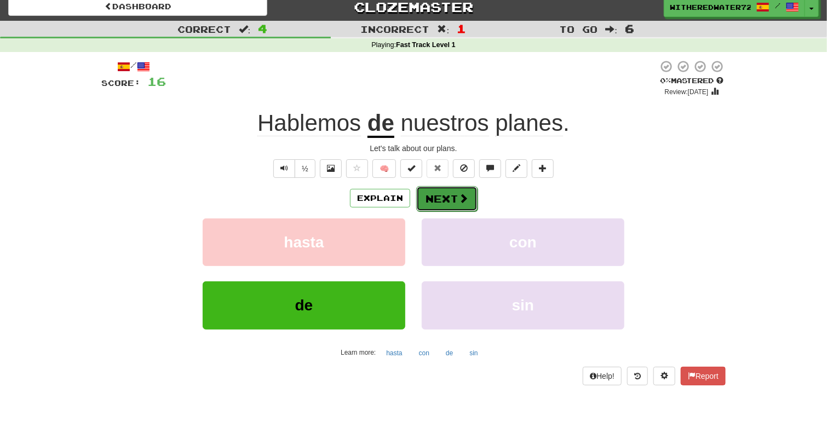
click at [451, 199] on button "Next" at bounding box center [446, 198] width 61 height 25
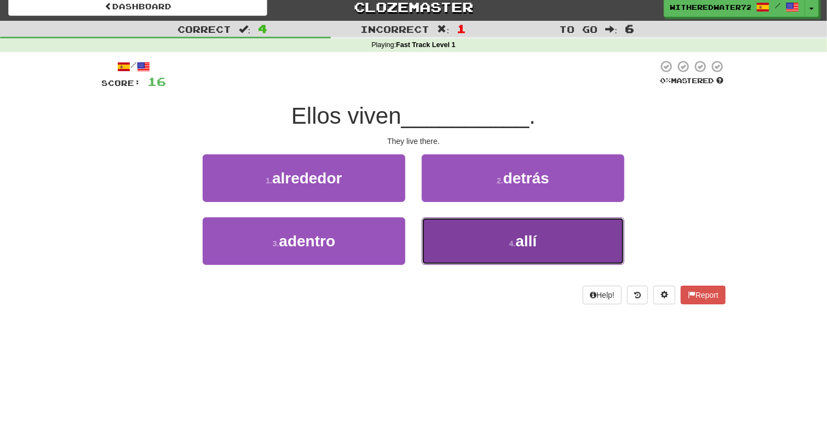
click at [458, 236] on button "4 . allí" at bounding box center [523, 241] width 203 height 48
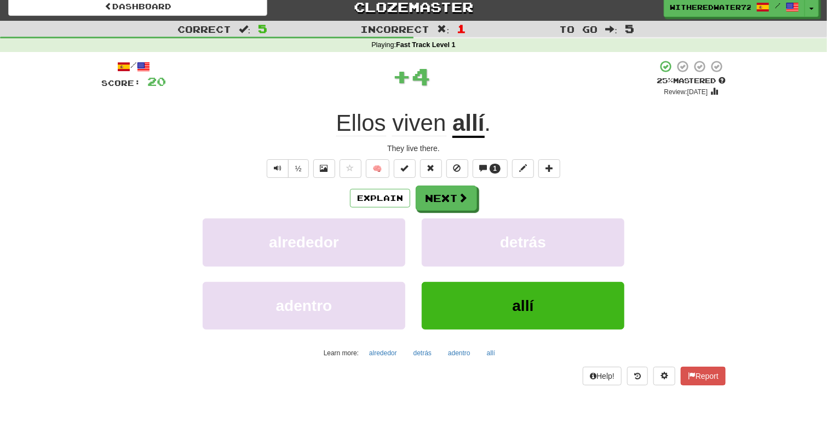
click at [471, 118] on u "allí" at bounding box center [469, 124] width 32 height 28
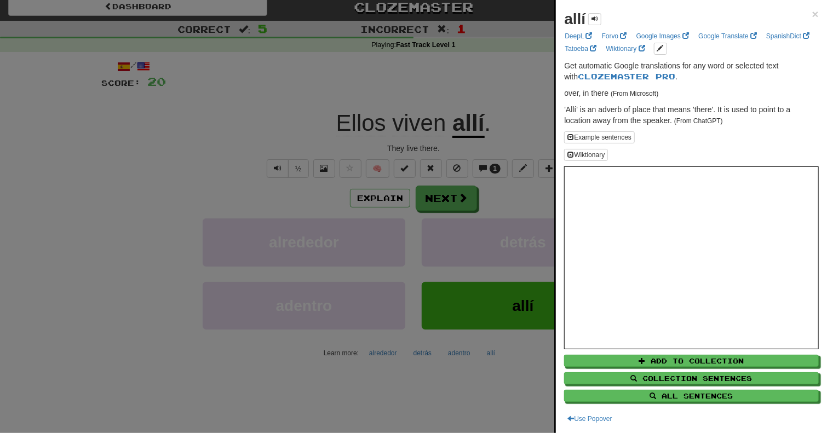
click at [500, 109] on div at bounding box center [413, 216] width 827 height 433
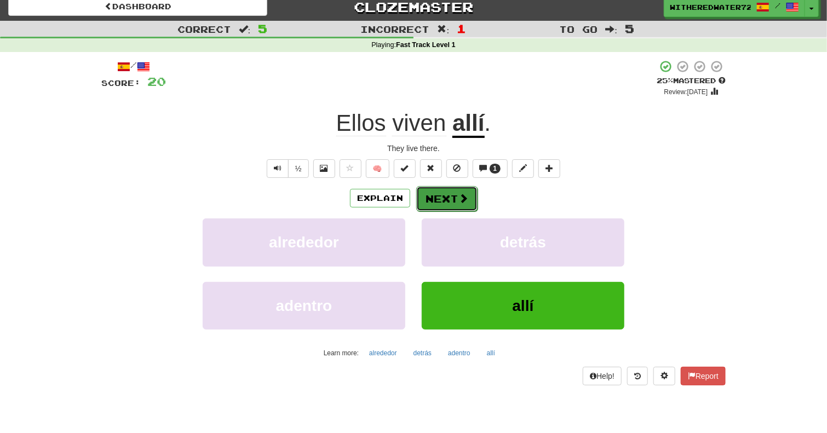
click at [440, 199] on button "Next" at bounding box center [446, 198] width 61 height 25
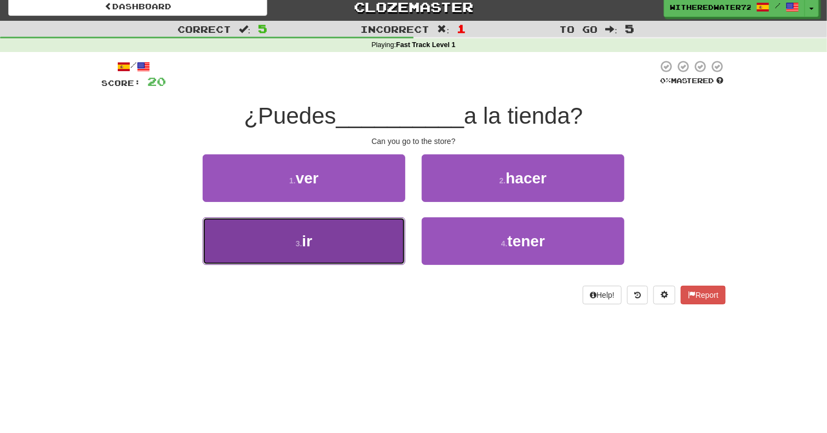
click at [333, 233] on button "3 . ir" at bounding box center [304, 241] width 203 height 48
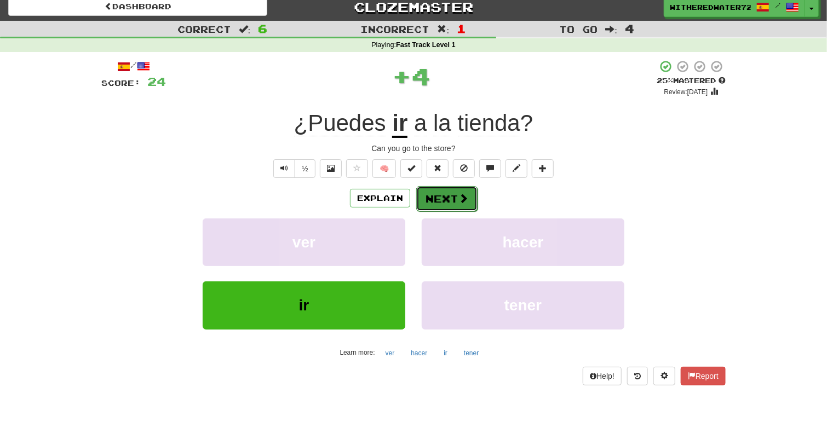
click at [440, 200] on button "Next" at bounding box center [446, 198] width 61 height 25
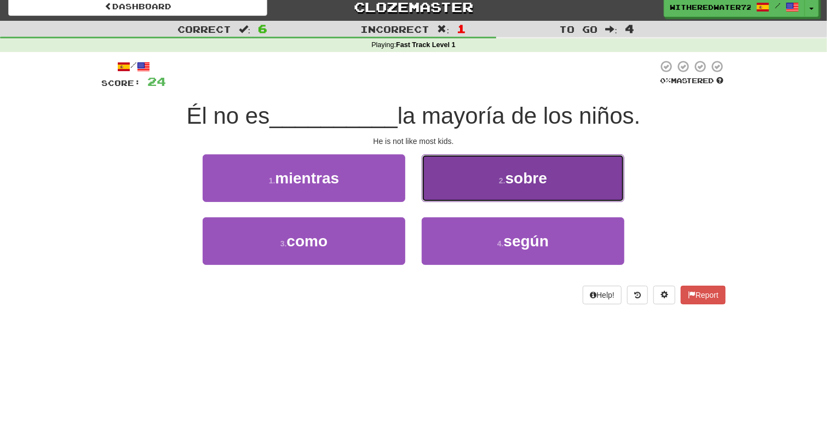
click at [501, 184] on small "2 ." at bounding box center [502, 180] width 7 height 9
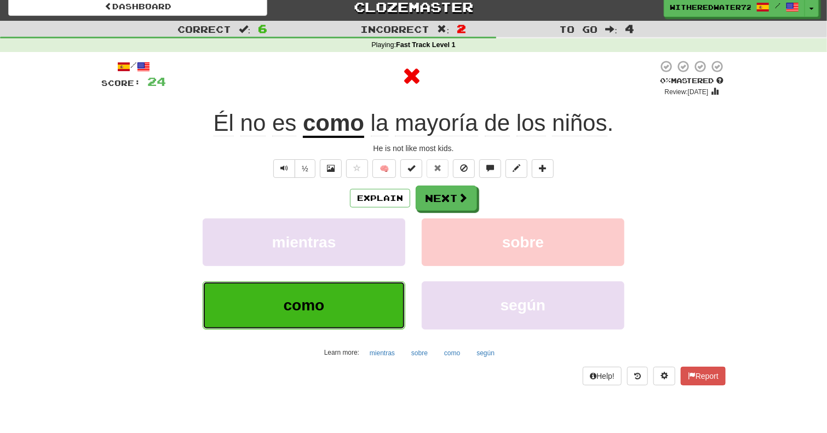
click at [336, 308] on button "como" at bounding box center [304, 306] width 203 height 48
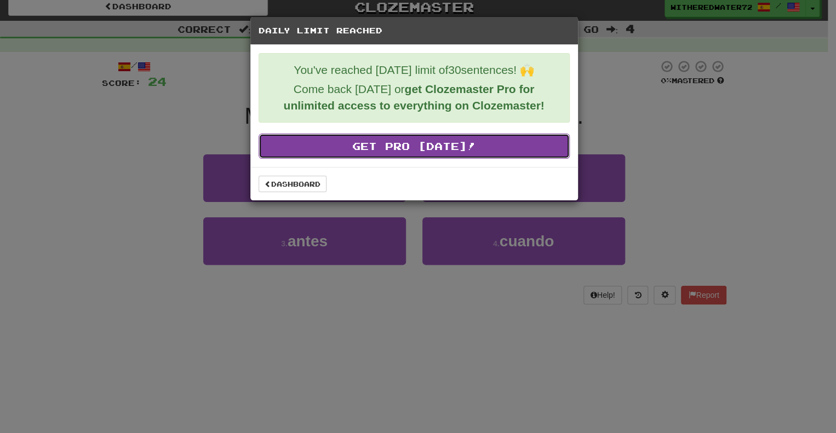
click at [458, 156] on link "Get Pro Today!" at bounding box center [414, 146] width 311 height 25
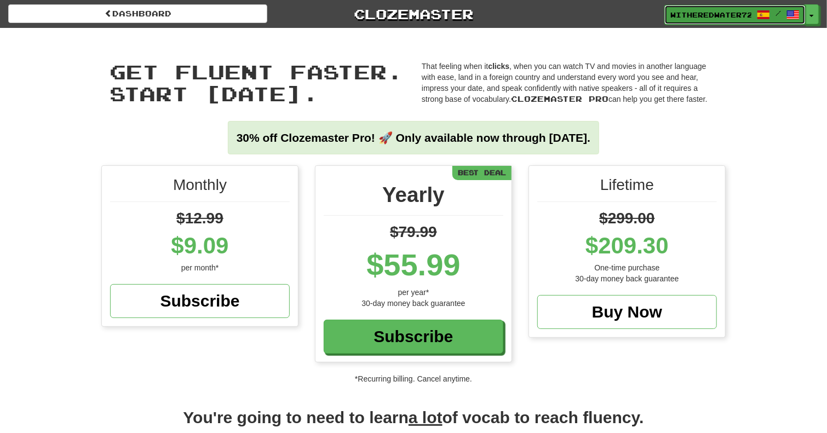
click at [720, 24] on link "WitheredWater7269 /" at bounding box center [735, 15] width 141 height 20
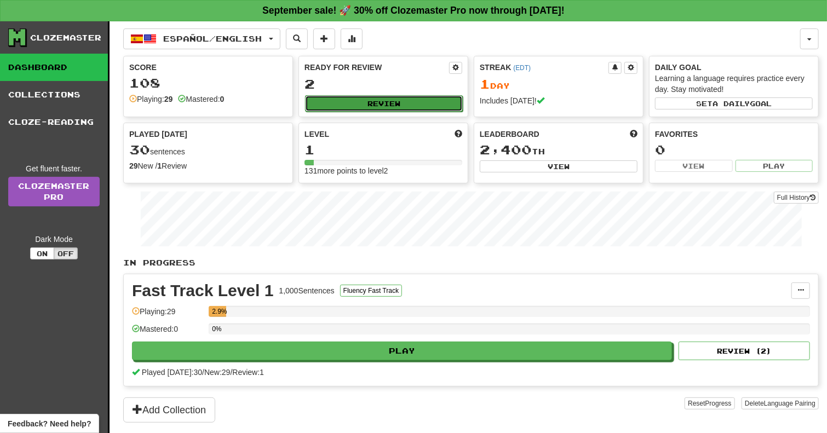
click at [403, 104] on button "Review" at bounding box center [384, 103] width 158 height 16
select select "**"
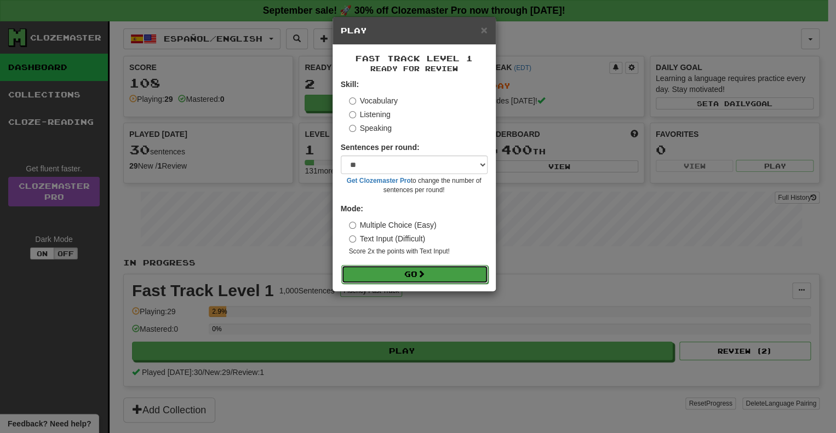
click at [434, 279] on button "Go" at bounding box center [414, 274] width 147 height 19
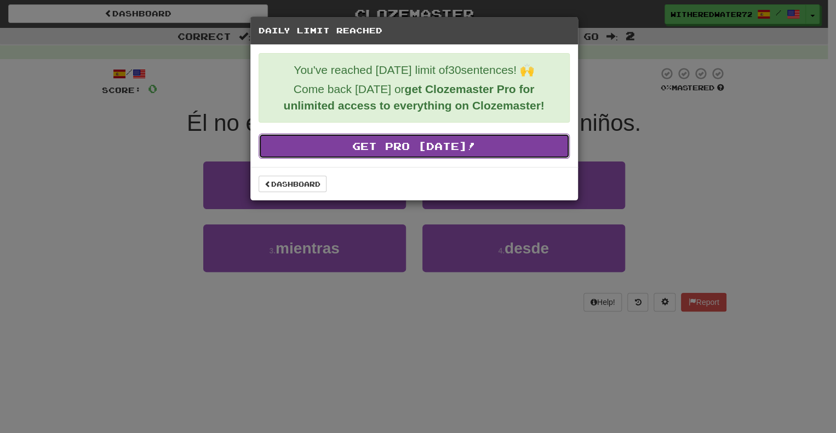
click at [448, 145] on link "Get Pro [DATE]!" at bounding box center [414, 146] width 311 height 25
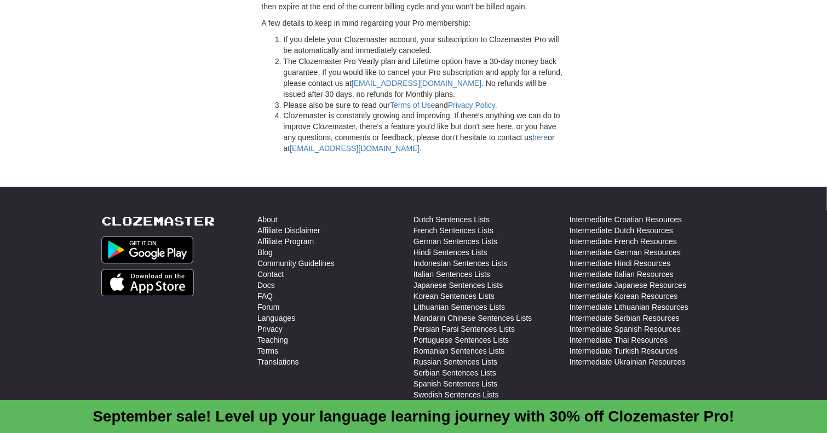
scroll to position [3106, 0]
